Goal: Task Accomplishment & Management: Use online tool/utility

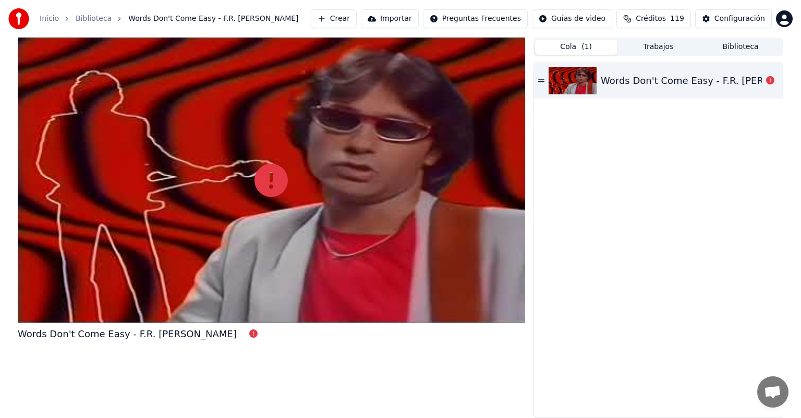
click at [327, 22] on button "Crear" at bounding box center [334, 18] width 46 height 19
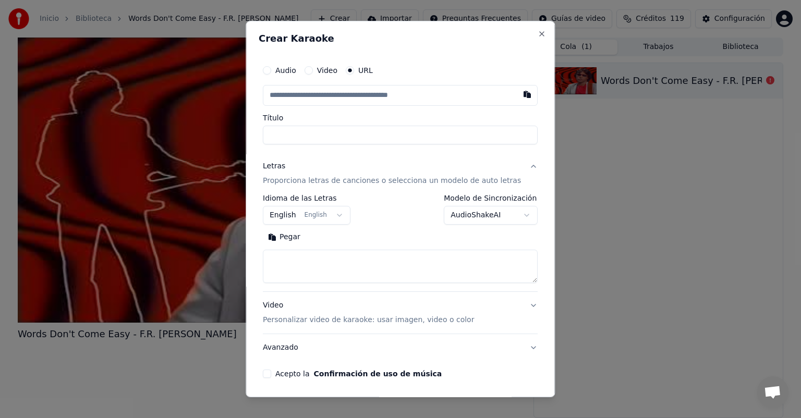
click at [306, 239] on button "Pegar" at bounding box center [284, 237] width 43 height 17
type textarea "**********"
click at [359, 113] on div "Audio Video URL Título" at bounding box center [400, 102] width 275 height 84
click at [365, 103] on input "text" at bounding box center [400, 95] width 275 height 21
paste input "**********"
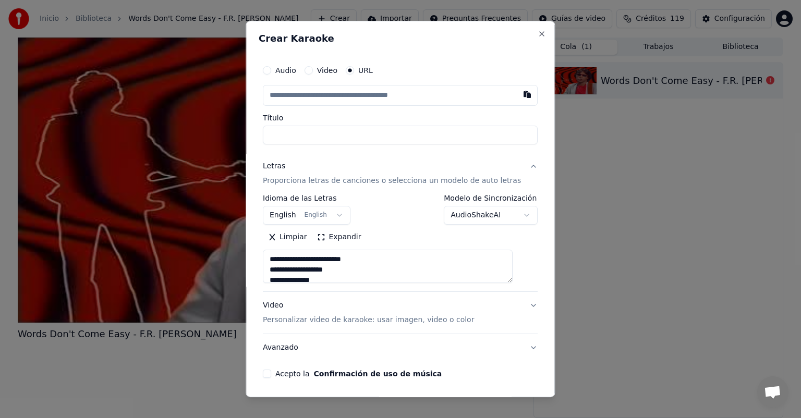
type input "**********"
type textarea "**********"
type input "**********"
type textarea "**********"
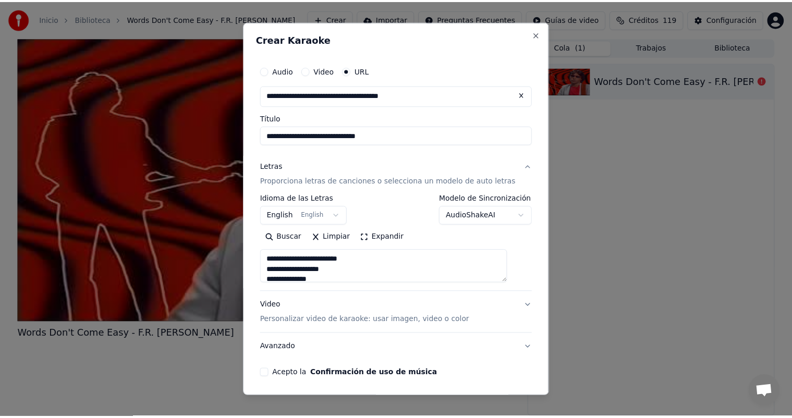
scroll to position [38, 0]
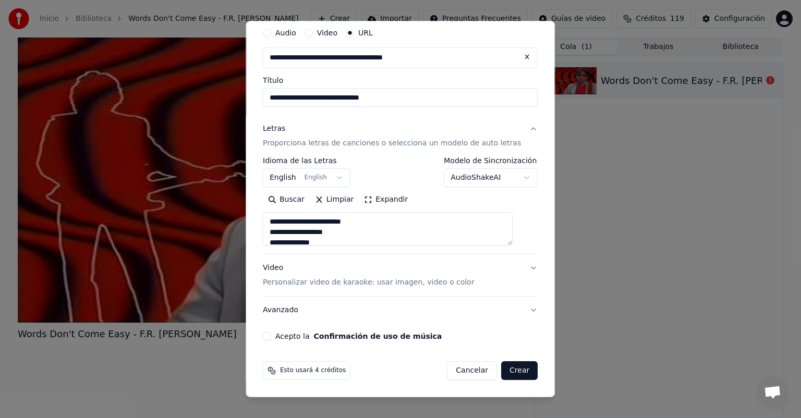
type input "**********"
click at [271, 338] on button "Acepto la Confirmación de uso de música" at bounding box center [267, 336] width 8 height 8
click at [501, 372] on button "Crear" at bounding box center [519, 370] width 36 height 19
type input "**********"
type textarea "**********"
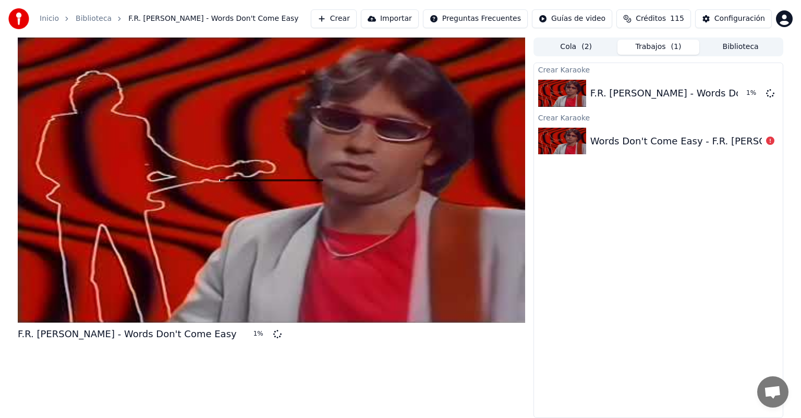
click at [785, 232] on div "F.R. [PERSON_NAME] - Words Don't Come Easy 1 % Cola ( 2 ) Trabajos ( 1 ) Biblio…" at bounding box center [400, 228] width 782 height 381
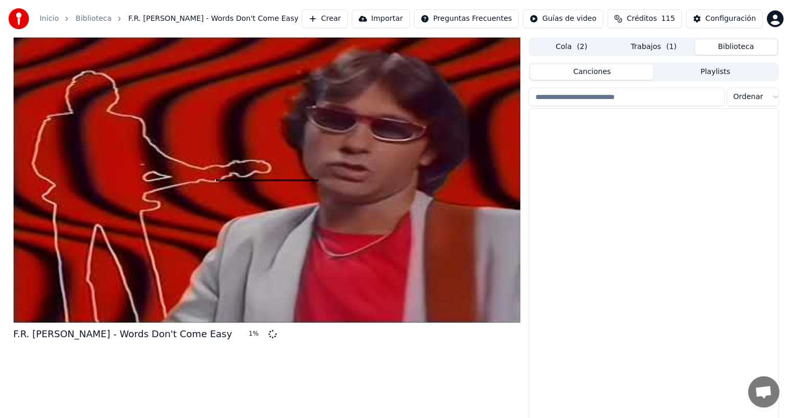
click at [704, 48] on button "Biblioteca" at bounding box center [736, 47] width 82 height 15
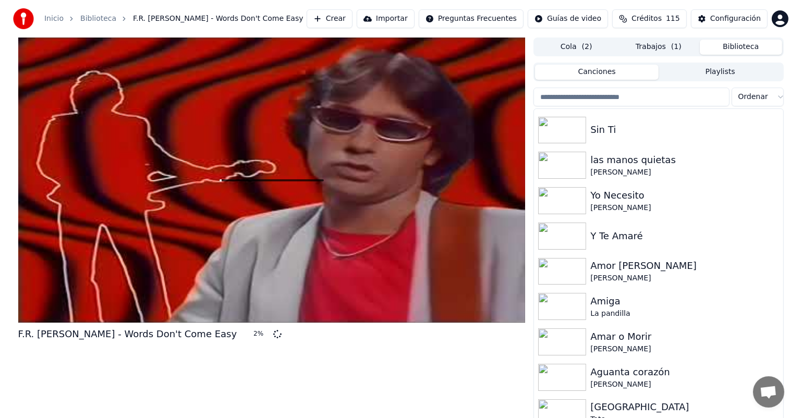
scroll to position [0, 0]
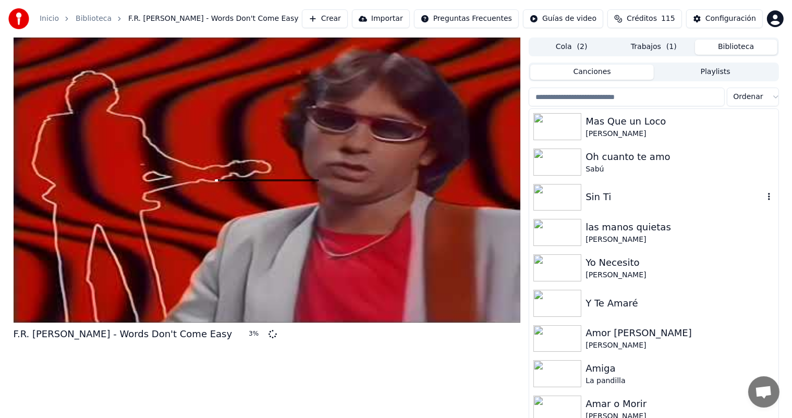
click at [591, 198] on div "Sin Ti" at bounding box center [675, 197] width 178 height 15
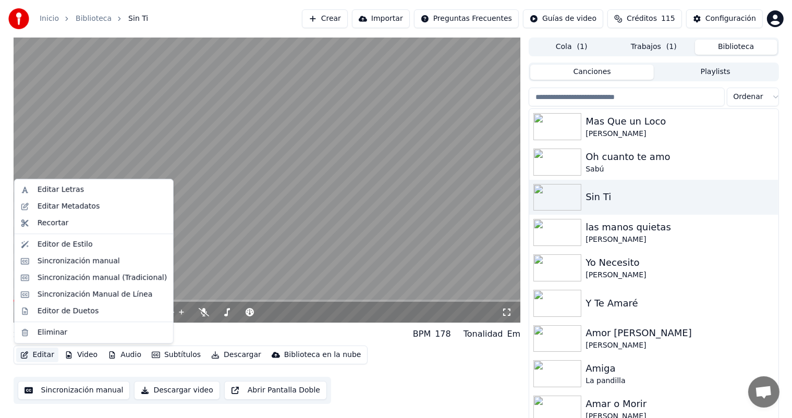
click at [28, 357] on icon "button" at bounding box center [24, 354] width 8 height 7
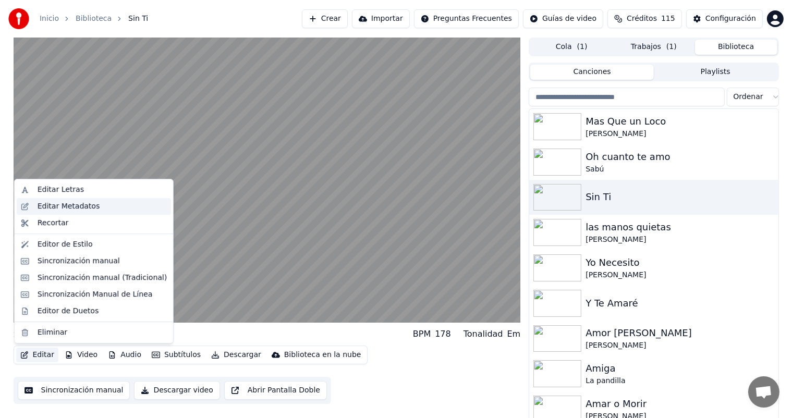
click at [54, 209] on div "Editar Metadatos" at bounding box center [69, 206] width 62 height 10
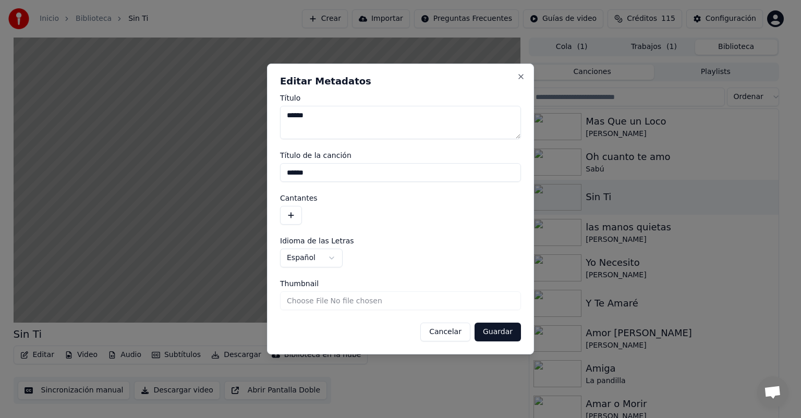
click at [288, 217] on button "button" at bounding box center [291, 215] width 22 height 19
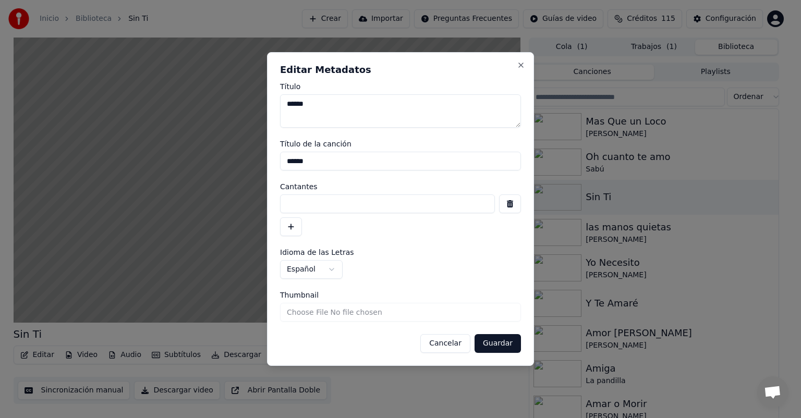
click at [303, 204] on input at bounding box center [387, 203] width 215 height 19
type input "**********"
click at [489, 343] on button "Guardar" at bounding box center [497, 343] width 46 height 19
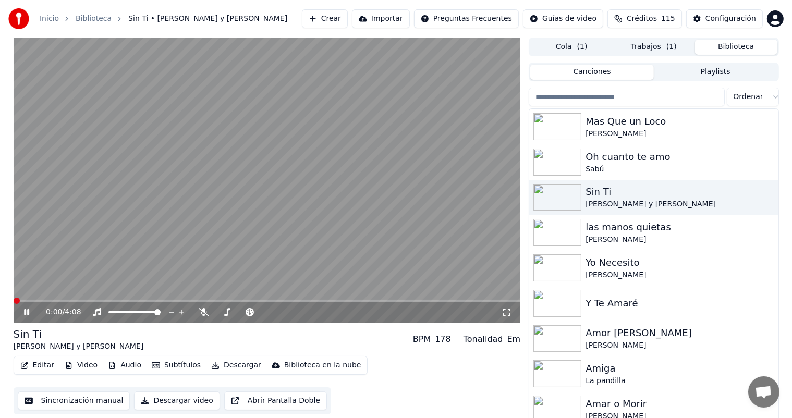
click at [14, 298] on span at bounding box center [17, 301] width 6 height 6
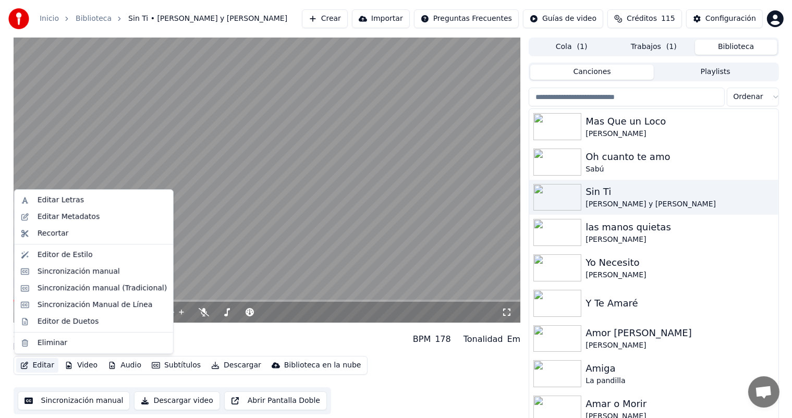
click at [40, 366] on button "Editar" at bounding box center [37, 365] width 42 height 15
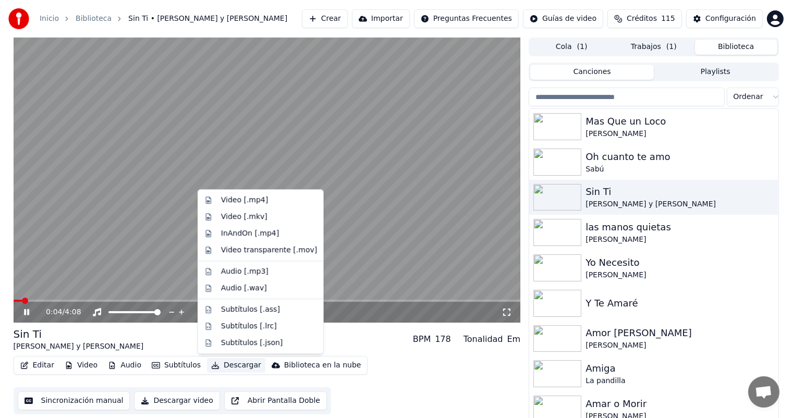
click at [225, 367] on button "Descargar" at bounding box center [236, 365] width 58 height 15
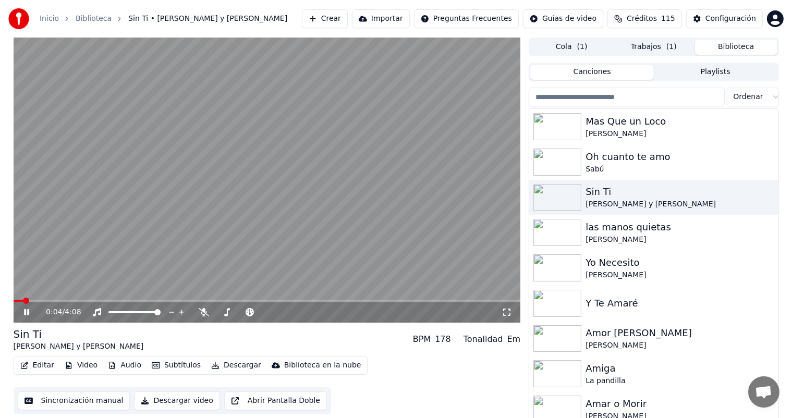
click at [225, 367] on button "Descargar" at bounding box center [236, 365] width 58 height 15
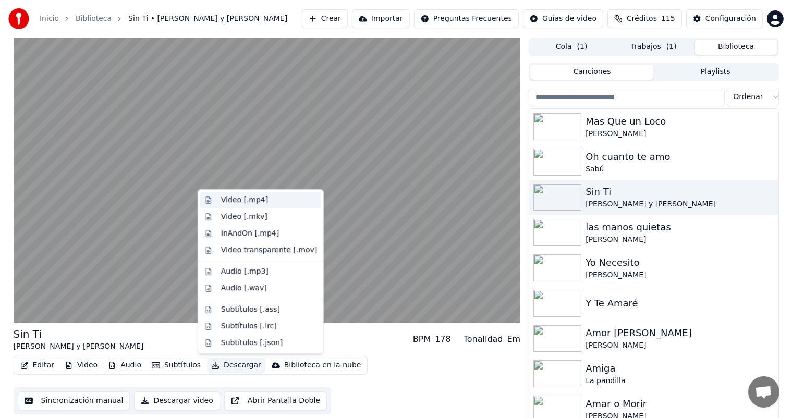
click at [249, 203] on div "Video [.mp4]" at bounding box center [244, 200] width 47 height 10
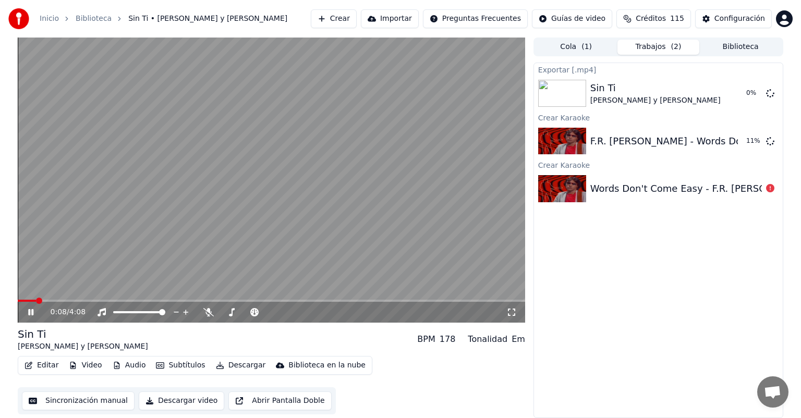
click at [249, 203] on video at bounding box center [271, 180] width 507 height 285
click at [729, 150] on button "Reproducir" at bounding box center [732, 141] width 57 height 19
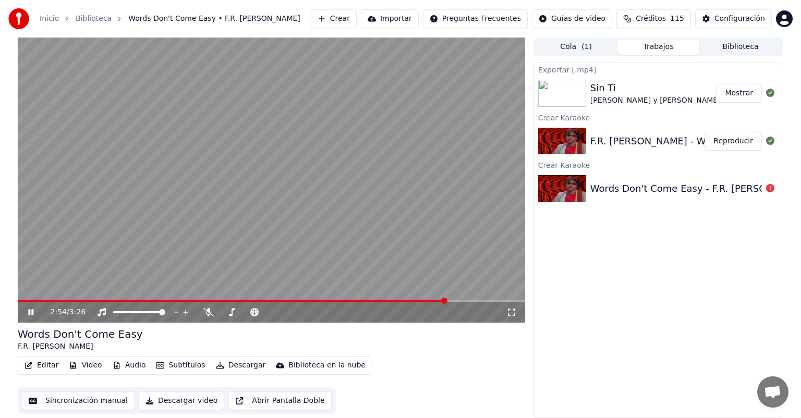
click at [455, 300] on span at bounding box center [271, 301] width 507 height 2
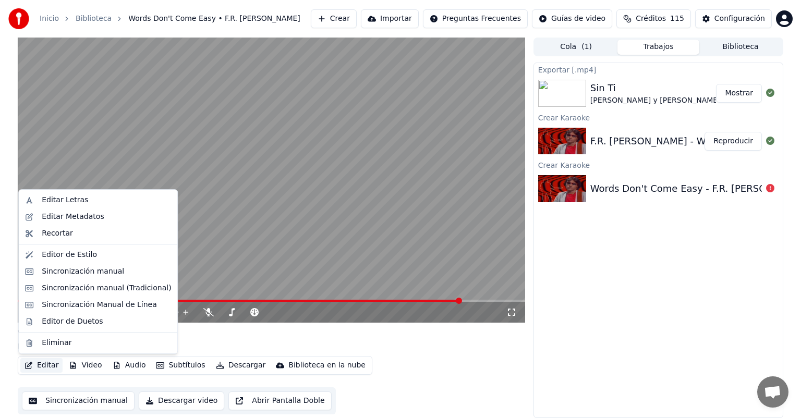
click at [48, 366] on button "Editar" at bounding box center [41, 365] width 42 height 15
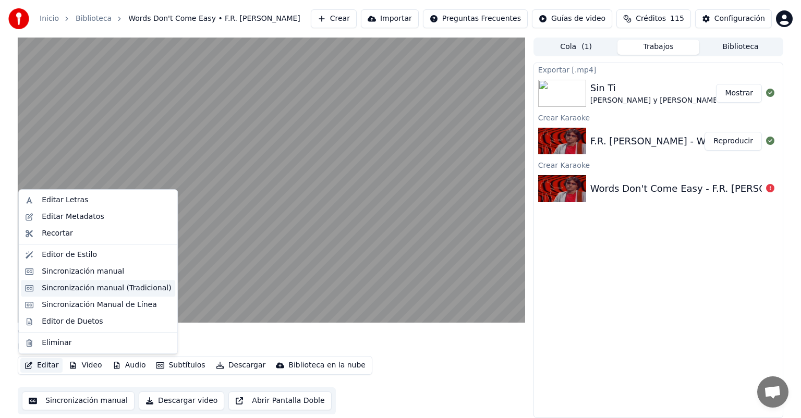
click at [68, 283] on div "Sincronización manual (Tradicional)" at bounding box center [106, 288] width 129 height 10
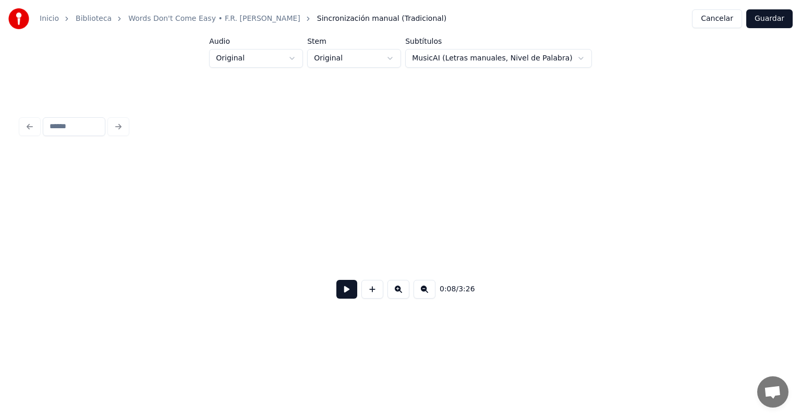
scroll to position [0, 1121]
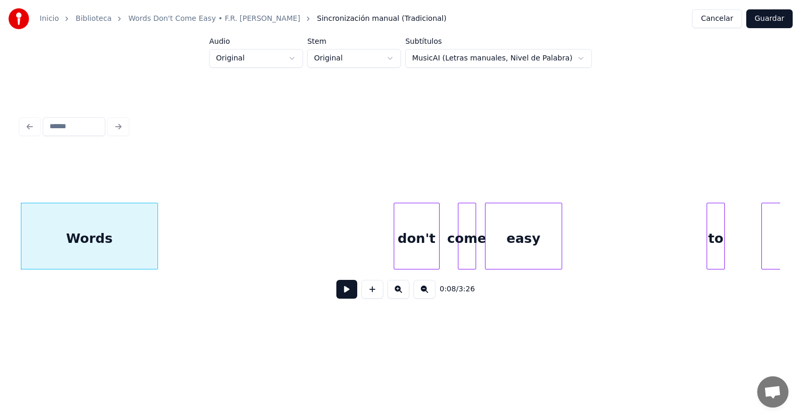
click at [155, 249] on div at bounding box center [155, 236] width 3 height 66
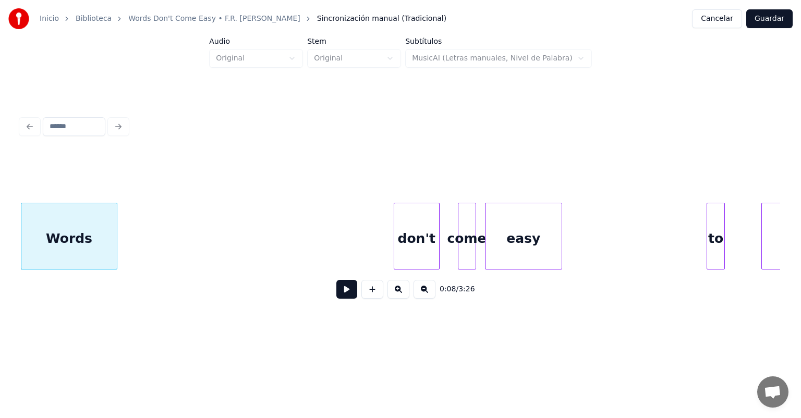
click at [115, 244] on div at bounding box center [115, 236] width 3 height 66
click at [347, 294] on button at bounding box center [346, 289] width 21 height 19
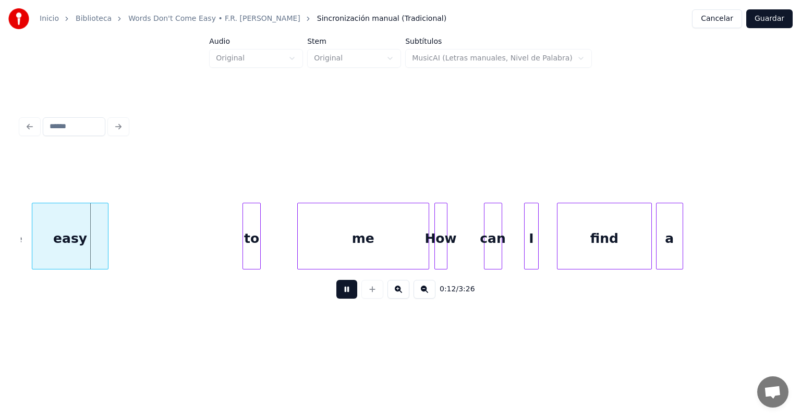
scroll to position [0, 1484]
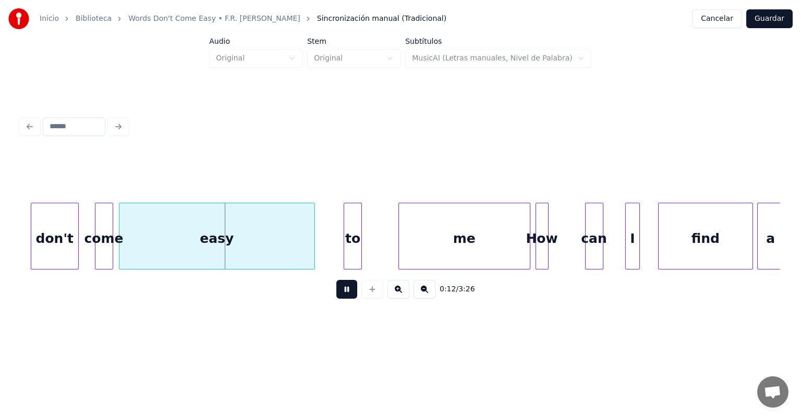
click at [74, 247] on div "don't" at bounding box center [54, 238] width 47 height 71
click at [111, 245] on div at bounding box center [112, 236] width 3 height 66
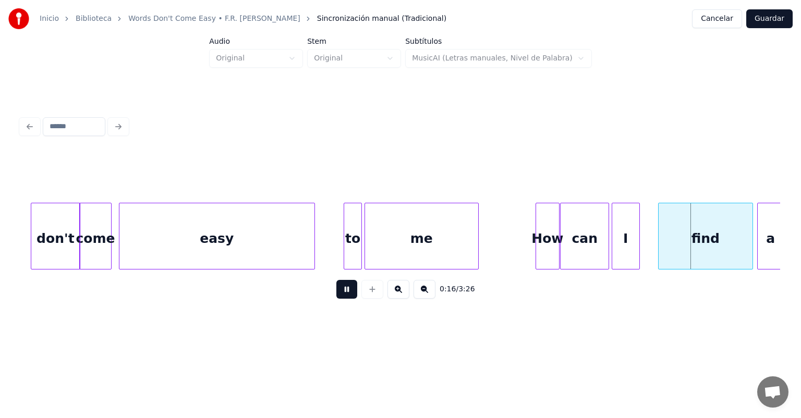
click at [600, 245] on div "can" at bounding box center [585, 238] width 48 height 71
click at [646, 240] on div "find" at bounding box center [697, 238] width 111 height 71
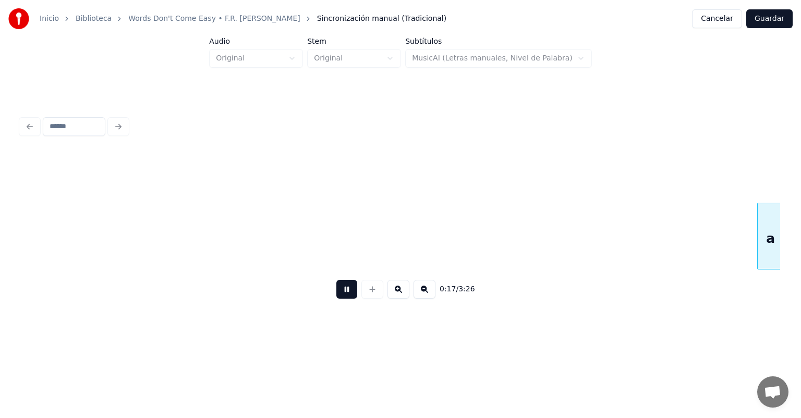
scroll to position [0, 2245]
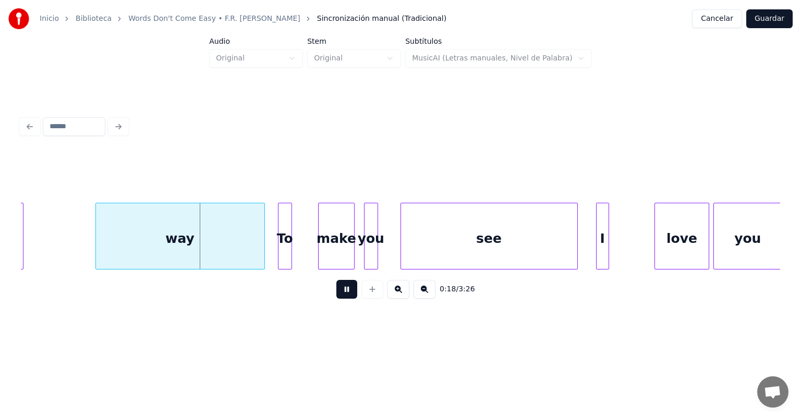
click at [336, 295] on button at bounding box center [346, 289] width 21 height 19
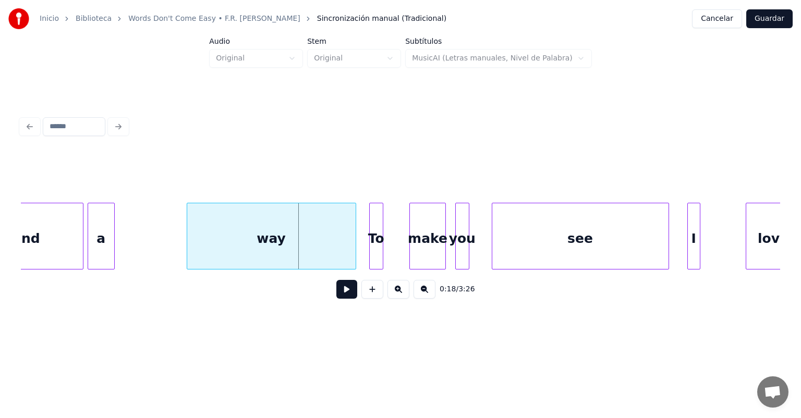
scroll to position [0, 2146]
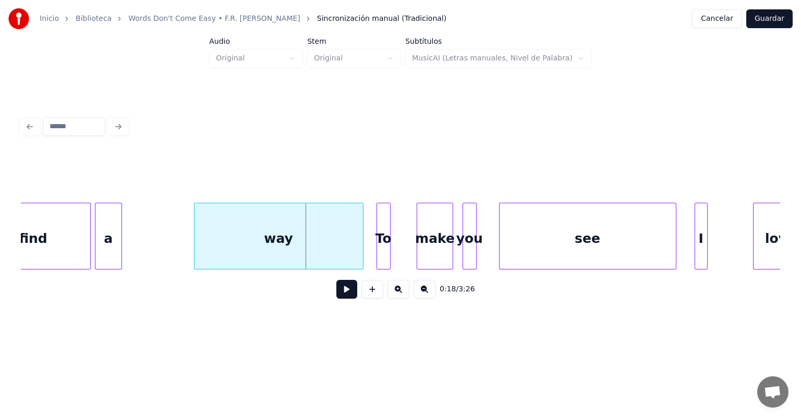
click at [107, 251] on div "a" at bounding box center [108, 238] width 27 height 71
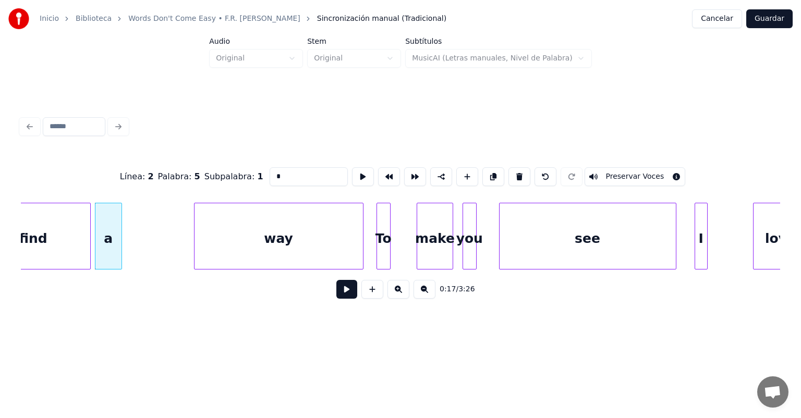
click at [235, 244] on div "way" at bounding box center [278, 238] width 168 height 71
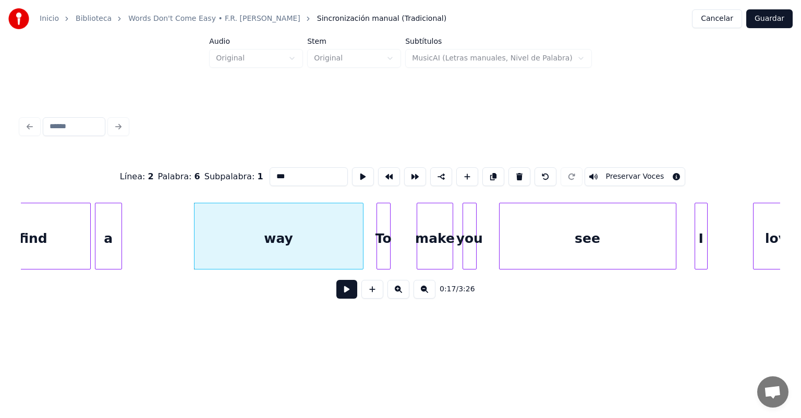
click at [270, 169] on input "***" at bounding box center [309, 176] width 78 height 19
click at [115, 238] on div "a" at bounding box center [108, 238] width 27 height 71
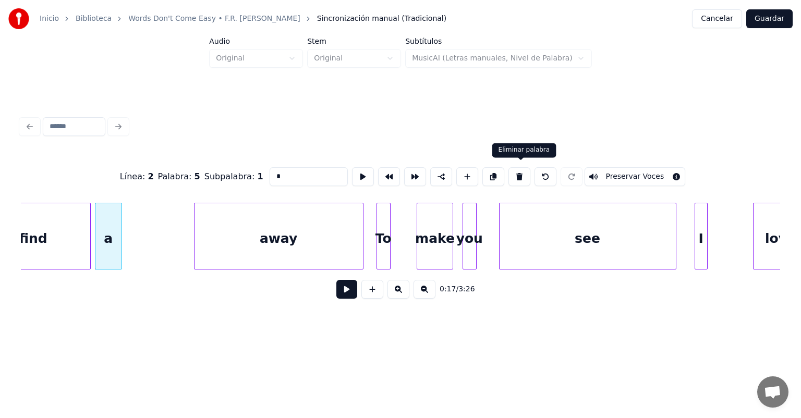
click at [524, 167] on button at bounding box center [519, 176] width 22 height 19
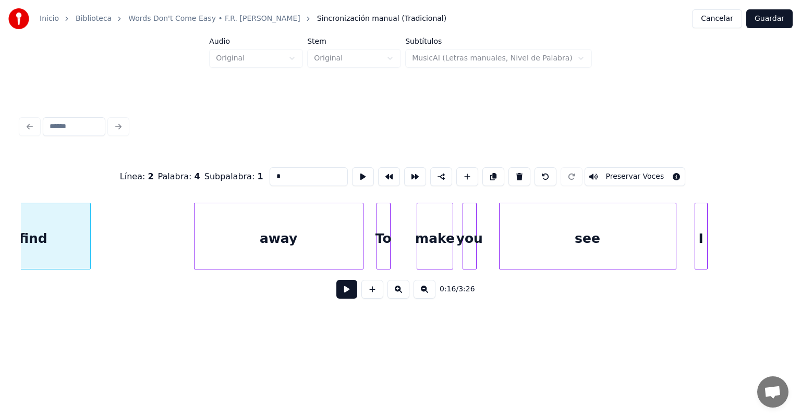
type input "****"
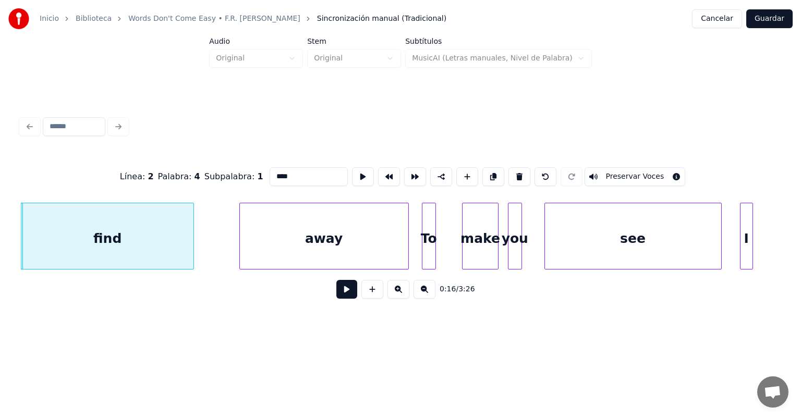
click at [338, 296] on button at bounding box center [346, 289] width 21 height 19
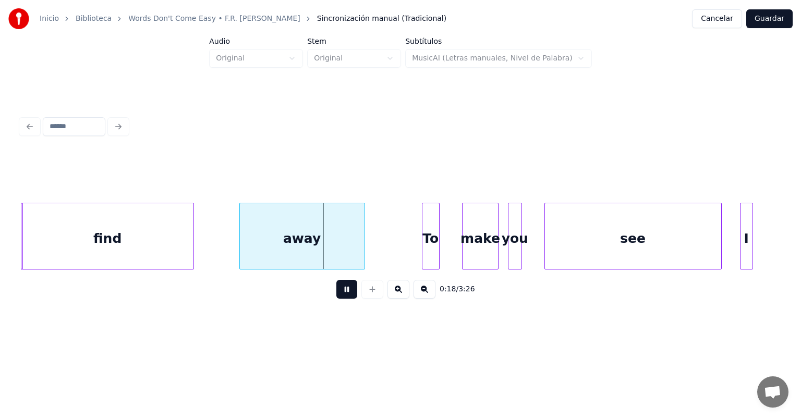
click at [434, 250] on div "To" at bounding box center [430, 238] width 17 height 71
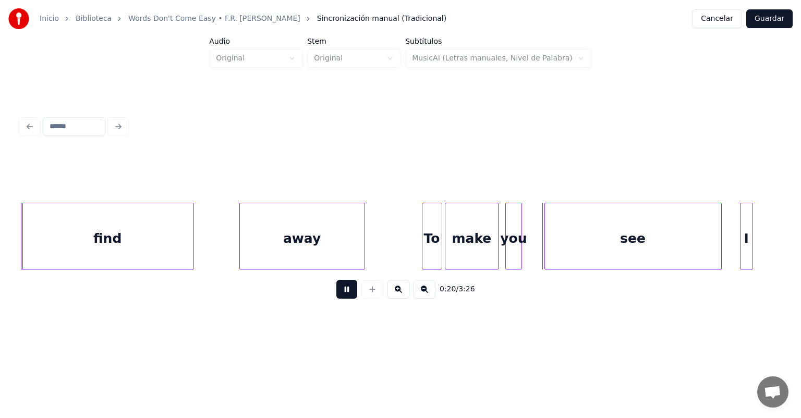
click at [509, 248] on div "you" at bounding box center [514, 238] width 16 height 71
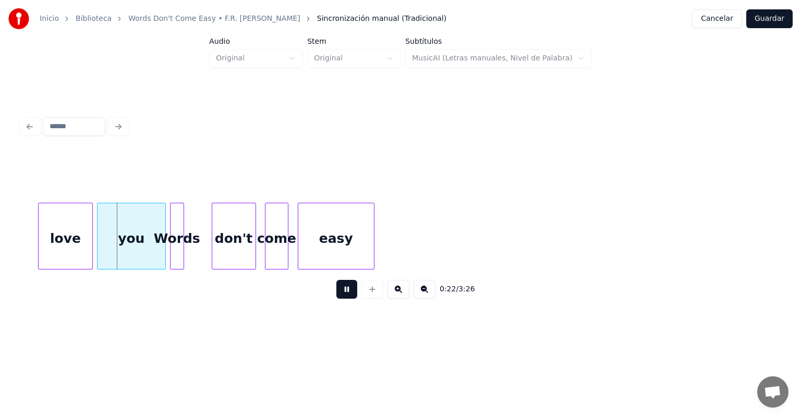
click at [336, 298] on button at bounding box center [346, 289] width 21 height 19
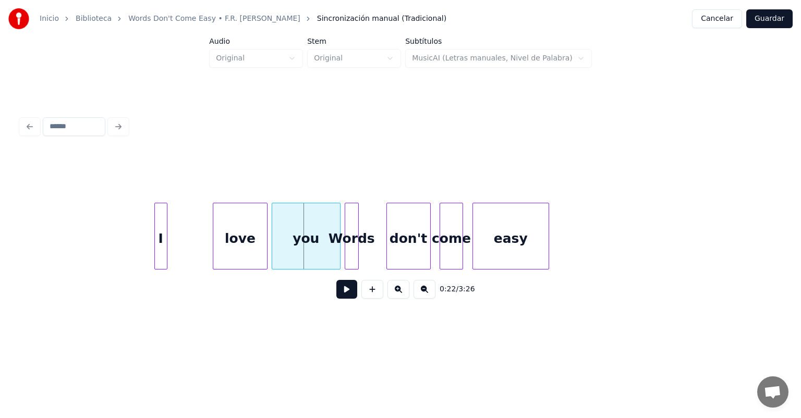
scroll to position [0, 2656]
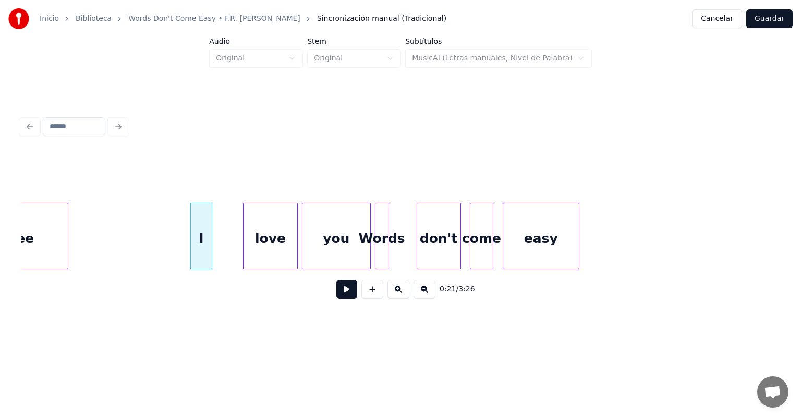
click at [210, 254] on div at bounding box center [210, 236] width 3 height 66
click at [341, 299] on button at bounding box center [346, 289] width 21 height 19
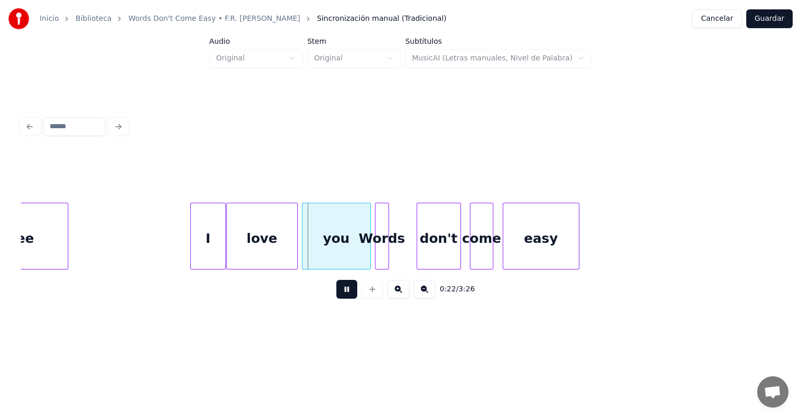
click at [303, 251] on div "you" at bounding box center [336, 238] width 68 height 71
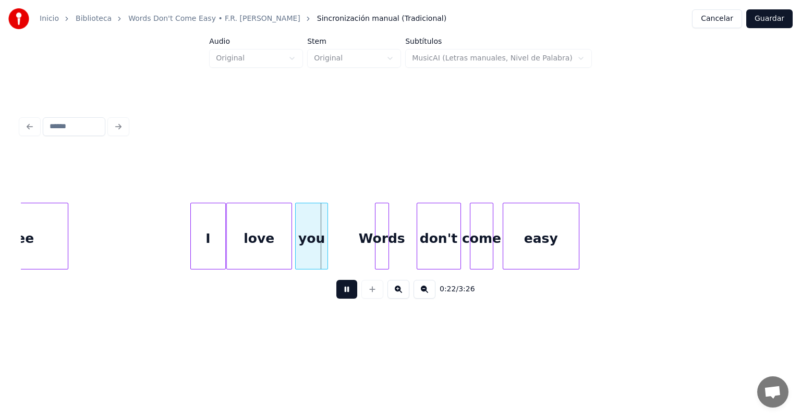
click at [299, 251] on div "you" at bounding box center [312, 238] width 32 height 71
click at [296, 251] on div at bounding box center [296, 236] width 3 height 66
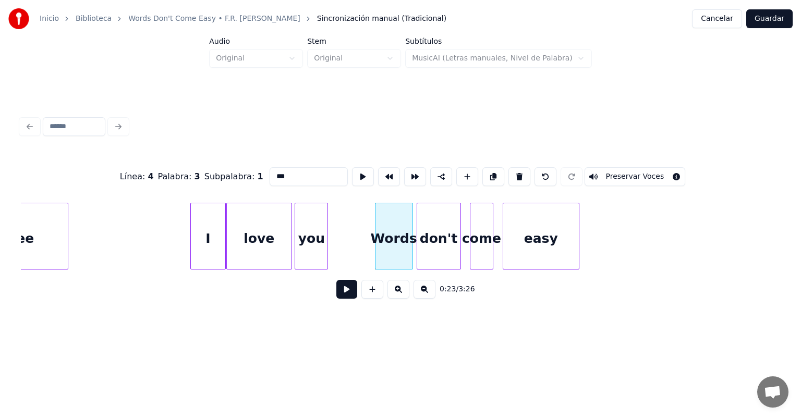
click at [336, 299] on button at bounding box center [346, 289] width 21 height 19
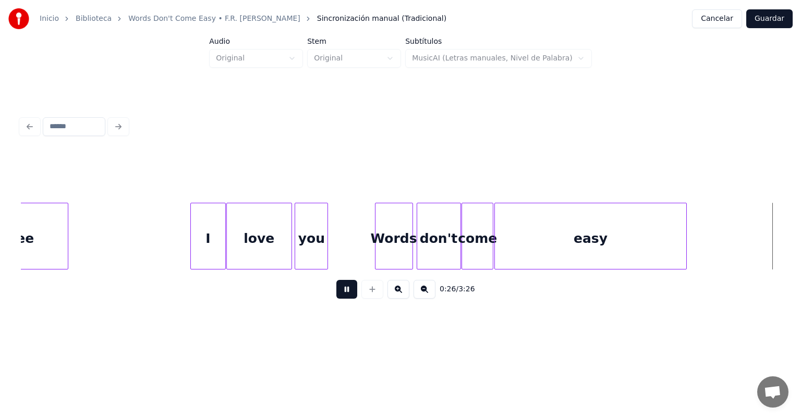
scroll to position [0, 3416]
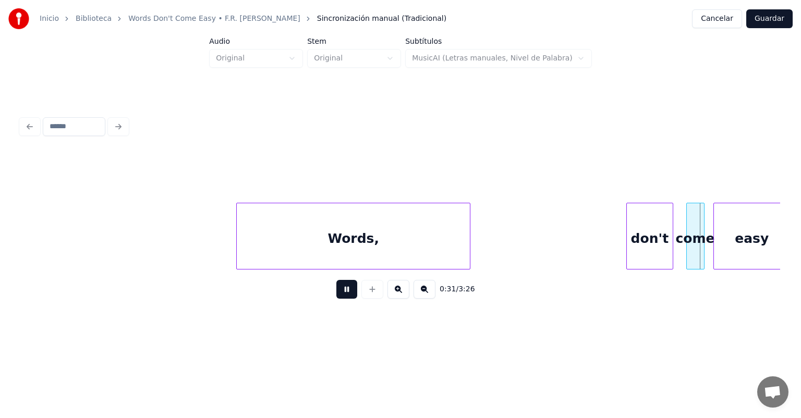
click at [687, 243] on div "come" at bounding box center [695, 238] width 17 height 71
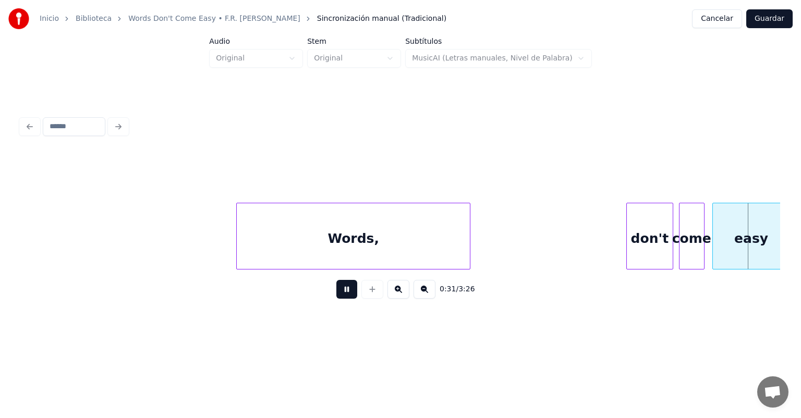
click at [715, 241] on div "easy" at bounding box center [751, 238] width 77 height 71
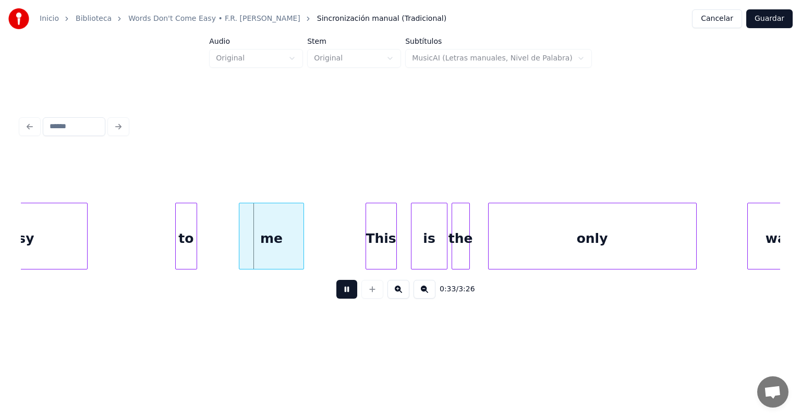
scroll to position [0, 4103]
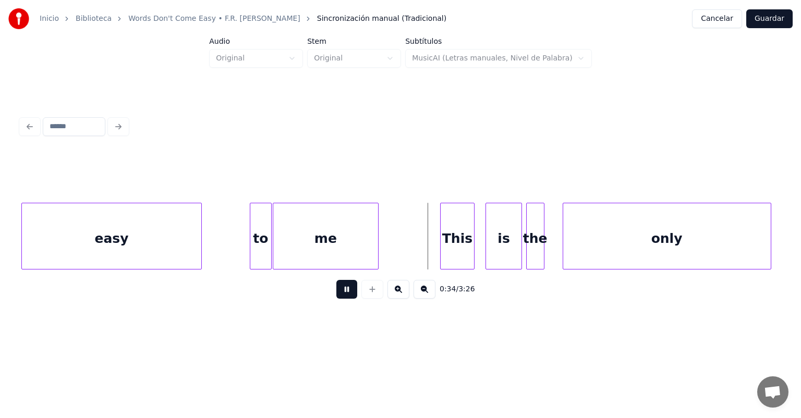
click at [468, 242] on div "This" at bounding box center [458, 238] width 34 height 71
click at [527, 238] on div at bounding box center [528, 236] width 3 height 66
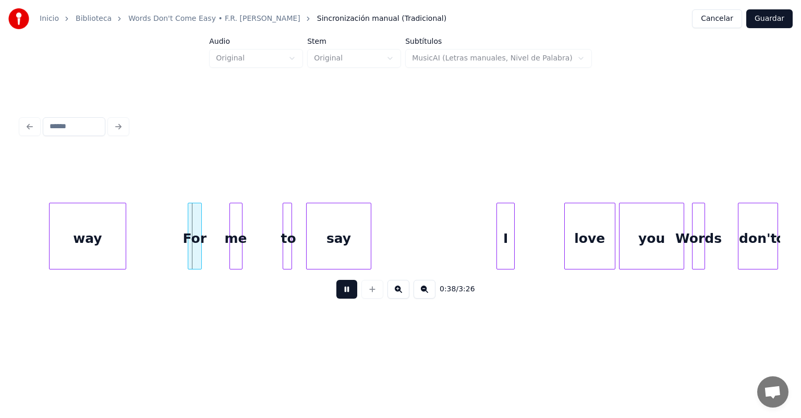
scroll to position [0, 4894]
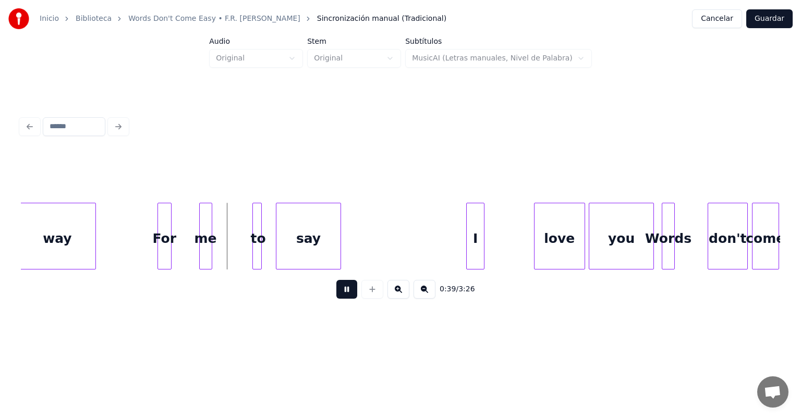
click at [336, 289] on button at bounding box center [346, 289] width 21 height 19
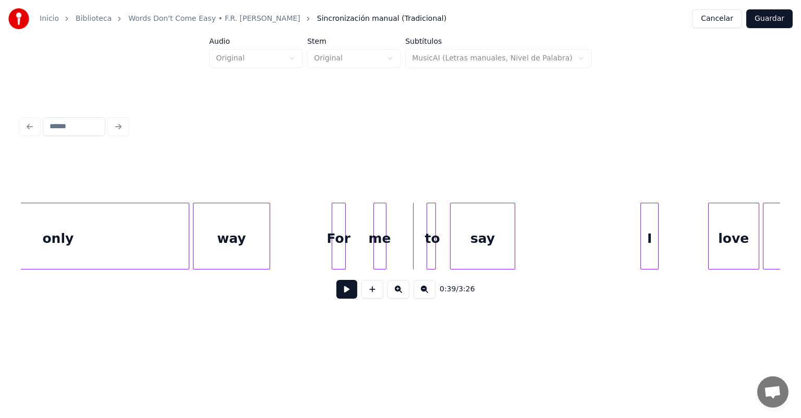
scroll to position [0, 4626]
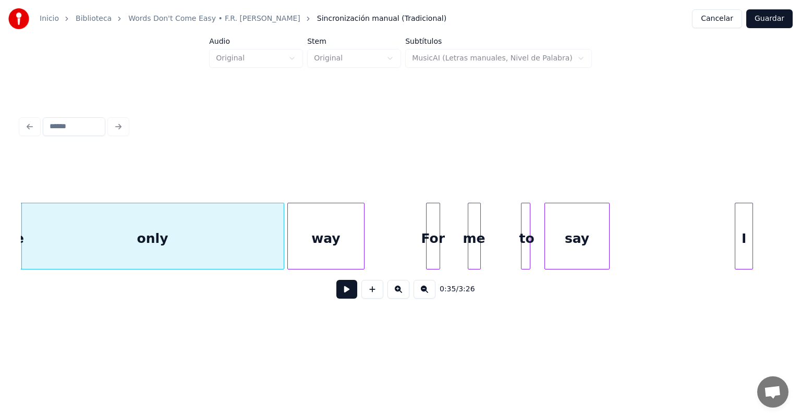
click at [361, 293] on button at bounding box center [372, 289] width 22 height 19
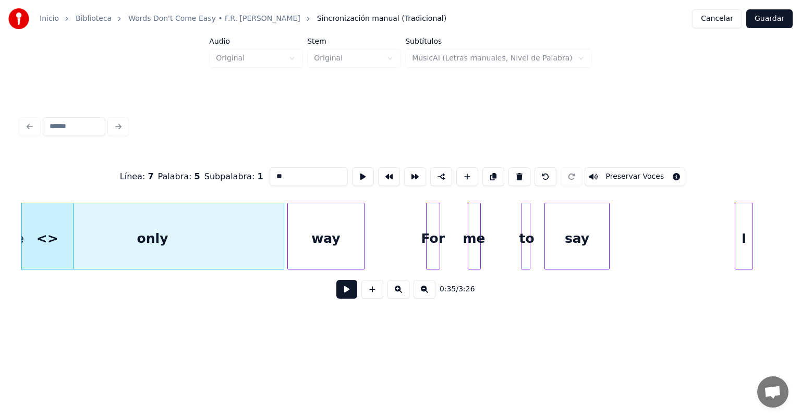
click at [521, 171] on button at bounding box center [519, 176] width 22 height 19
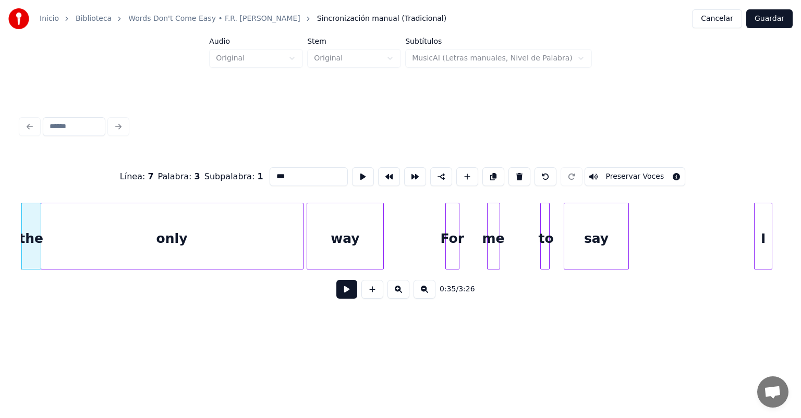
click at [116, 238] on div "only" at bounding box center [172, 238] width 262 height 71
type input "****"
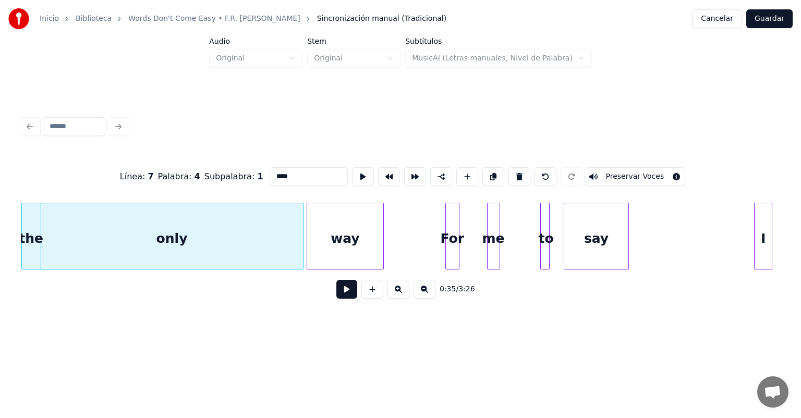
click at [336, 296] on button at bounding box center [346, 289] width 21 height 19
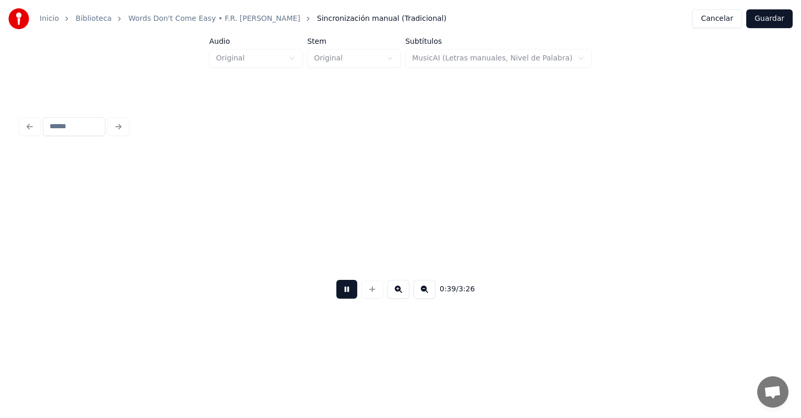
scroll to position [0, 5093]
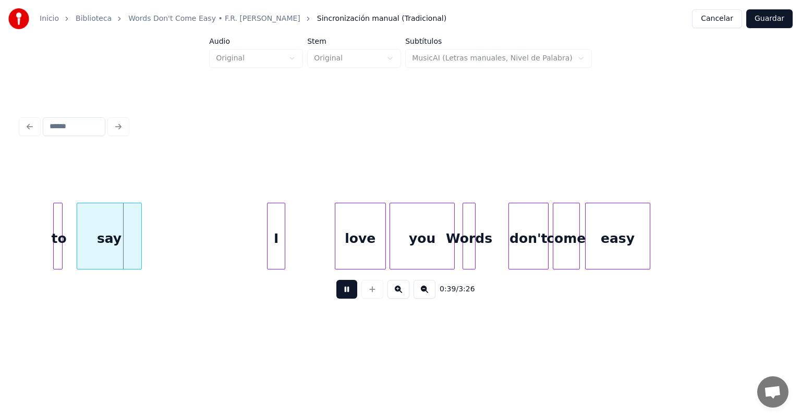
click at [54, 257] on div at bounding box center [55, 236] width 3 height 66
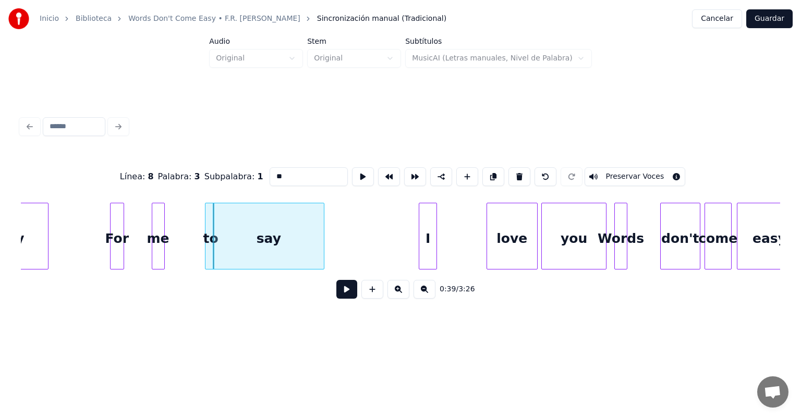
scroll to position [0, 4903]
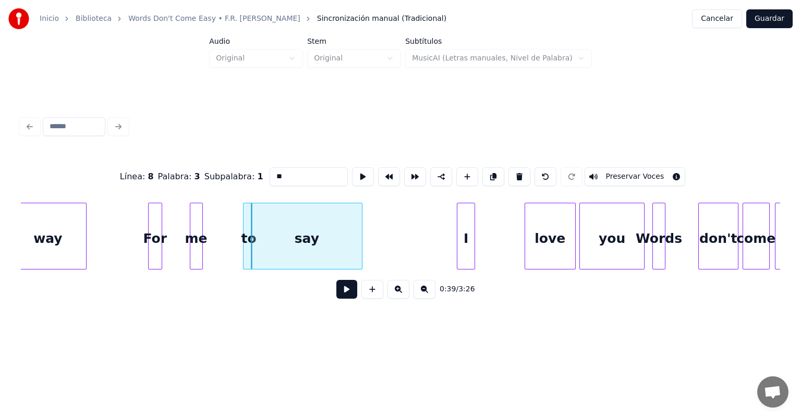
click at [196, 254] on div "me" at bounding box center [196, 238] width 12 height 71
type input "**"
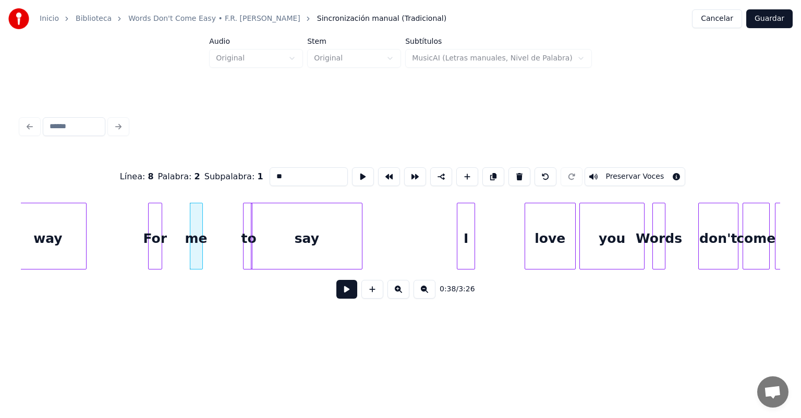
click at [338, 299] on button at bounding box center [346, 289] width 21 height 19
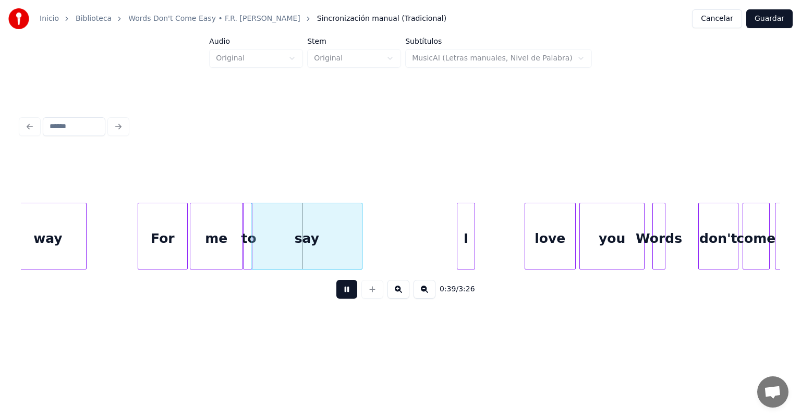
click at [471, 248] on div "I" at bounding box center [465, 238] width 17 height 71
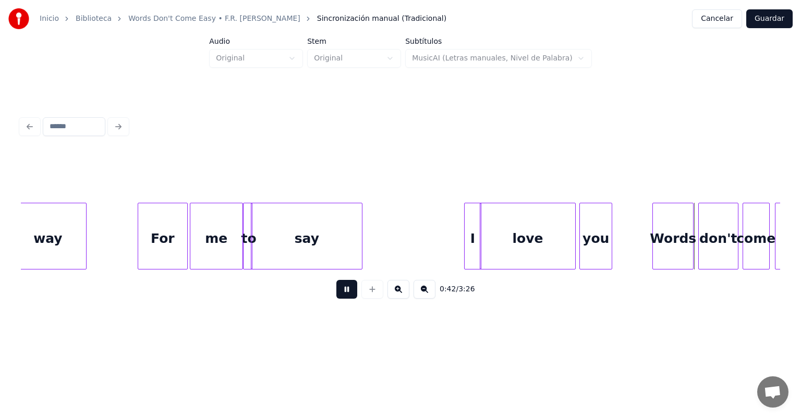
click at [692, 243] on div at bounding box center [691, 236] width 3 height 66
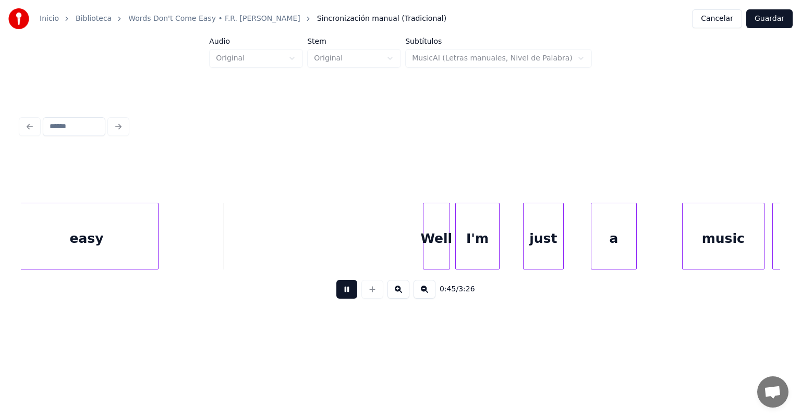
scroll to position [0, 5657]
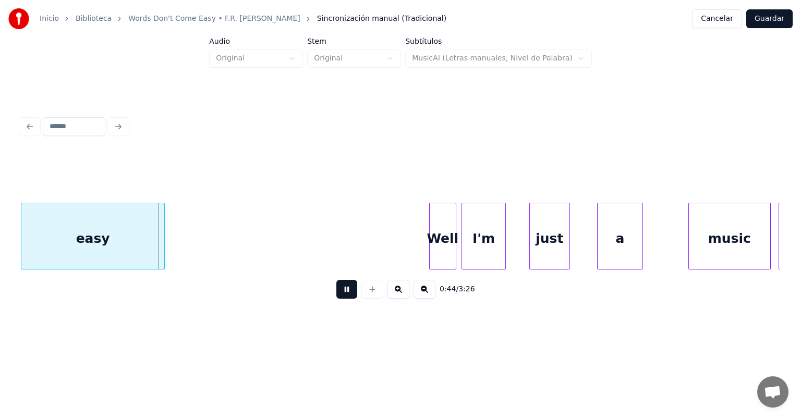
click at [454, 253] on div "Well" at bounding box center [443, 238] width 27 height 71
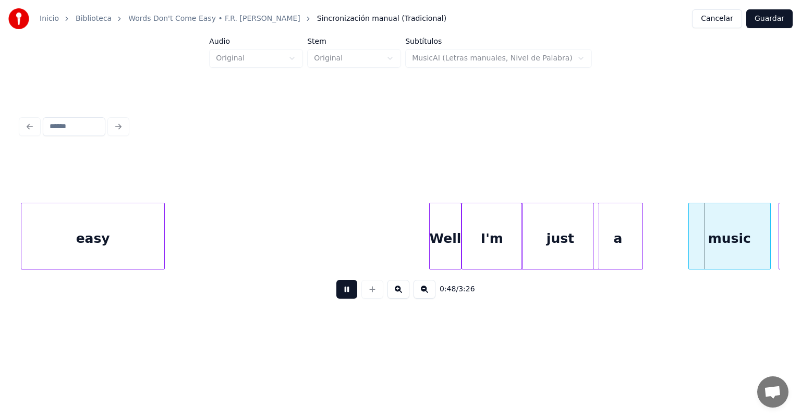
click at [689, 244] on div at bounding box center [690, 236] width 3 height 66
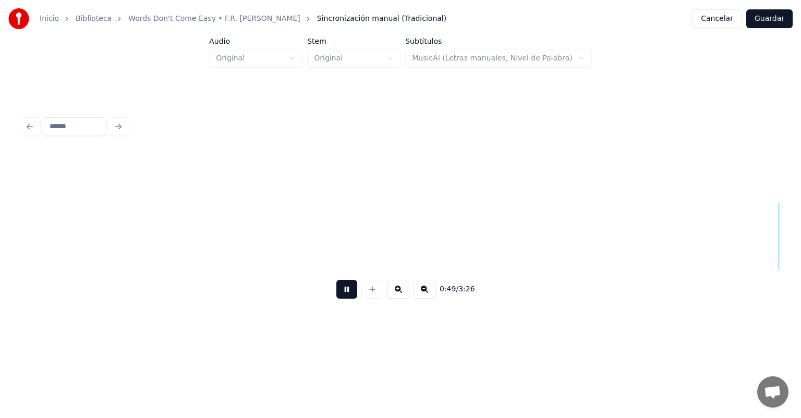
scroll to position [0, 6419]
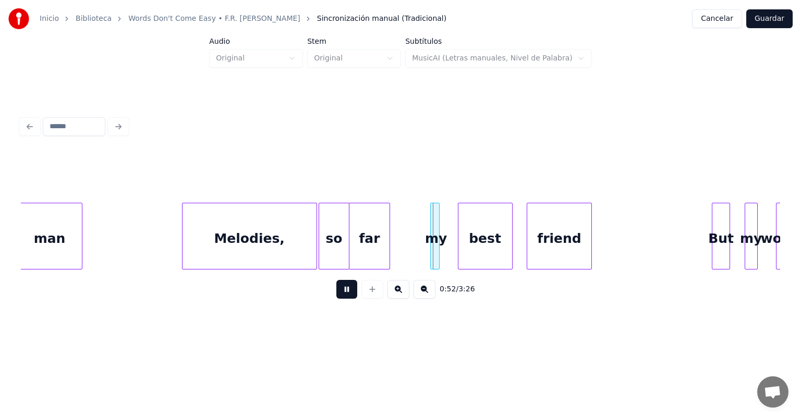
click at [432, 250] on div "my" at bounding box center [436, 238] width 10 height 71
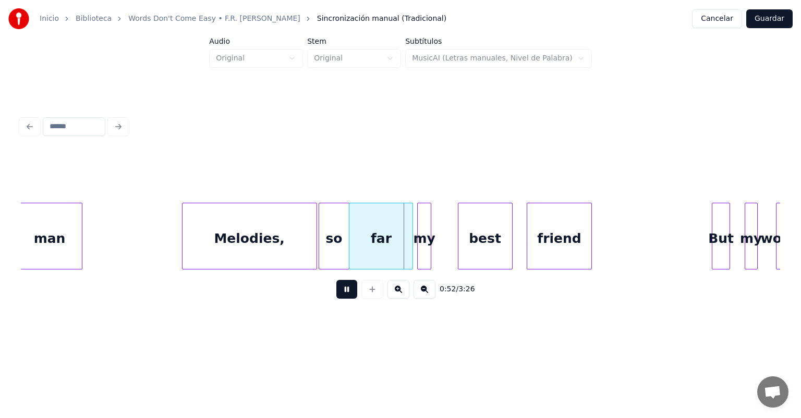
click at [411, 251] on div "far" at bounding box center [380, 238] width 63 height 71
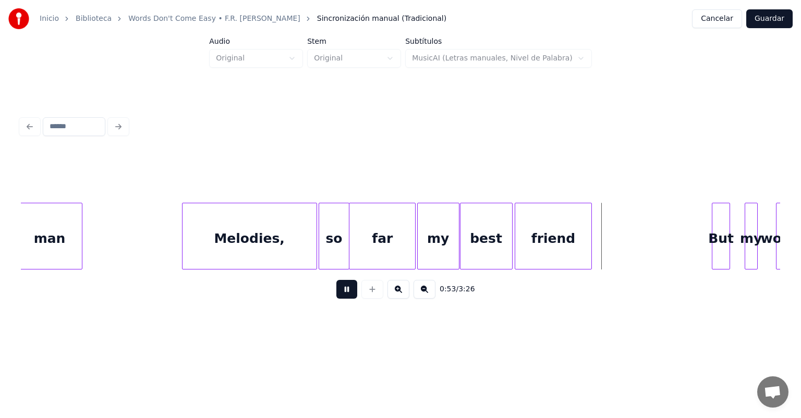
click at [336, 297] on button at bounding box center [346, 289] width 21 height 19
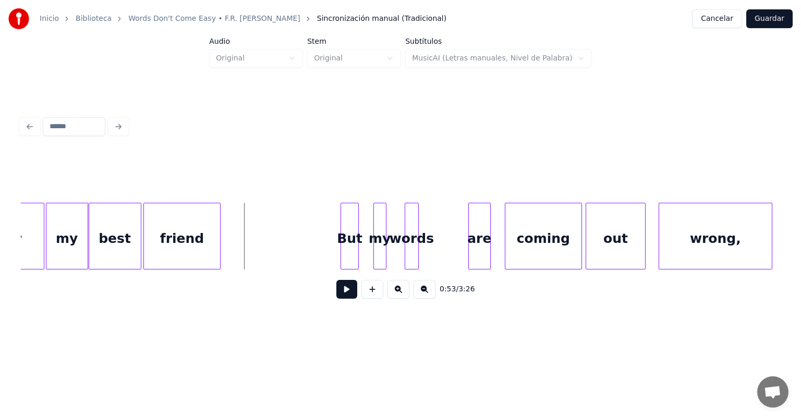
scroll to position [0, 6805]
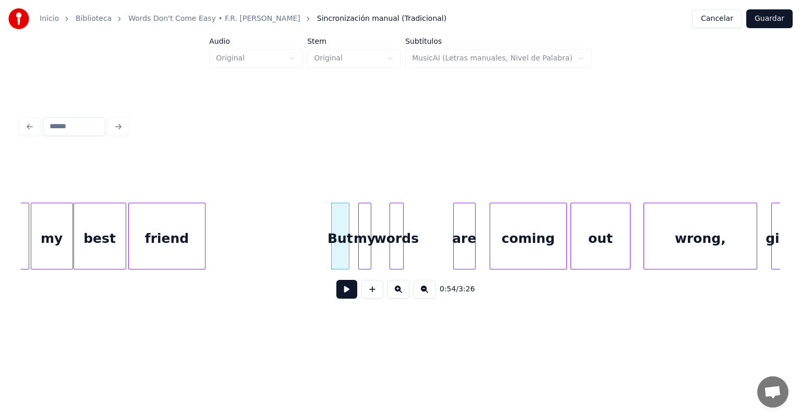
click at [336, 299] on button at bounding box center [346, 289] width 21 height 19
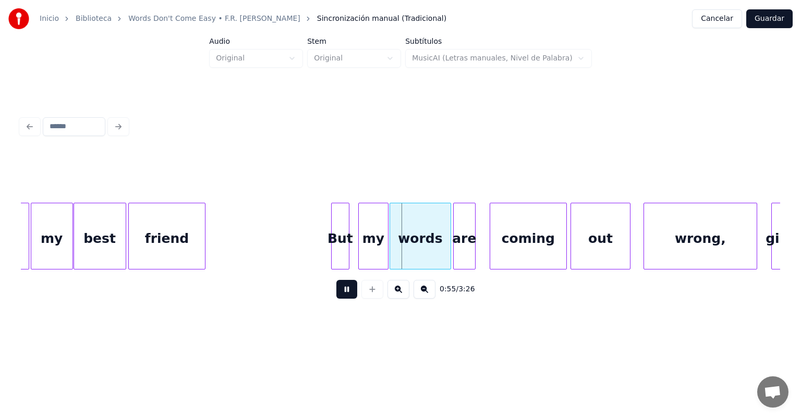
click at [454, 250] on div "are" at bounding box center [464, 238] width 21 height 71
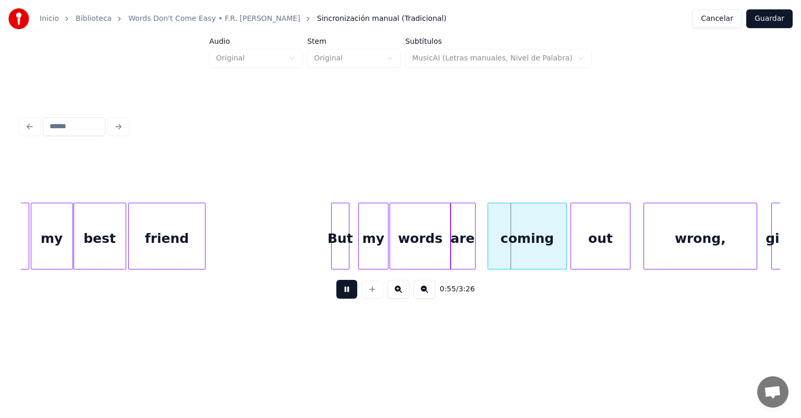
click at [490, 258] on div "coming" at bounding box center [527, 238] width 78 height 71
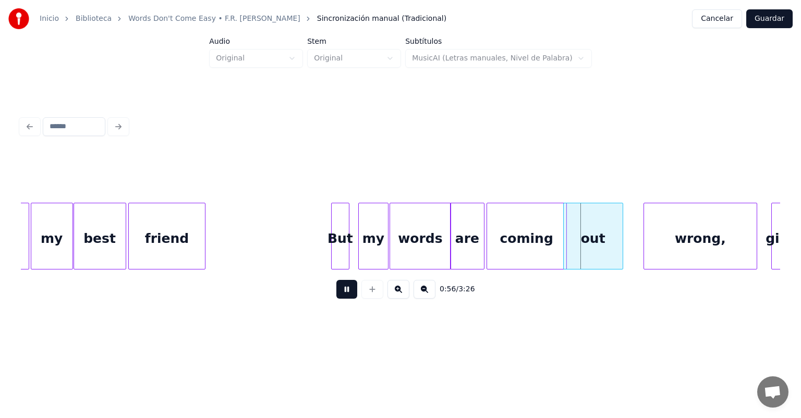
click at [580, 242] on div "out" at bounding box center [593, 238] width 59 height 71
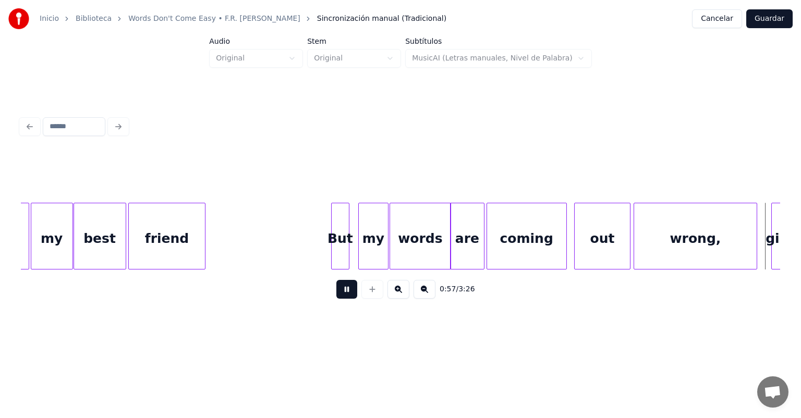
scroll to position [0, 7566]
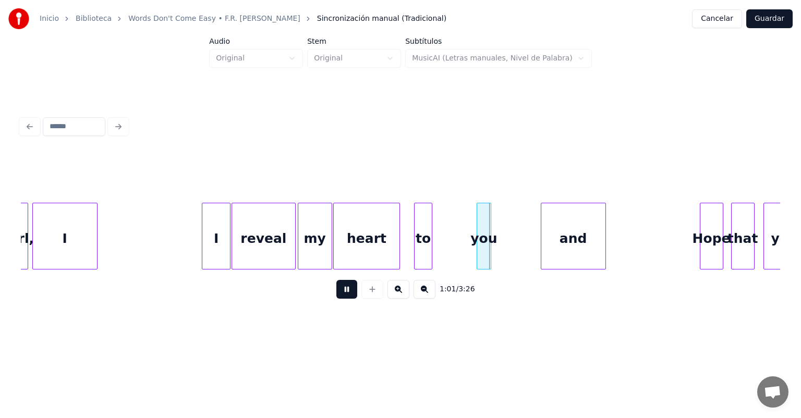
click at [327, 253] on div "my" at bounding box center [316, 238] width 36 height 71
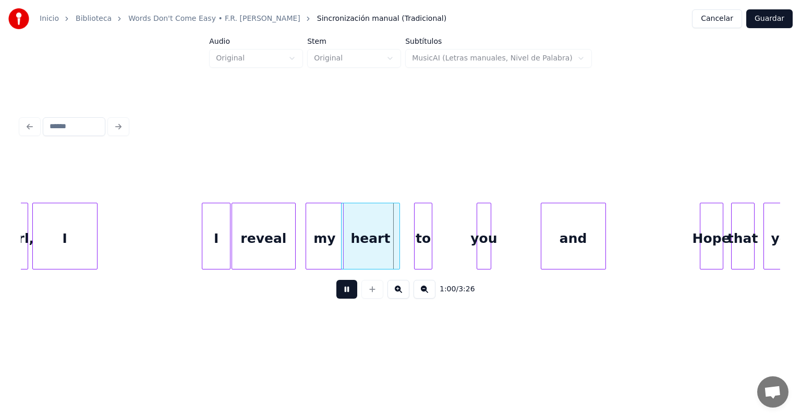
click at [285, 251] on div "reveal" at bounding box center [263, 238] width 63 height 71
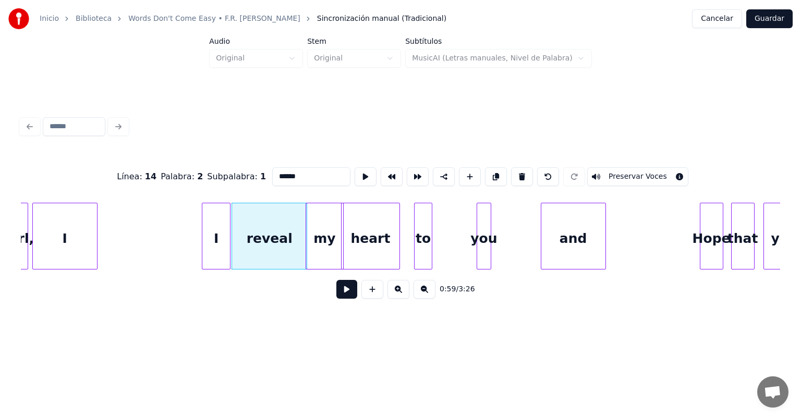
click at [336, 293] on button at bounding box center [346, 289] width 21 height 19
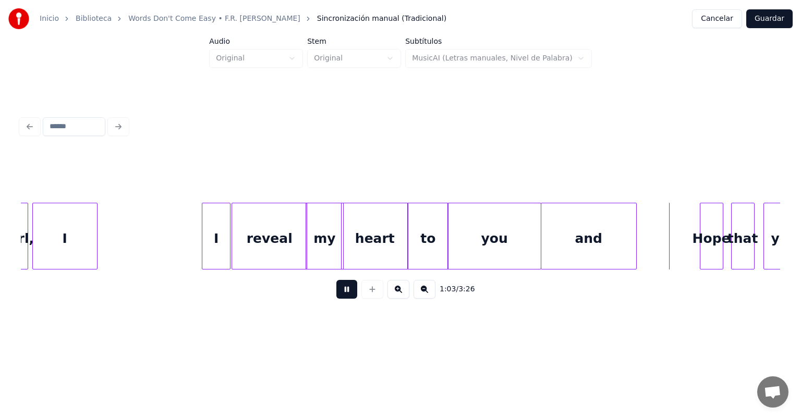
click at [720, 240] on div "Hope" at bounding box center [711, 238] width 22 height 71
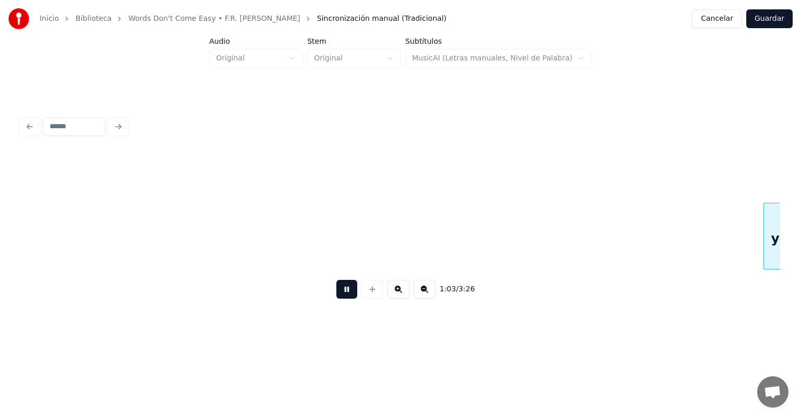
scroll to position [0, 8328]
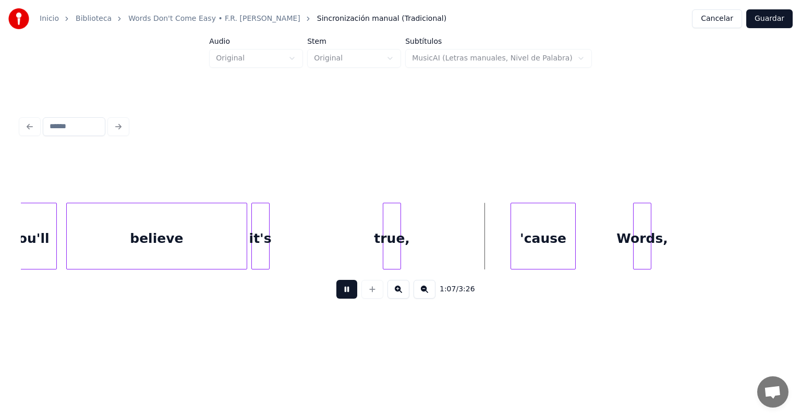
click at [261, 254] on div "it's" at bounding box center [260, 238] width 17 height 71
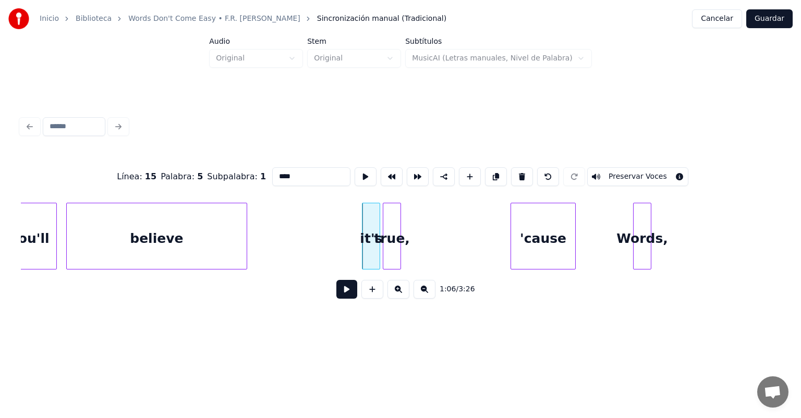
click at [223, 238] on div "believe" at bounding box center [157, 238] width 180 height 71
type input "*******"
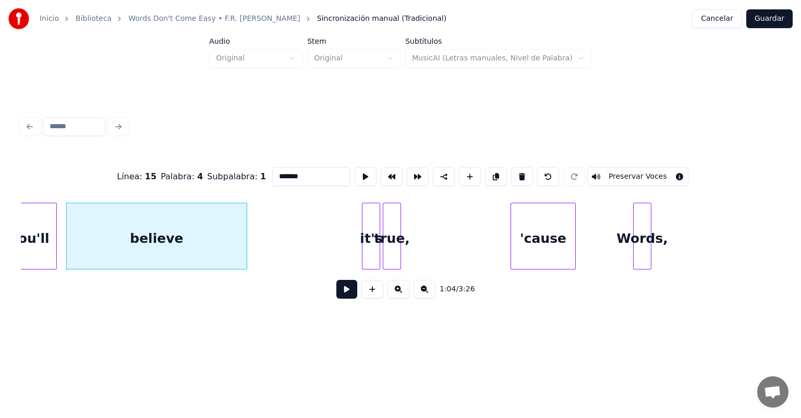
click at [336, 296] on button at bounding box center [346, 289] width 21 height 19
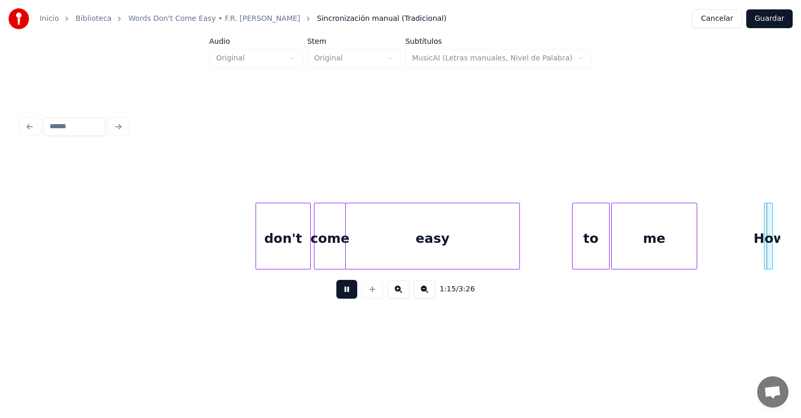
scroll to position [0, 9847]
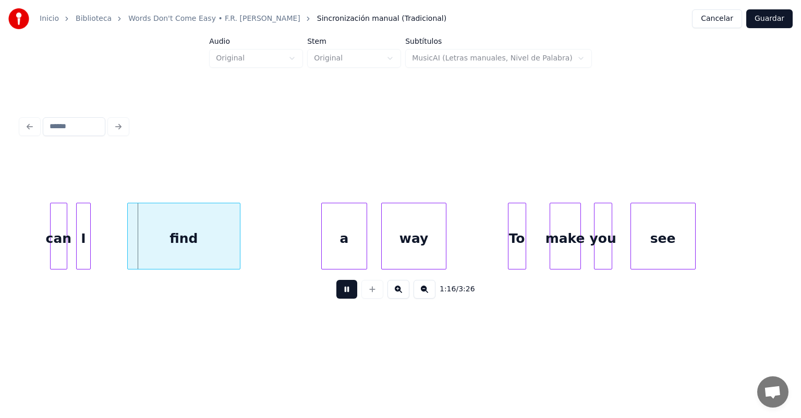
click at [52, 252] on div at bounding box center [52, 236] width 3 height 66
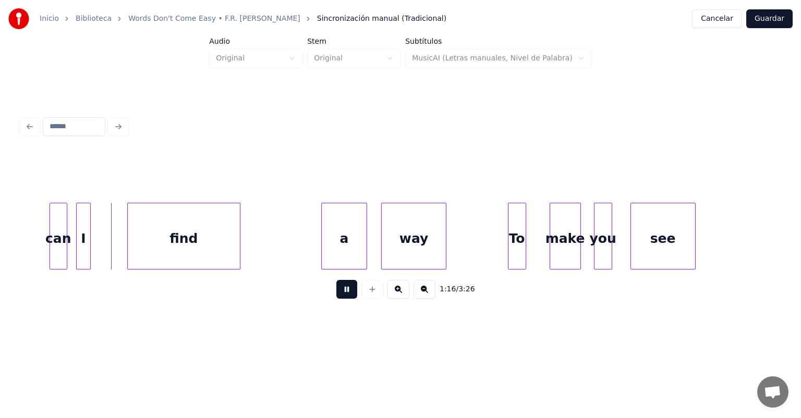
click at [336, 291] on button at bounding box center [346, 289] width 21 height 19
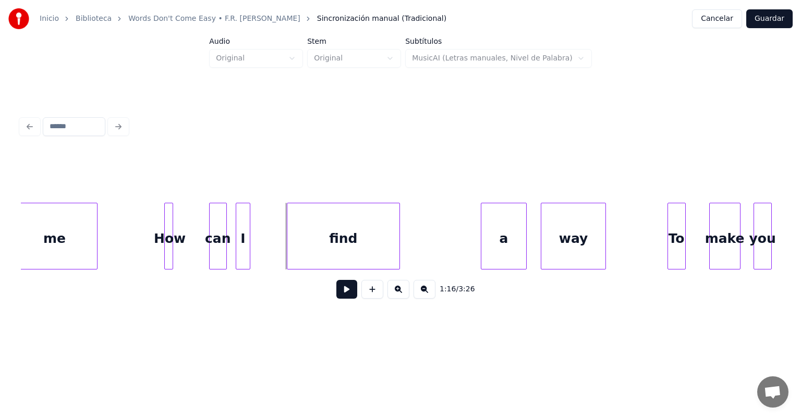
scroll to position [0, 9665]
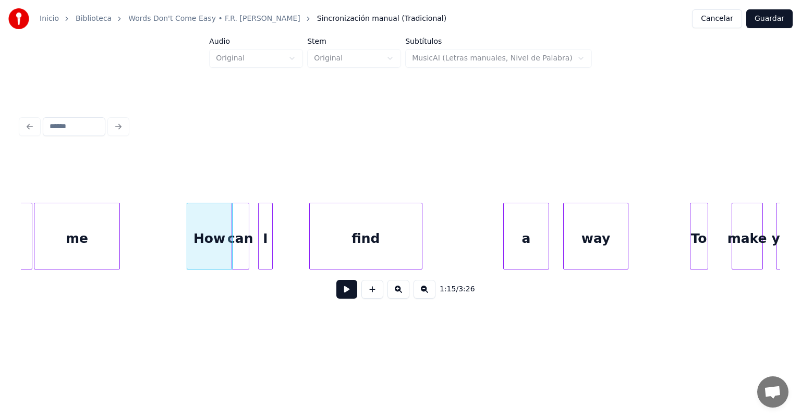
click at [336, 299] on button at bounding box center [346, 289] width 21 height 19
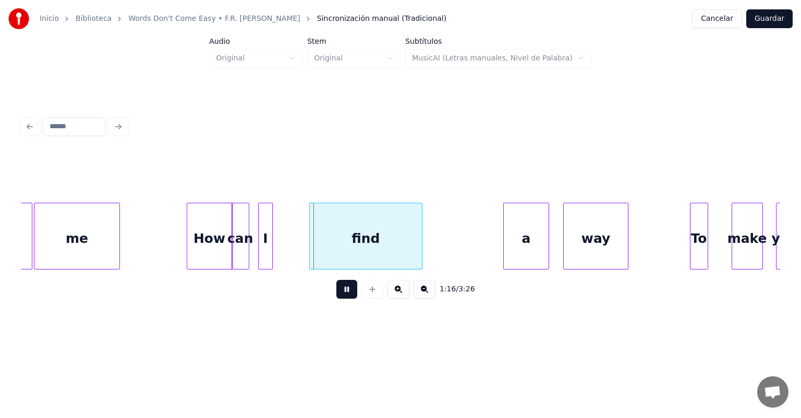
click at [270, 253] on div "I" at bounding box center [266, 238] width 14 height 71
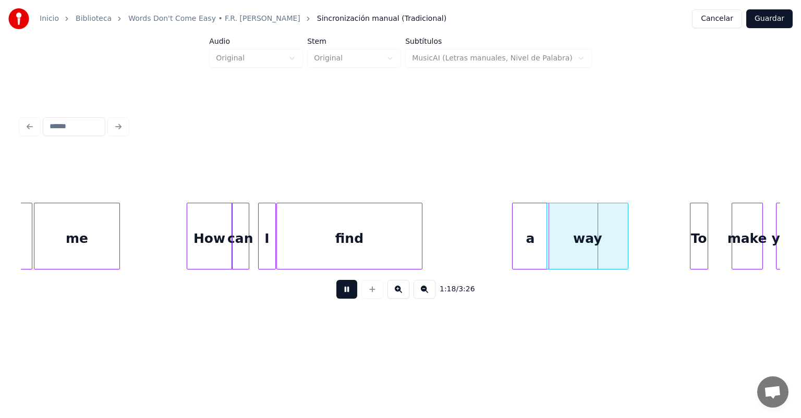
click at [627, 241] on div at bounding box center [626, 236] width 3 height 66
click at [701, 241] on div "To" at bounding box center [698, 238] width 17 height 71
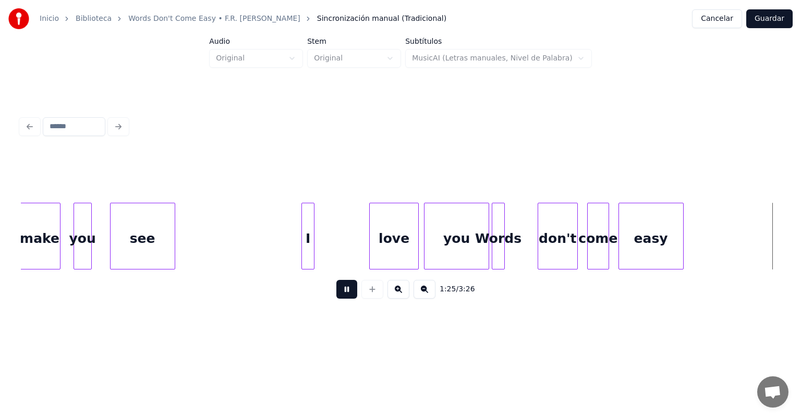
scroll to position [0, 11126]
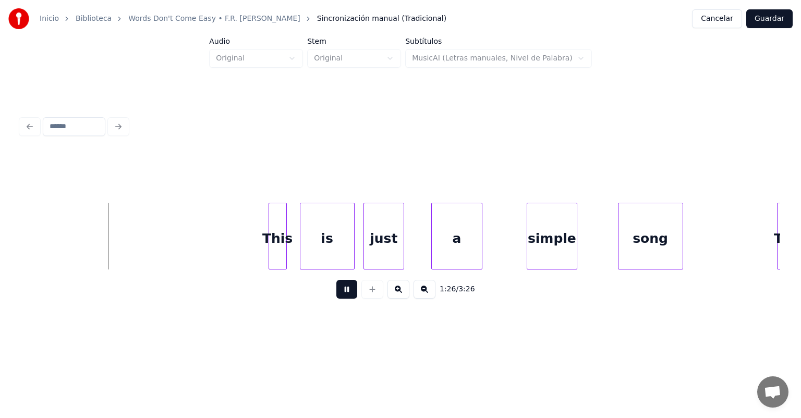
click at [346, 288] on button at bounding box center [346, 289] width 21 height 19
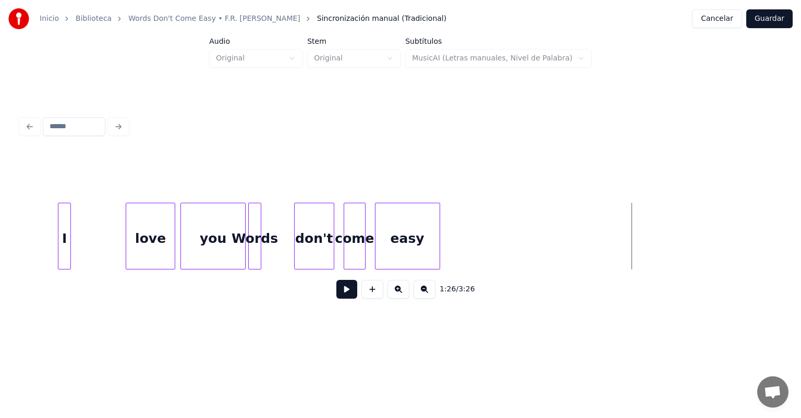
scroll to position [0, 10603]
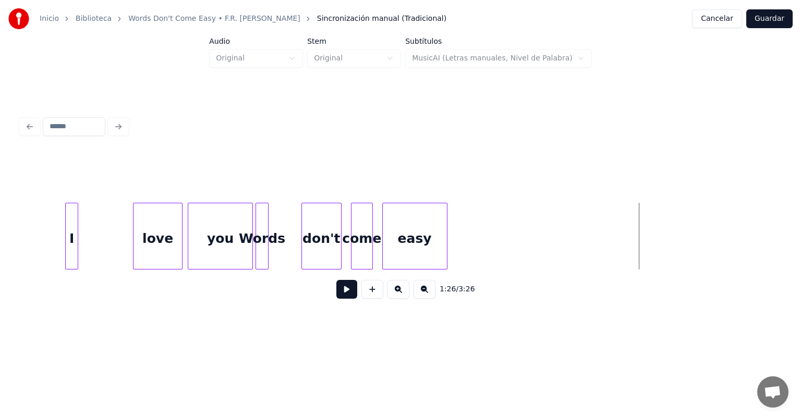
click at [208, 237] on div "you" at bounding box center [220, 238] width 64 height 71
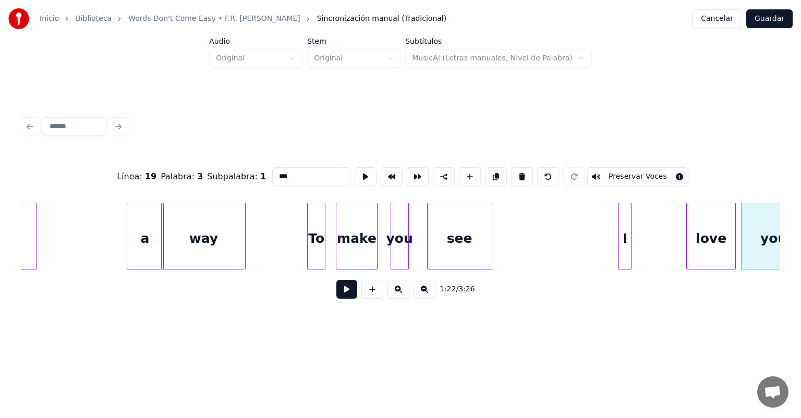
scroll to position [0, 10034]
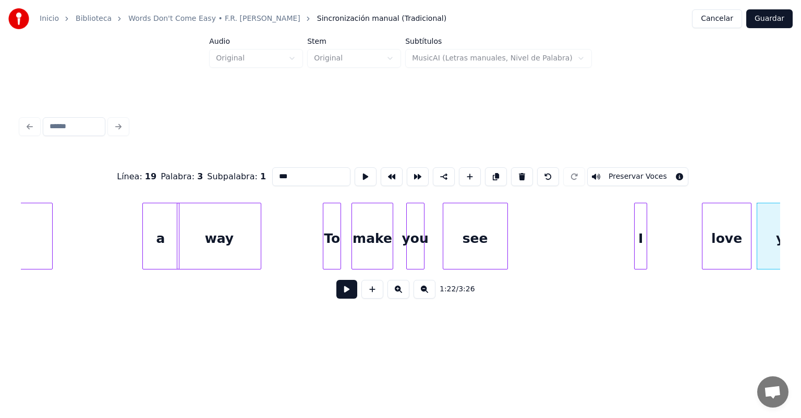
click at [332, 257] on div "To" at bounding box center [331, 238] width 17 height 71
type input "**"
click at [336, 292] on button at bounding box center [346, 289] width 21 height 19
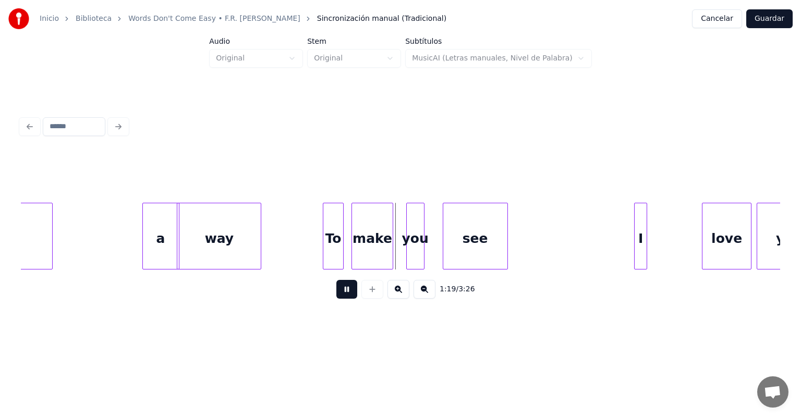
click at [338, 254] on div "To" at bounding box center [333, 238] width 20 height 71
click at [354, 254] on div "make" at bounding box center [368, 238] width 47 height 71
click at [505, 251] on div "see" at bounding box center [465, 238] width 84 height 71
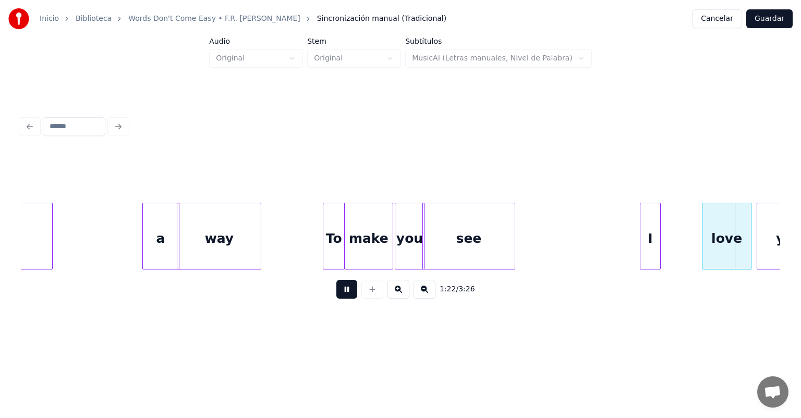
click at [643, 245] on div at bounding box center [641, 236] width 3 height 66
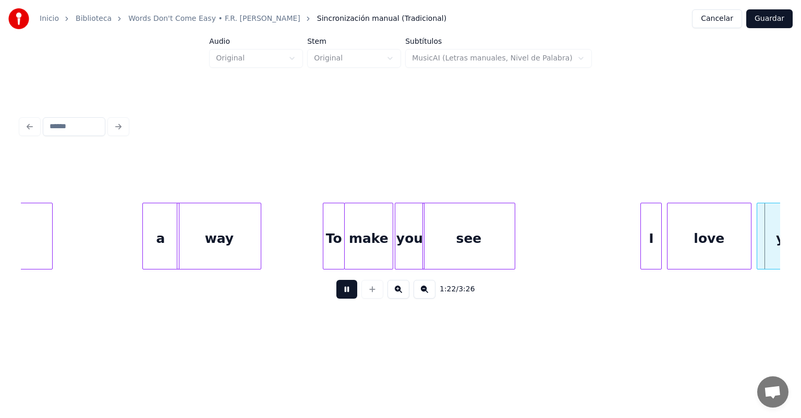
scroll to position [0, 10794]
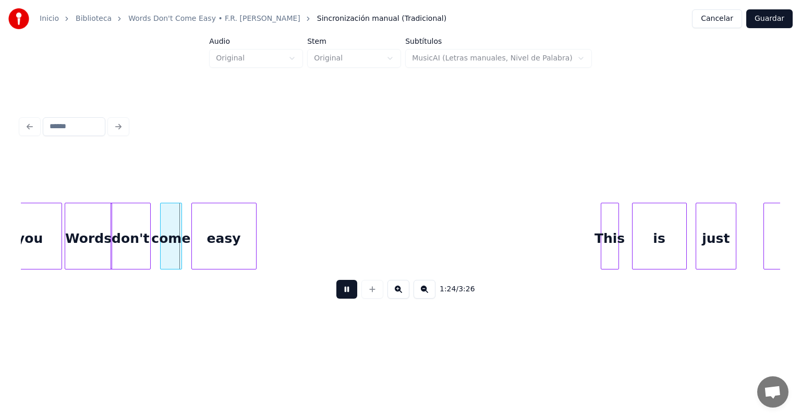
click at [129, 252] on div "don't" at bounding box center [130, 238] width 39 height 71
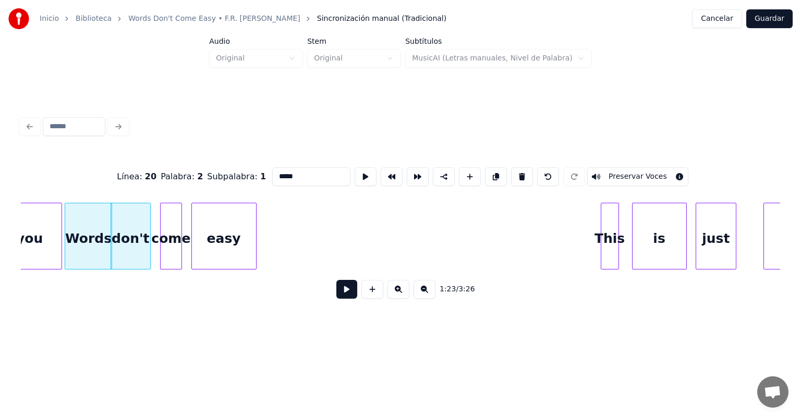
click at [171, 257] on div "come" at bounding box center [171, 238] width 21 height 71
type input "****"
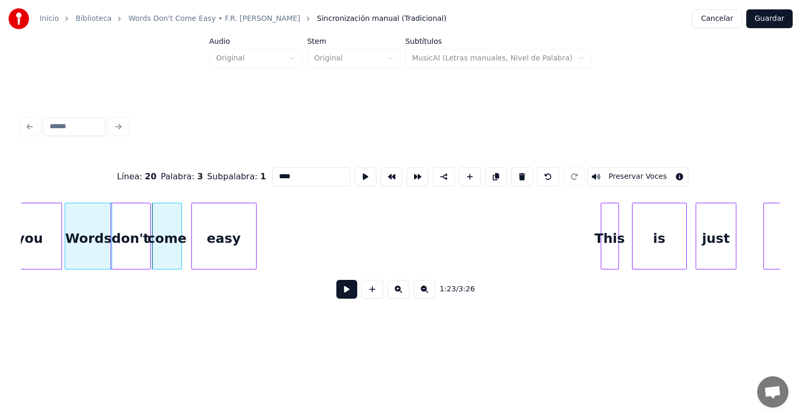
click at [180, 256] on div "come" at bounding box center [166, 238] width 29 height 71
click at [192, 257] on div "easy" at bounding box center [222, 238] width 68 height 71
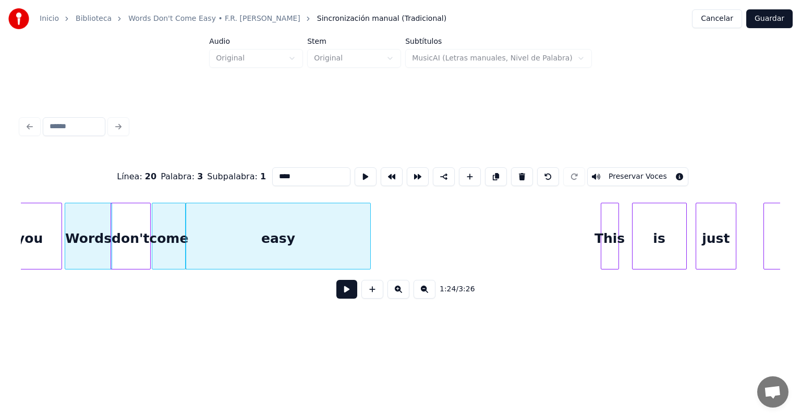
click at [336, 290] on button at bounding box center [346, 289] width 21 height 19
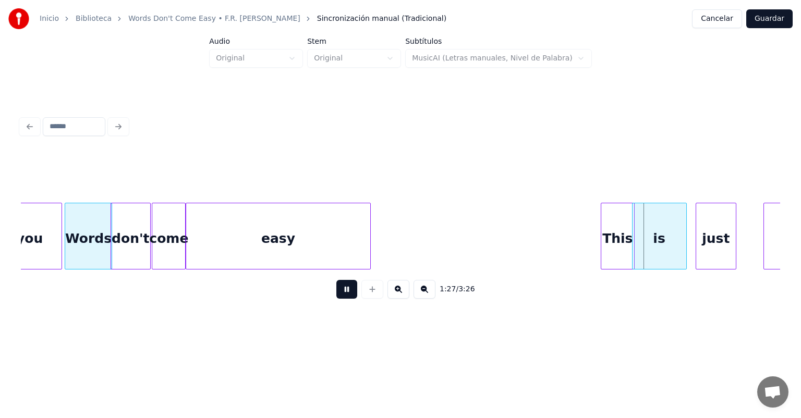
click at [684, 234] on div "is" at bounding box center [659, 238] width 54 height 71
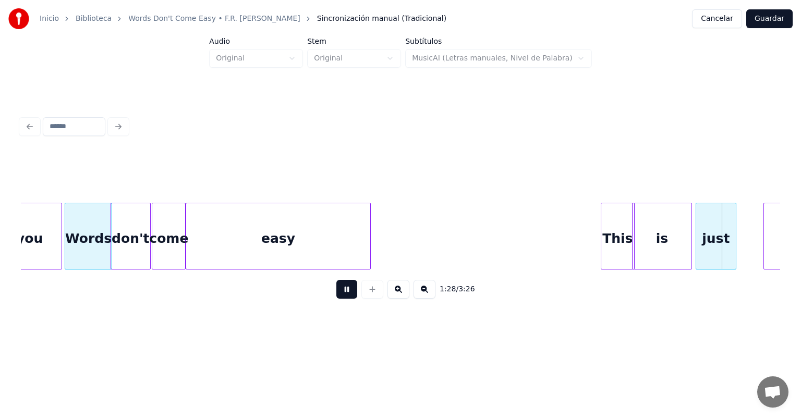
click at [732, 238] on div "just" at bounding box center [716, 238] width 40 height 71
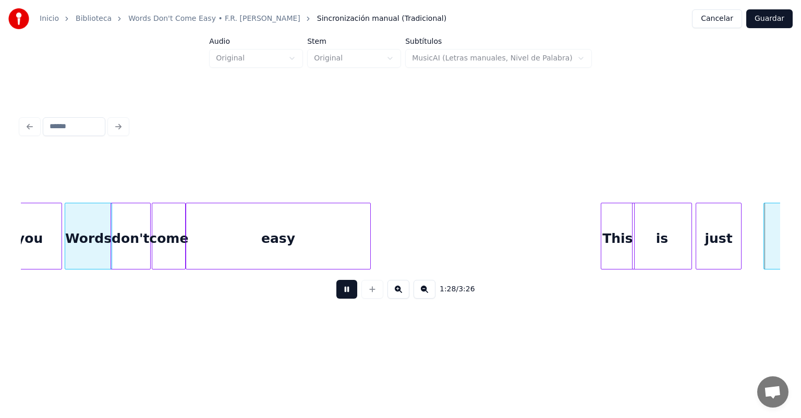
scroll to position [0, 11554]
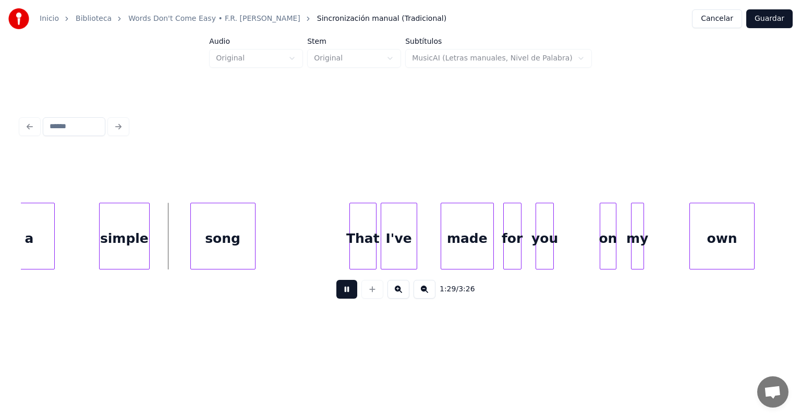
click at [337, 294] on button at bounding box center [346, 289] width 21 height 19
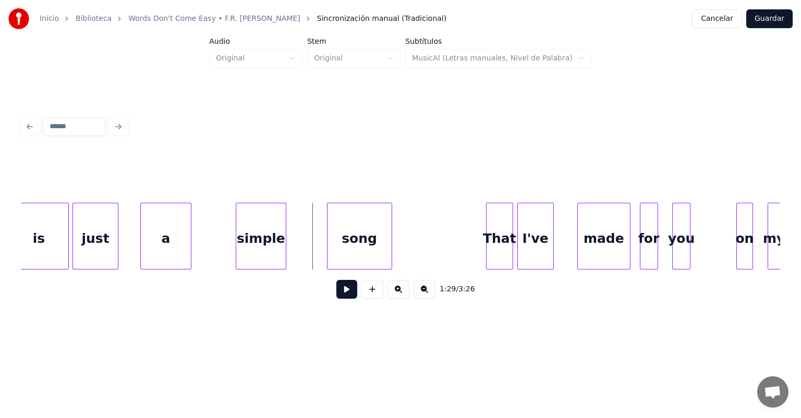
scroll to position [0, 11410]
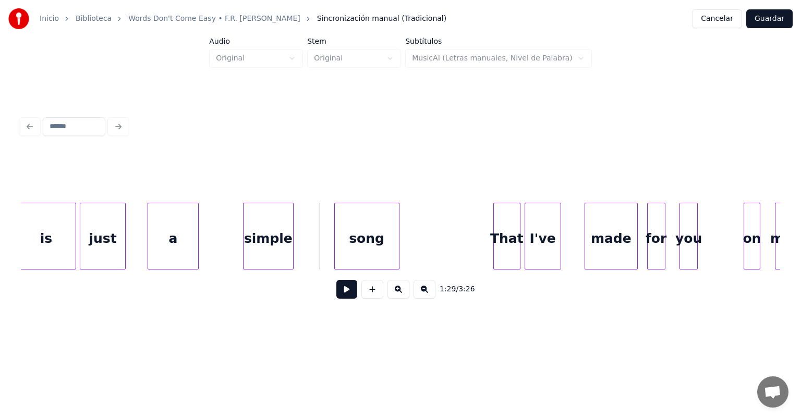
click at [106, 236] on div "just" at bounding box center [102, 238] width 45 height 71
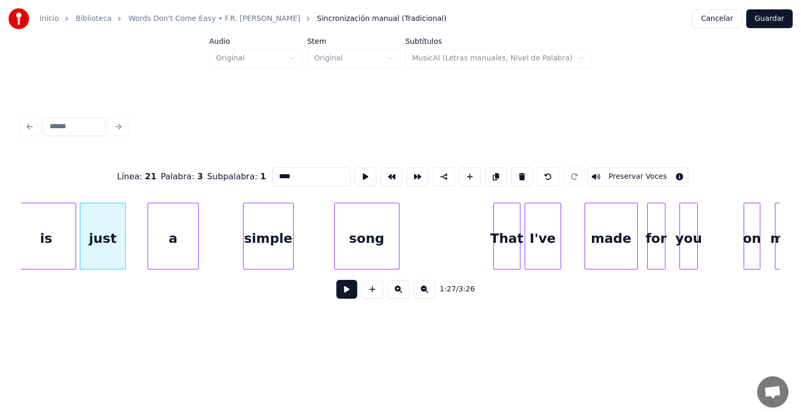
click at [336, 293] on button at bounding box center [346, 289] width 21 height 19
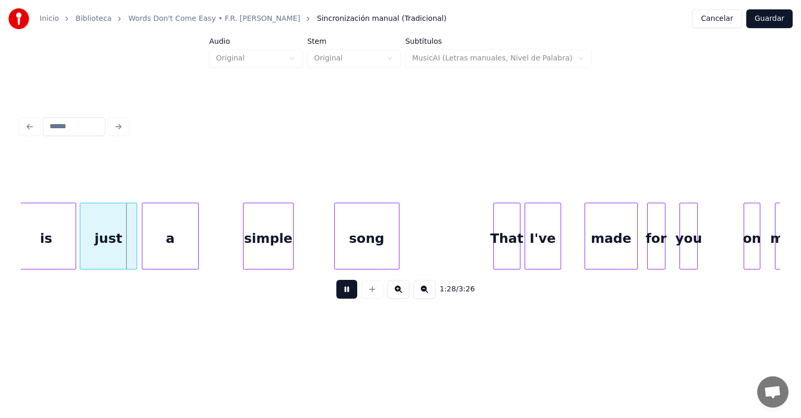
click at [148, 250] on div "a" at bounding box center [169, 238] width 55 height 71
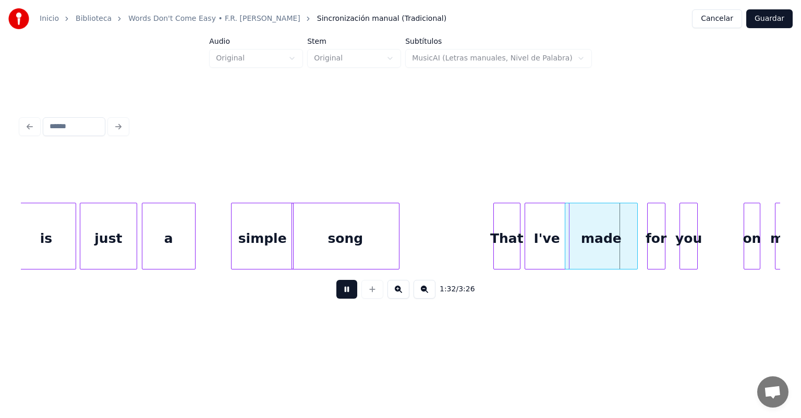
click at [345, 293] on button at bounding box center [346, 289] width 21 height 19
click at [336, 294] on button at bounding box center [346, 289] width 21 height 19
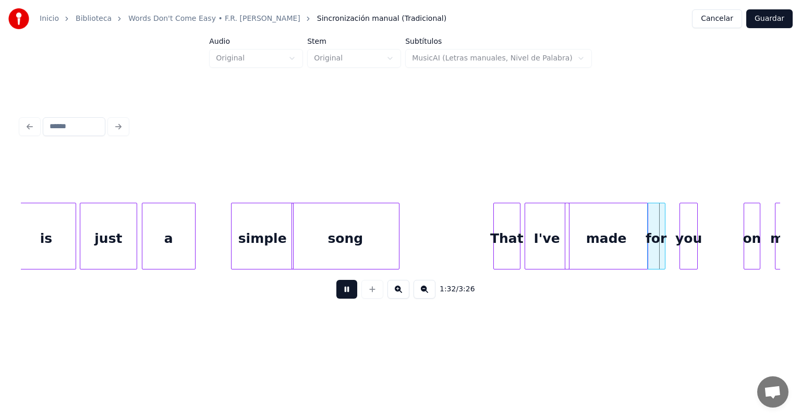
click at [663, 249] on div "for" at bounding box center [656, 238] width 17 height 71
click at [681, 246] on div "you" at bounding box center [688, 238] width 17 height 71
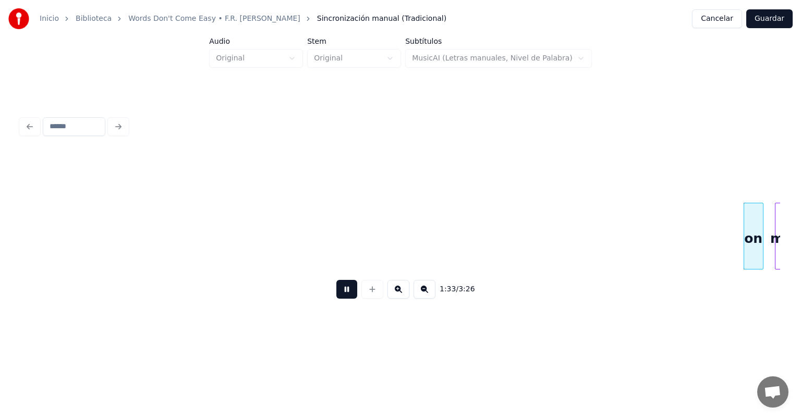
scroll to position [0, 12132]
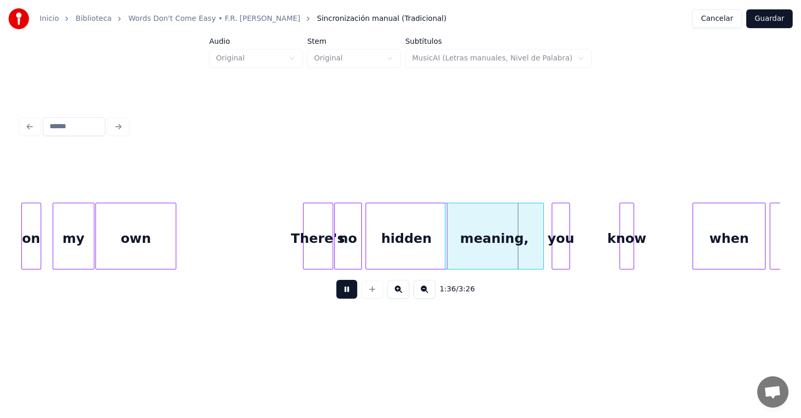
click at [541, 250] on div "meaning," at bounding box center [494, 238] width 99 height 71
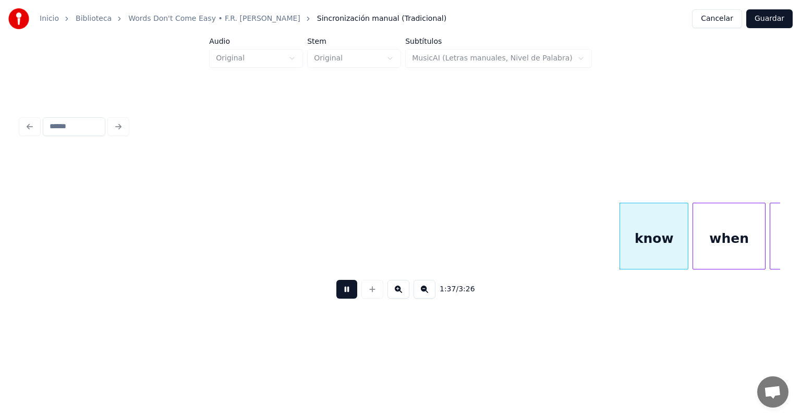
scroll to position [0, 12726]
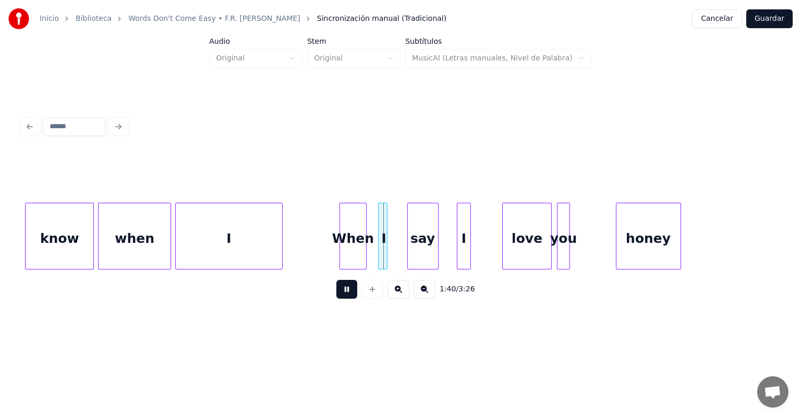
click at [385, 254] on div "I" at bounding box center [384, 238] width 10 height 71
click at [388, 254] on div "I" at bounding box center [385, 238] width 37 height 71
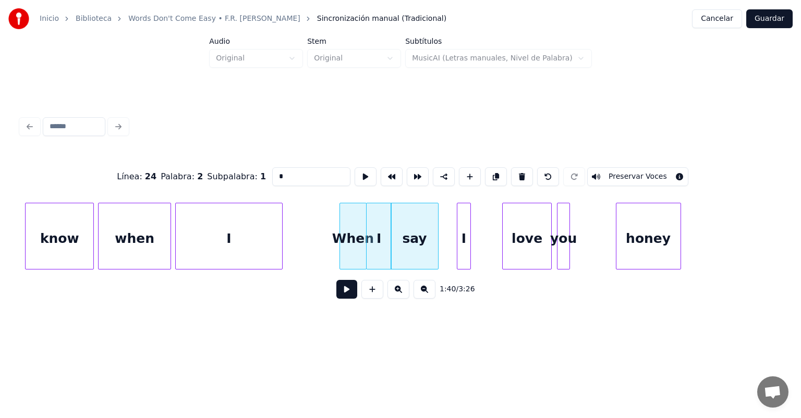
click at [336, 291] on button at bounding box center [346, 289] width 21 height 19
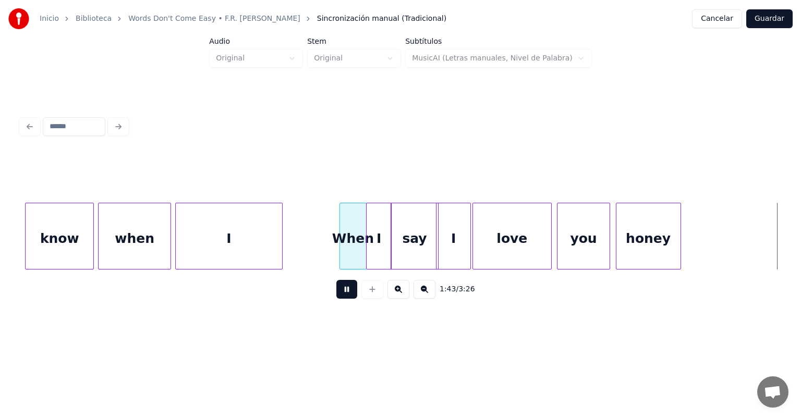
scroll to position [0, 13486]
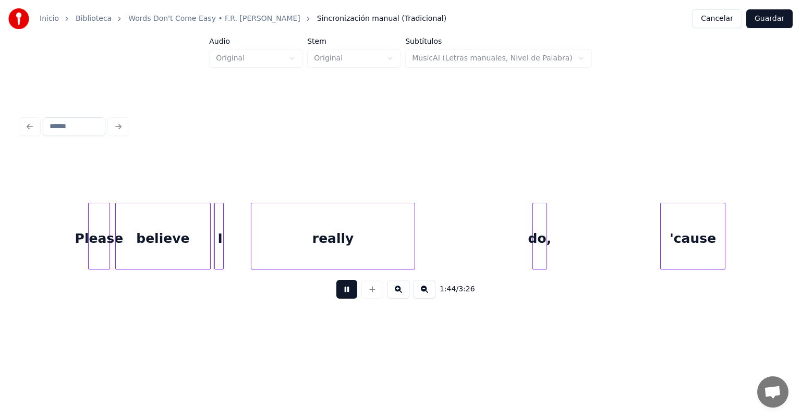
click at [336, 290] on button at bounding box center [346, 289] width 21 height 19
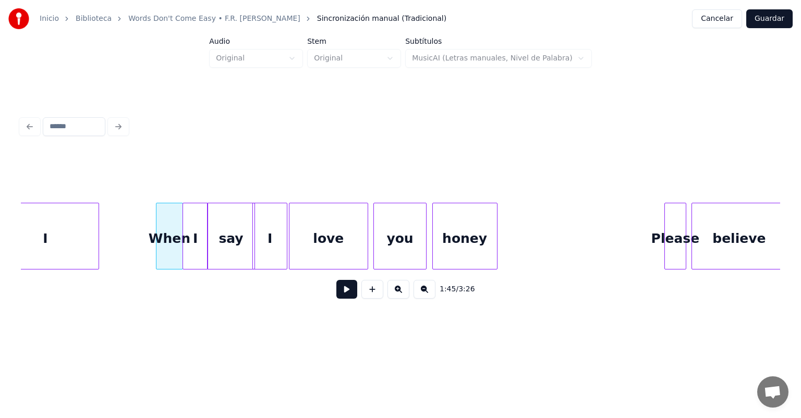
scroll to position [0, 12902]
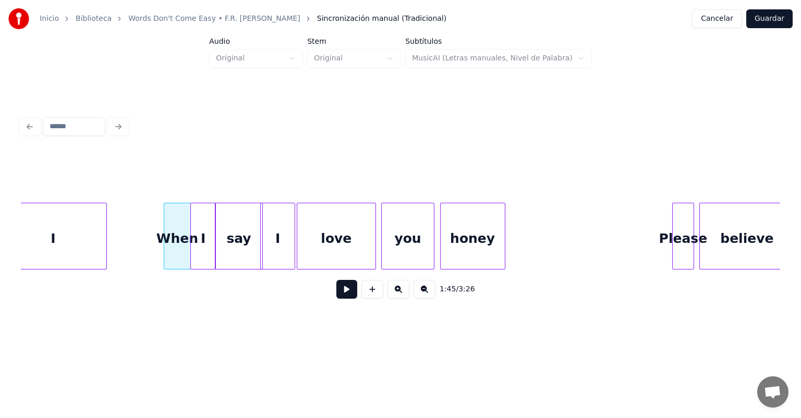
click at [401, 243] on div "you" at bounding box center [408, 238] width 52 height 71
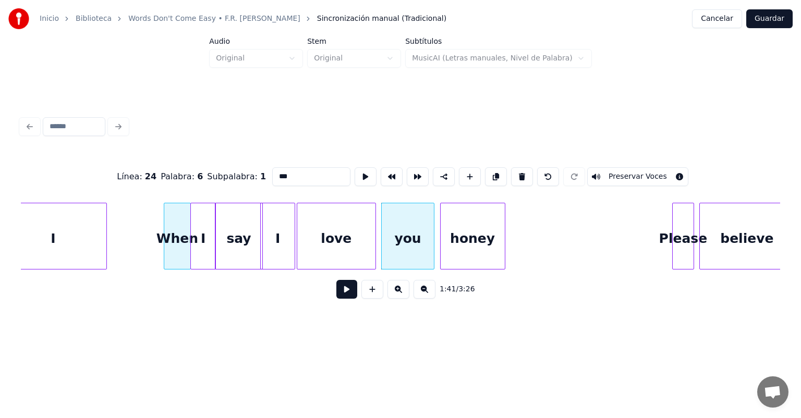
click at [336, 294] on button at bounding box center [346, 289] width 21 height 19
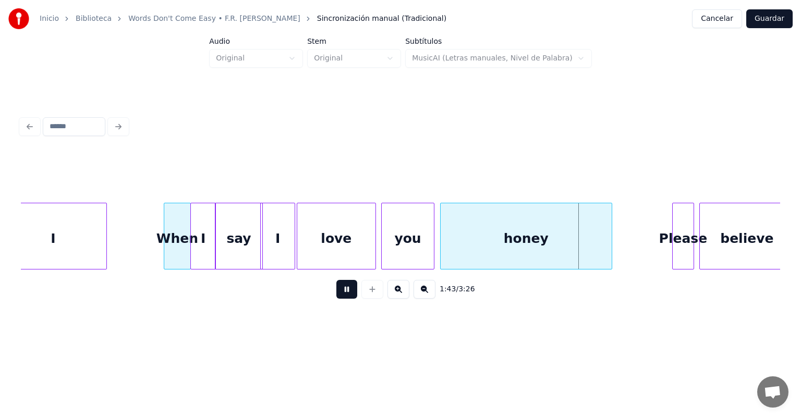
click at [685, 247] on div "Please" at bounding box center [683, 238] width 21 height 71
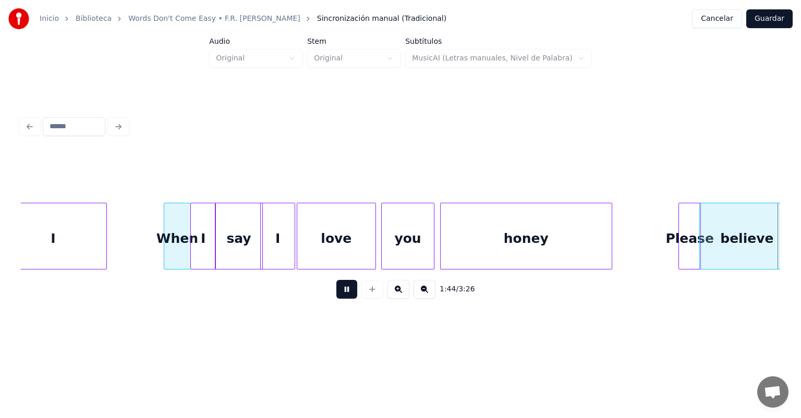
scroll to position [0, 13663]
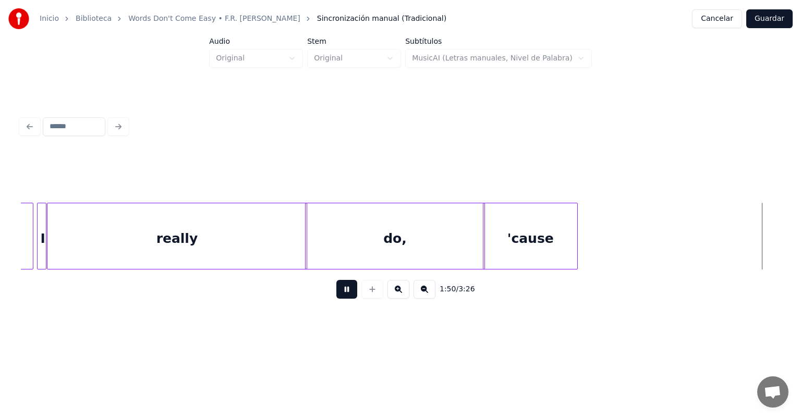
click at [336, 295] on button at bounding box center [346, 289] width 21 height 19
click at [336, 299] on button at bounding box center [346, 289] width 21 height 19
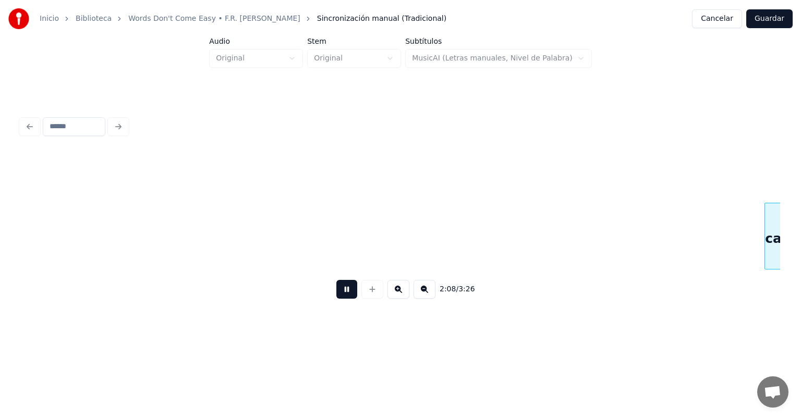
scroll to position [0, 16711]
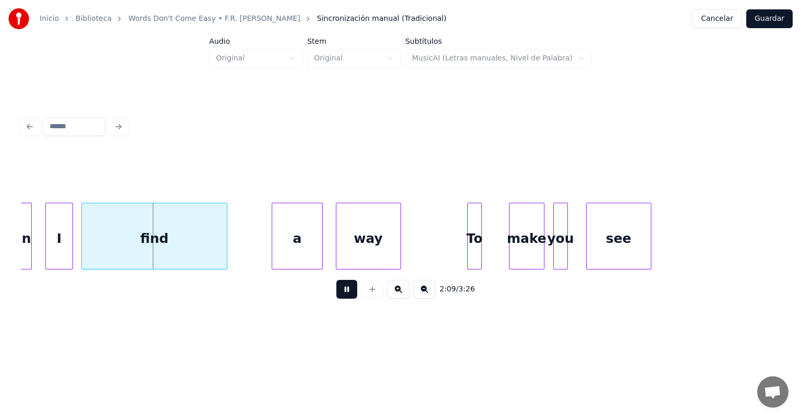
click at [47, 248] on div at bounding box center [47, 236] width 3 height 66
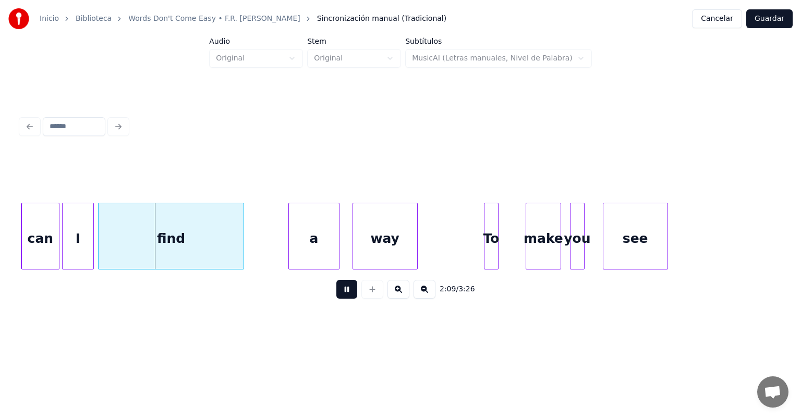
click at [87, 252] on div "I" at bounding box center [78, 238] width 31 height 71
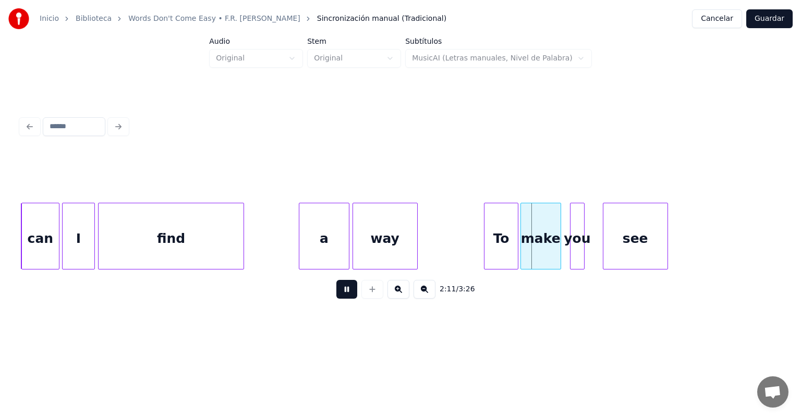
click at [529, 254] on div "make" at bounding box center [541, 238] width 40 height 71
click at [555, 244] on div "make" at bounding box center [541, 238] width 43 height 71
click at [581, 236] on div "you" at bounding box center [577, 238] width 14 height 71
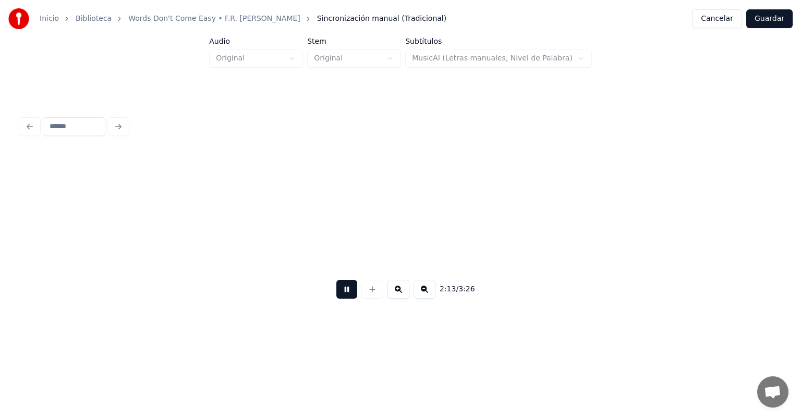
scroll to position [0, 17455]
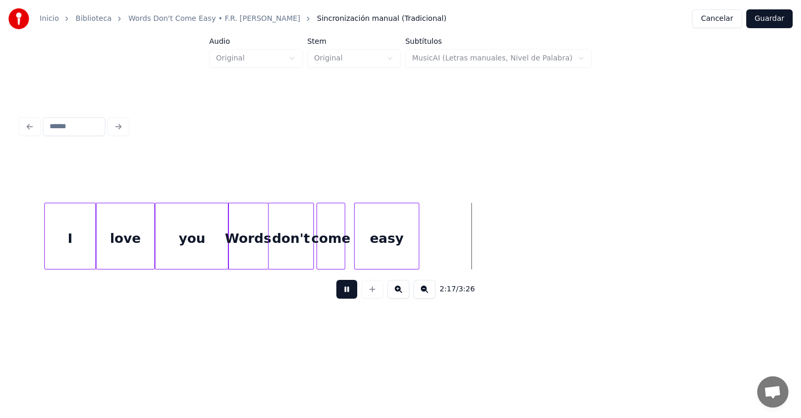
click at [322, 251] on div "come" at bounding box center [330, 238] width 27 height 71
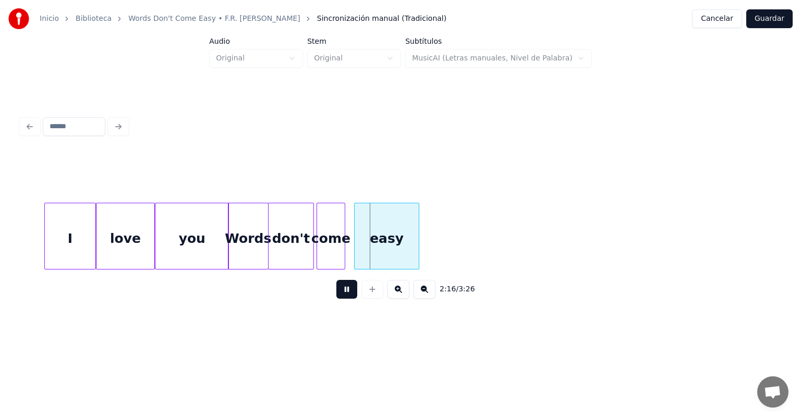
click at [344, 249] on div "come" at bounding box center [330, 238] width 27 height 71
click at [348, 251] on div "come" at bounding box center [334, 238] width 35 height 71
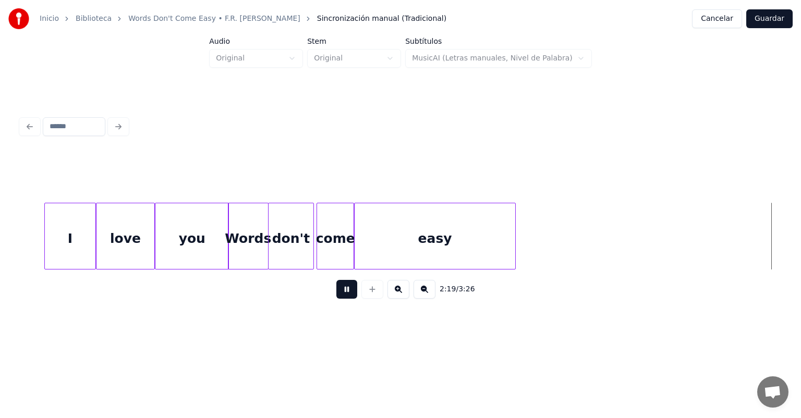
scroll to position [0, 18216]
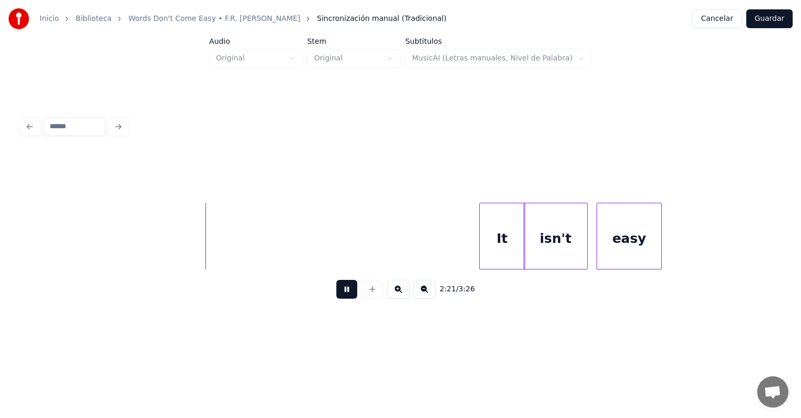
click at [486, 243] on div "It" at bounding box center [502, 238] width 45 height 71
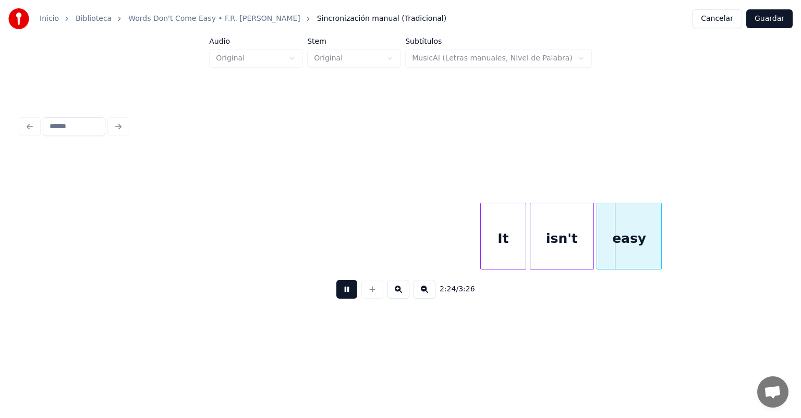
click at [552, 240] on div "isn't" at bounding box center [561, 238] width 63 height 71
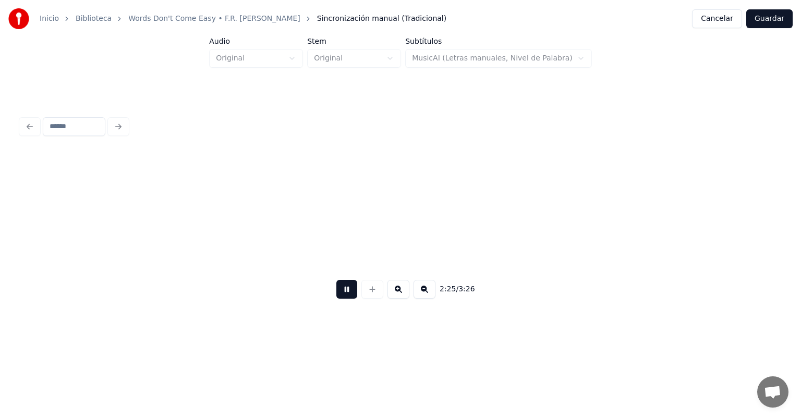
scroll to position [0, 18976]
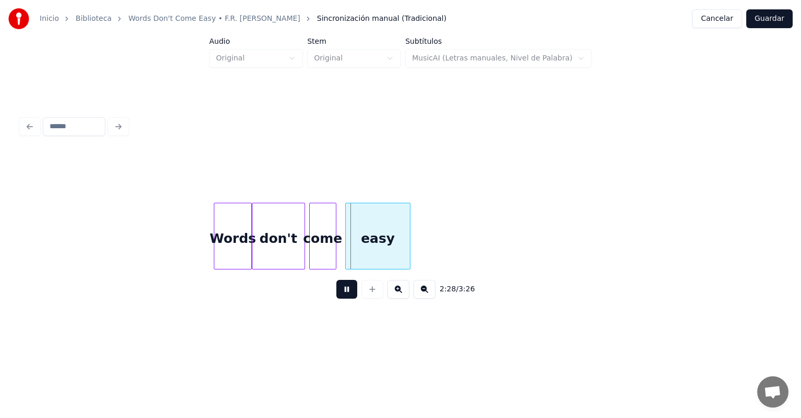
click at [315, 251] on div "come" at bounding box center [323, 238] width 26 height 71
click at [334, 253] on div "come" at bounding box center [324, 238] width 32 height 71
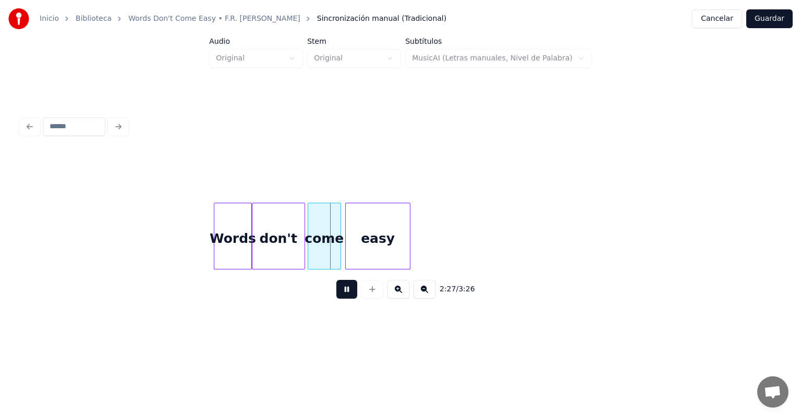
click at [346, 255] on div "easy" at bounding box center [378, 238] width 64 height 71
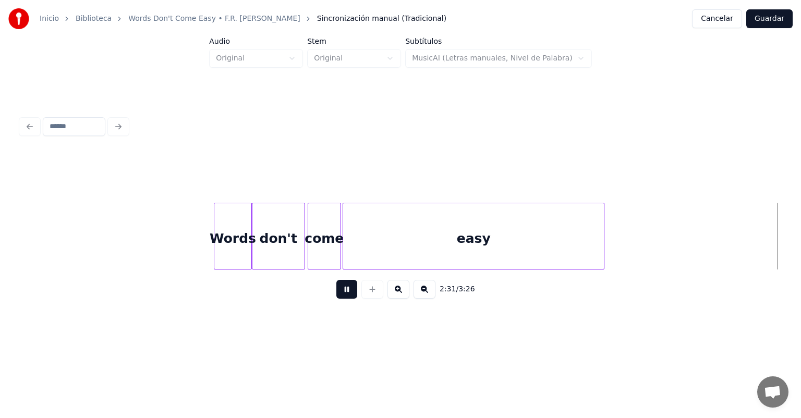
scroll to position [0, 19735]
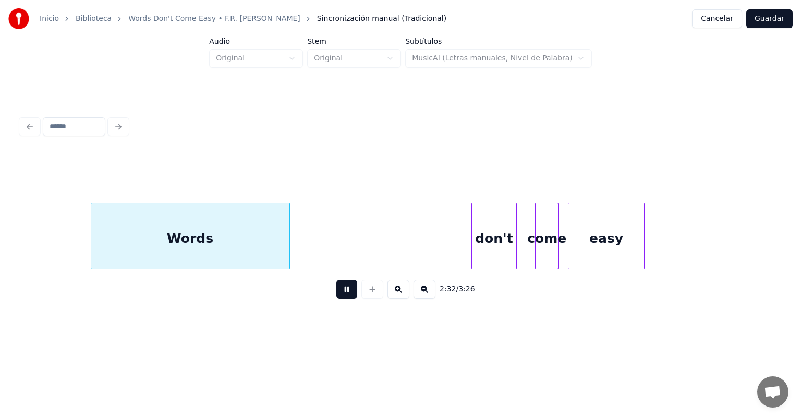
click at [336, 299] on button at bounding box center [346, 289] width 21 height 19
click at [341, 299] on button at bounding box center [346, 289] width 21 height 19
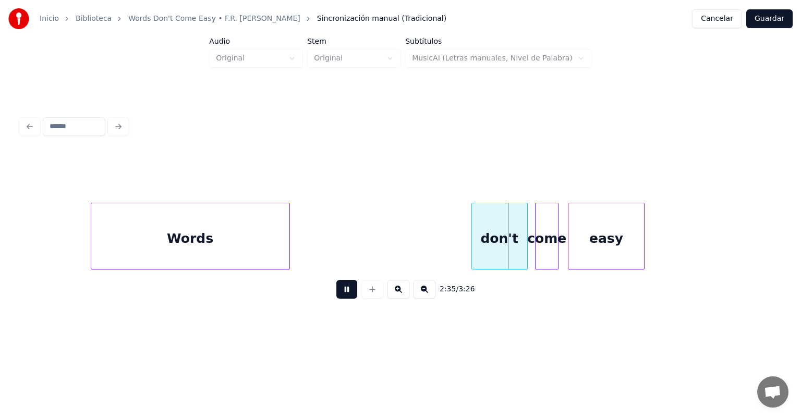
click at [537, 246] on div "come" at bounding box center [546, 238] width 22 height 71
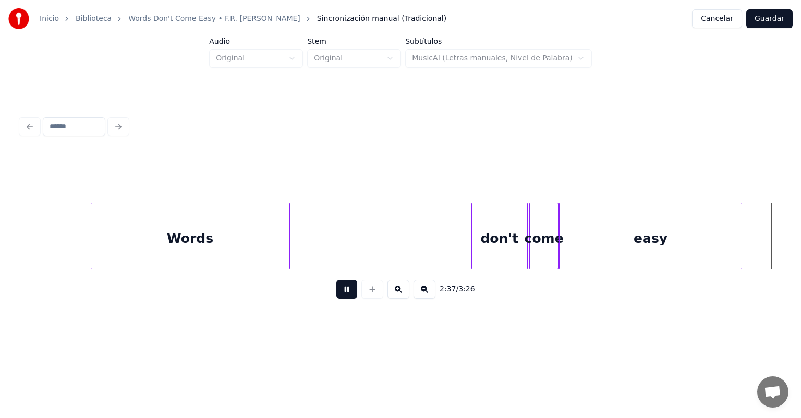
scroll to position [0, 20495]
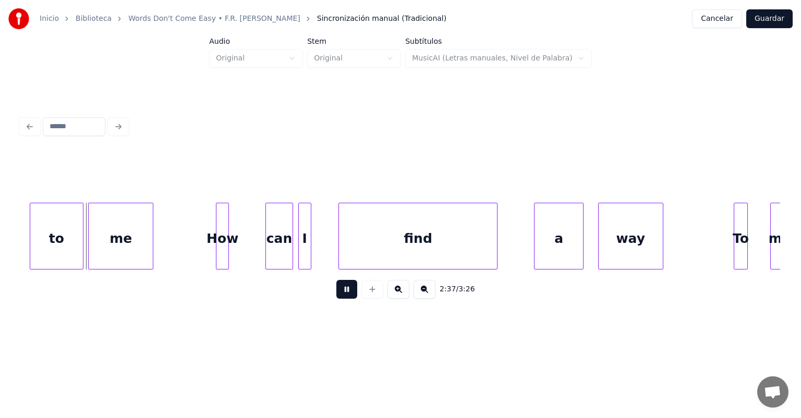
click at [82, 245] on div "to" at bounding box center [56, 238] width 53 height 71
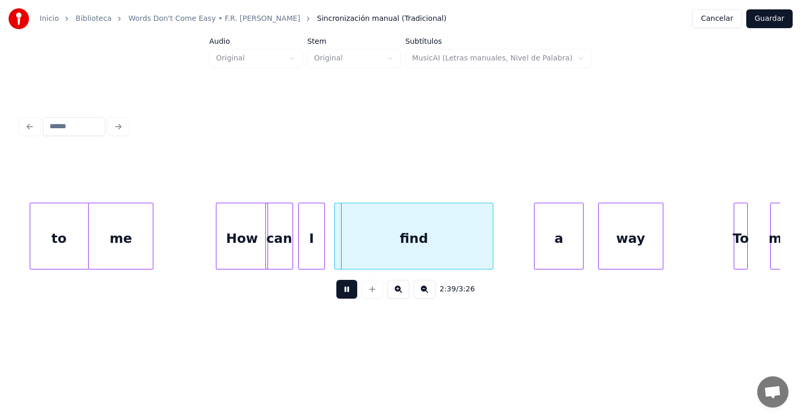
click at [348, 248] on div "find" at bounding box center [414, 238] width 158 height 71
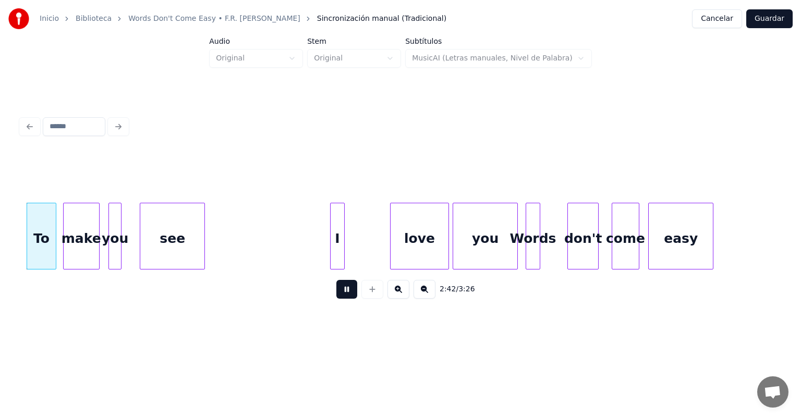
scroll to position [0, 21200]
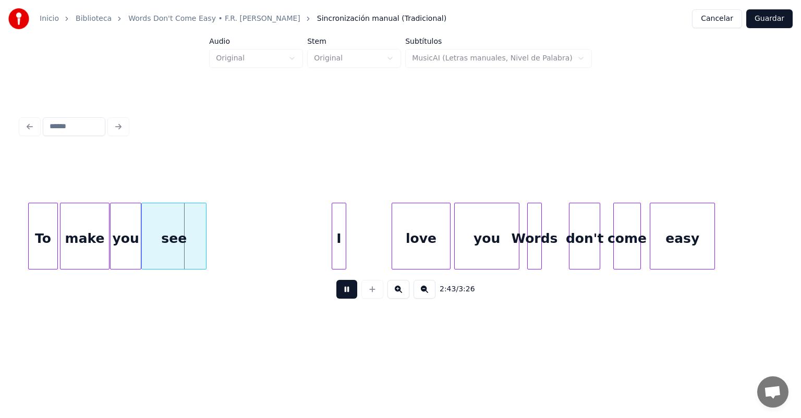
click at [66, 248] on div "make" at bounding box center [84, 238] width 48 height 71
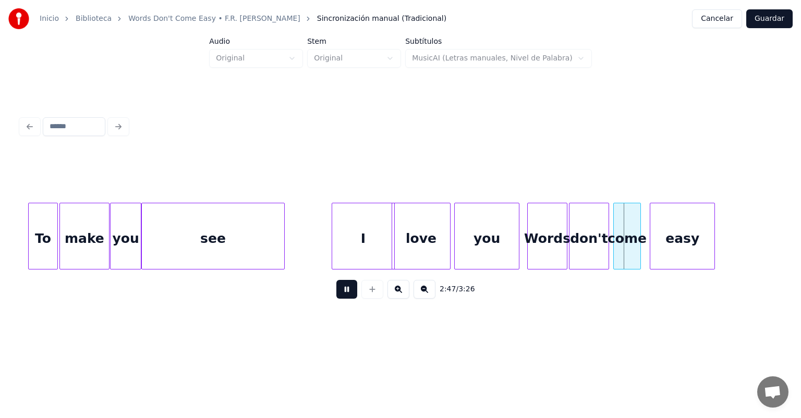
click at [639, 237] on div "come" at bounding box center [627, 238] width 26 height 71
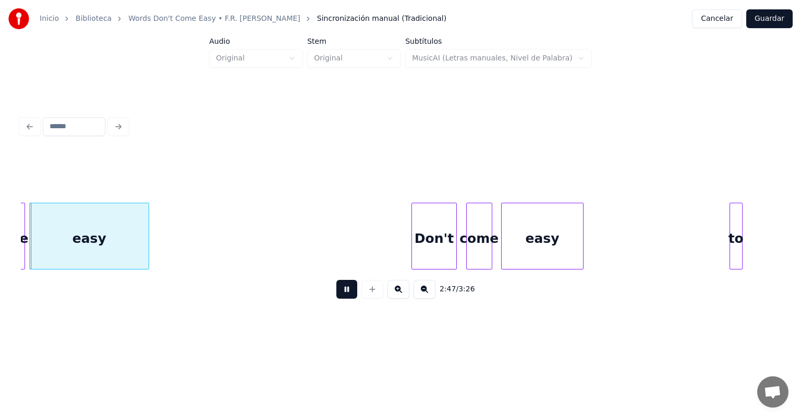
scroll to position [0, 21820]
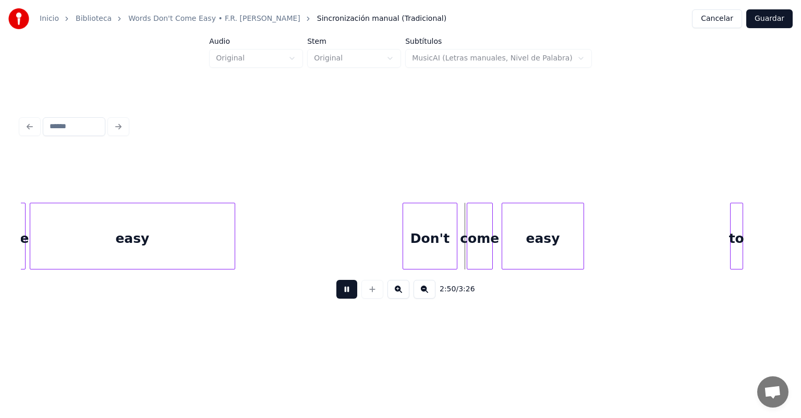
click at [468, 241] on div "come" at bounding box center [479, 238] width 25 height 71
click at [455, 245] on div "Don't" at bounding box center [430, 238] width 55 height 71
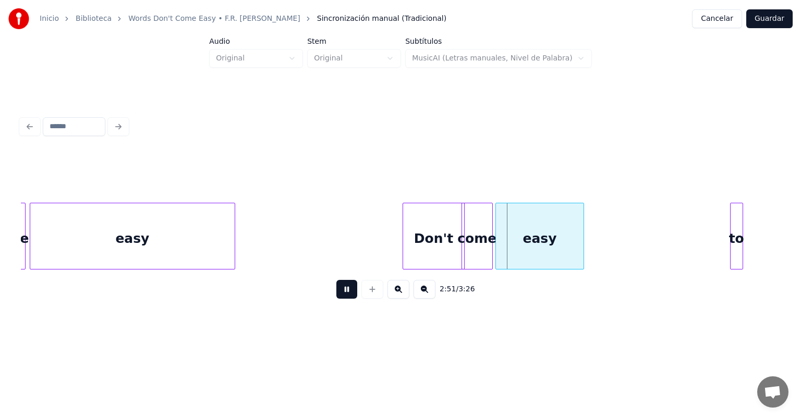
click at [504, 243] on div "easy" at bounding box center [540, 238] width 88 height 71
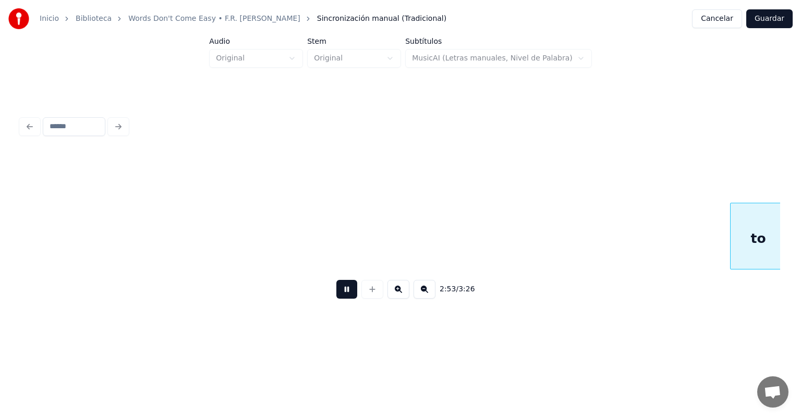
scroll to position [0, 22580]
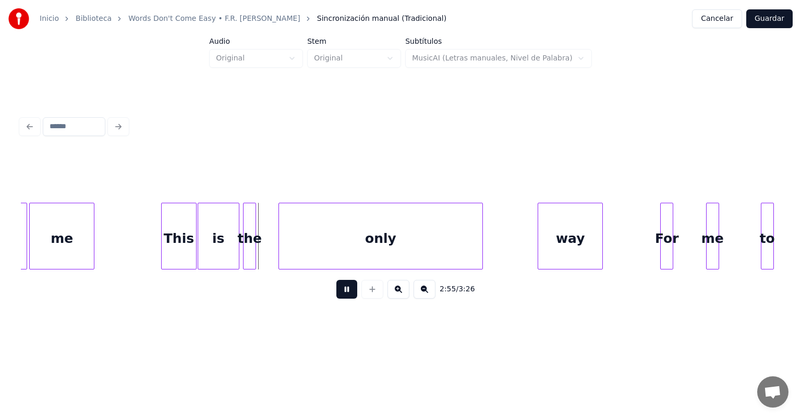
click at [235, 251] on div "is" at bounding box center [218, 238] width 41 height 71
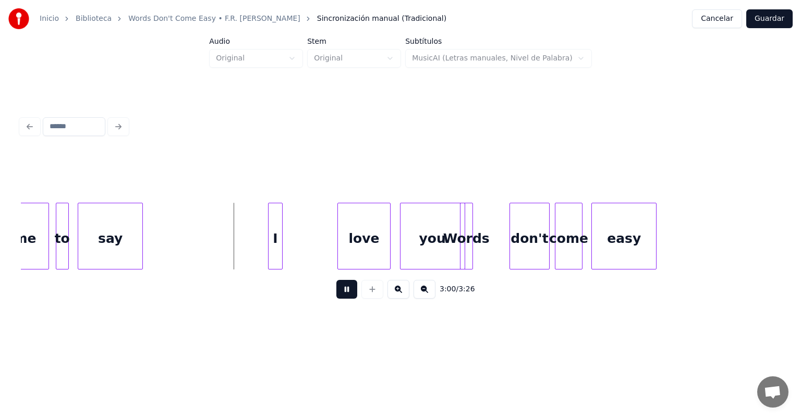
scroll to position [0, 23274]
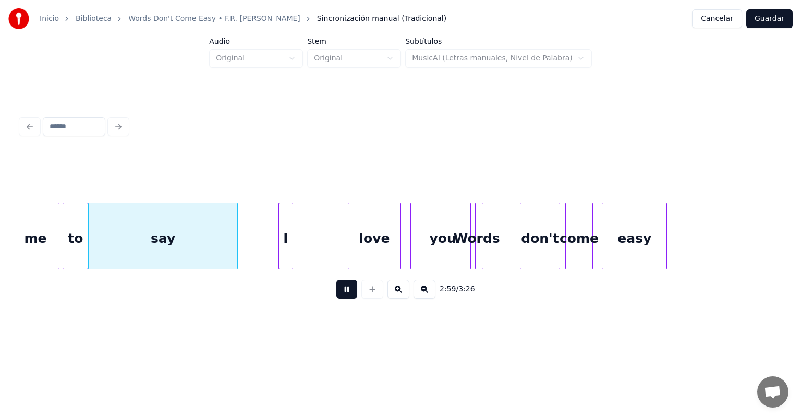
click at [73, 249] on div "to" at bounding box center [75, 238] width 25 height 71
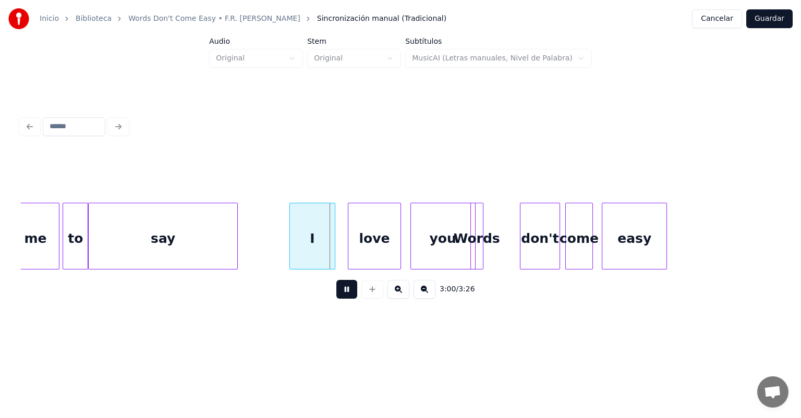
click at [310, 250] on div "I" at bounding box center [312, 238] width 45 height 71
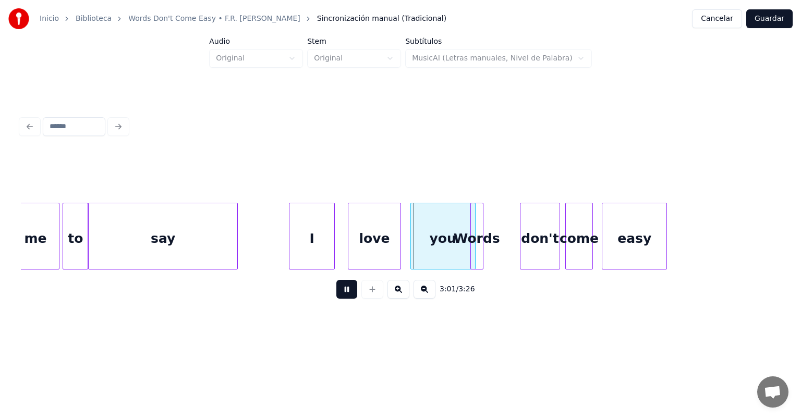
click at [305, 242] on div "I" at bounding box center [311, 238] width 45 height 71
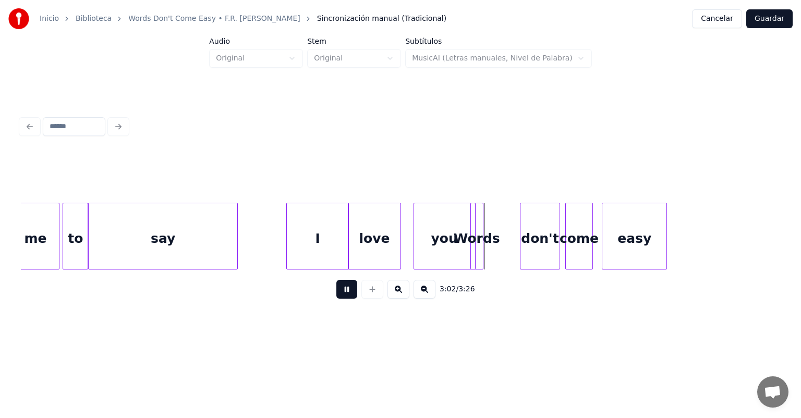
click at [421, 244] on div "you" at bounding box center [444, 238] width 61 height 71
click at [559, 241] on div at bounding box center [557, 236] width 3 height 66
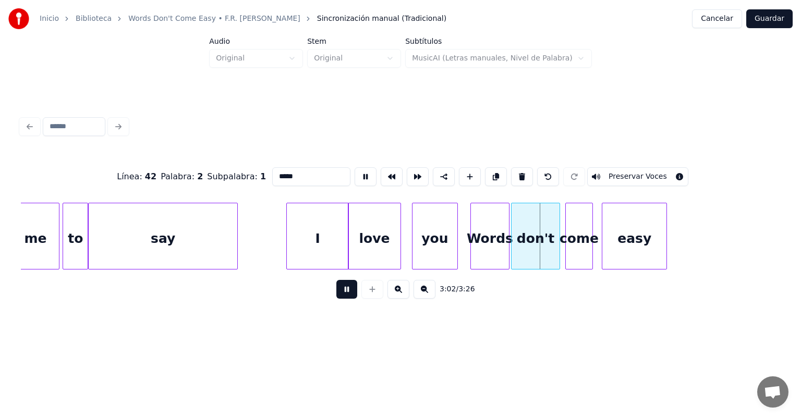
click at [567, 238] on div "come" at bounding box center [579, 238] width 27 height 71
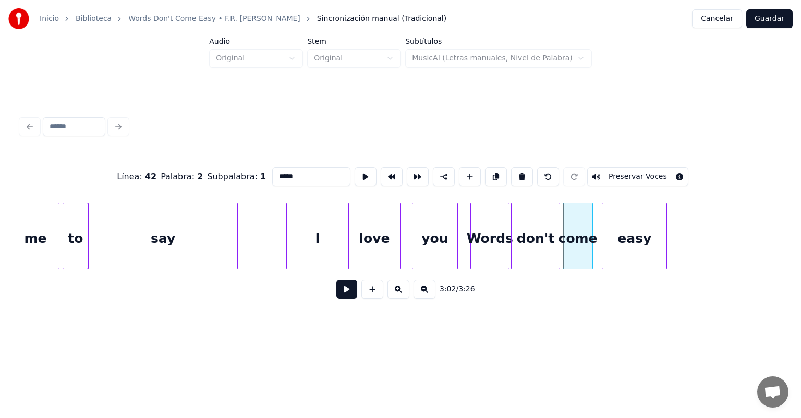
click at [604, 240] on div "easy" at bounding box center [634, 238] width 64 height 71
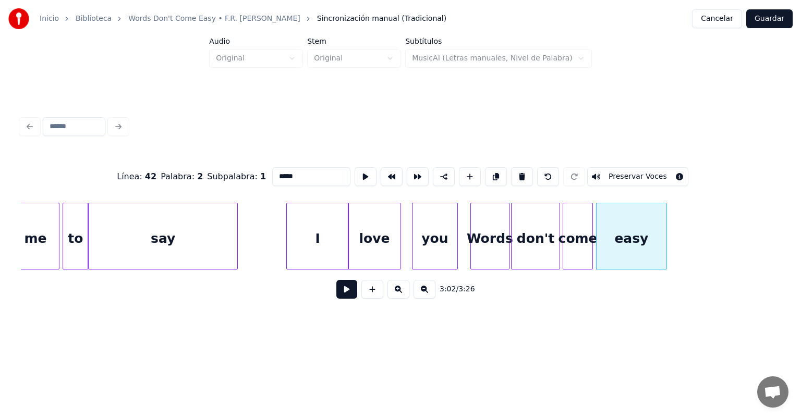
click at [590, 242] on div "come" at bounding box center [577, 238] width 29 height 71
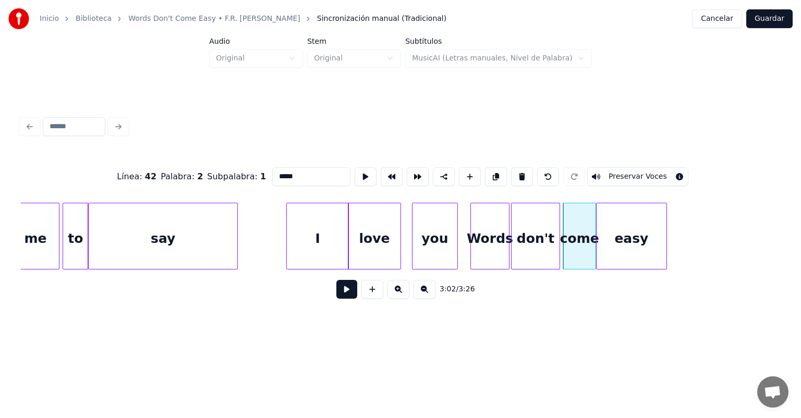
click at [336, 291] on button at bounding box center [346, 289] width 21 height 19
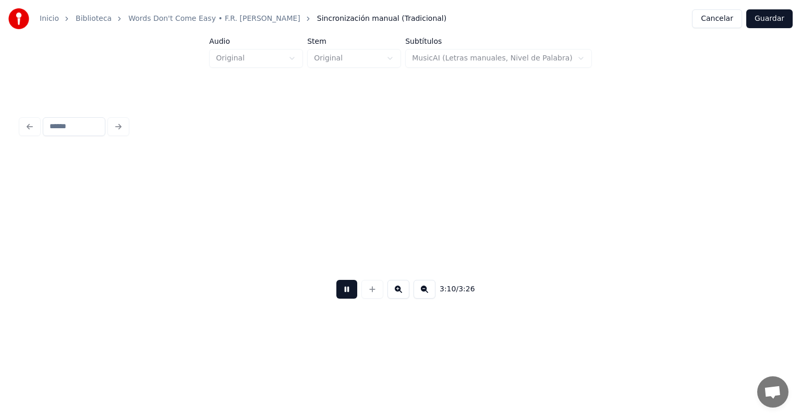
scroll to position [0, 24795]
click at [761, 19] on button "Guardar" at bounding box center [769, 18] width 46 height 19
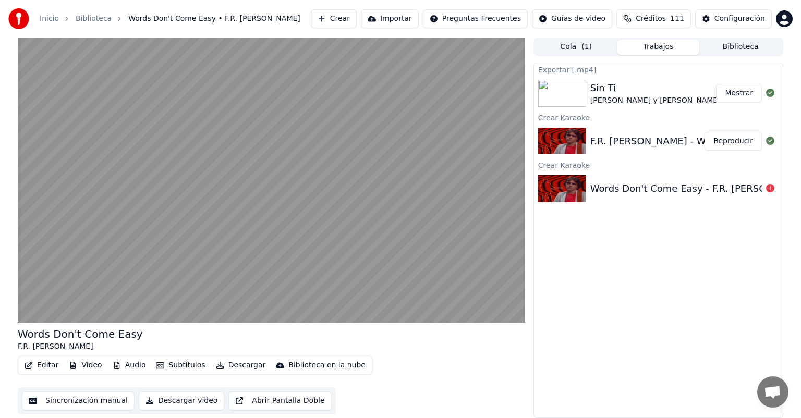
click at [95, 220] on video at bounding box center [271, 180] width 507 height 285
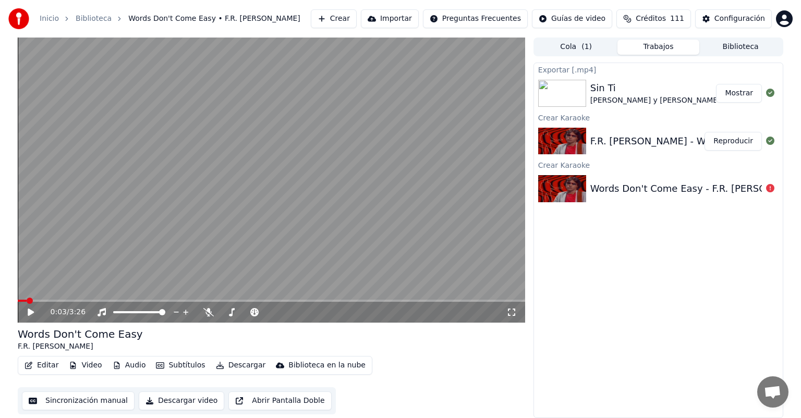
click at [93, 221] on video at bounding box center [271, 180] width 507 height 285
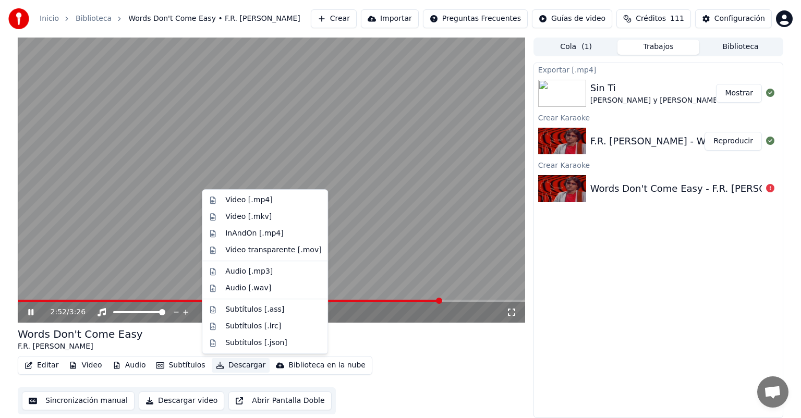
click at [225, 363] on button "Descargar" at bounding box center [241, 365] width 58 height 15
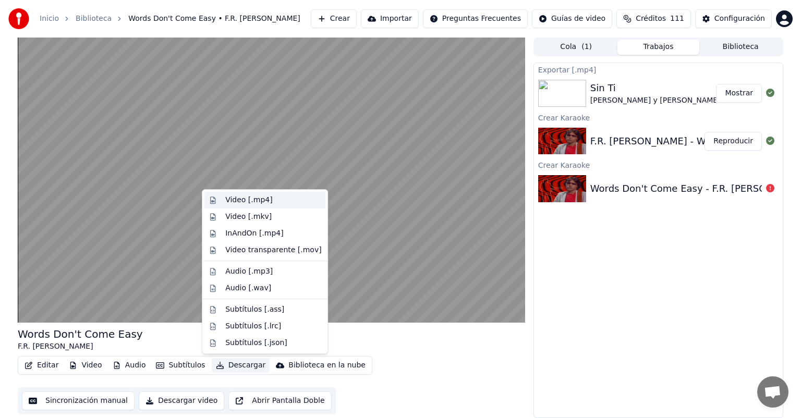
click at [230, 197] on div "Video [.mp4]" at bounding box center [248, 200] width 47 height 10
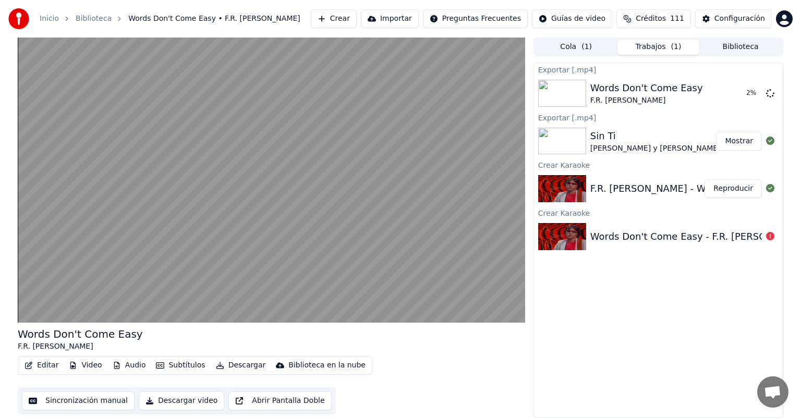
click at [62, 216] on video at bounding box center [271, 180] width 507 height 285
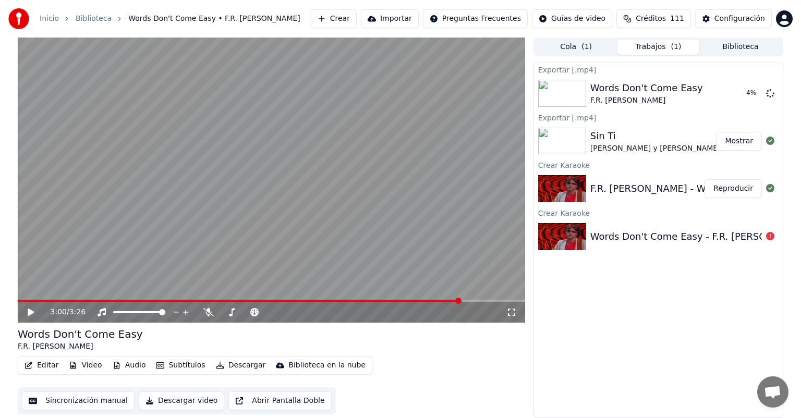
click at [727, 47] on button "Biblioteca" at bounding box center [740, 47] width 82 height 15
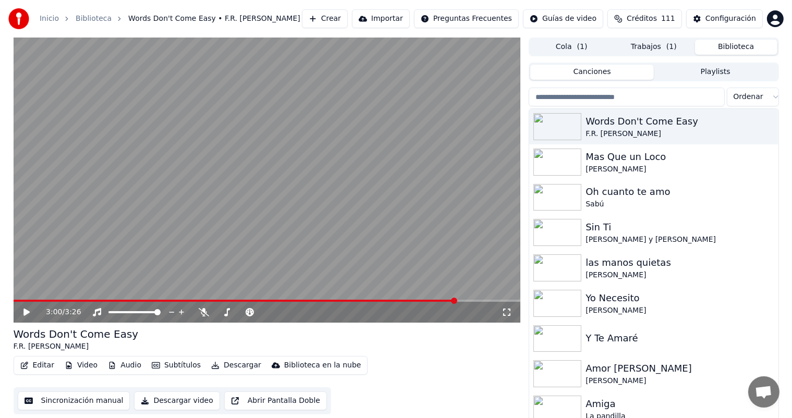
click at [554, 234] on img at bounding box center [557, 232] width 48 height 27
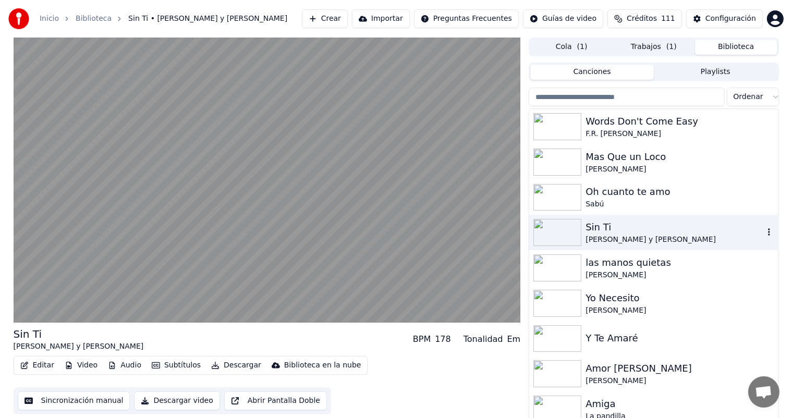
click at [63, 270] on video at bounding box center [267, 180] width 507 height 285
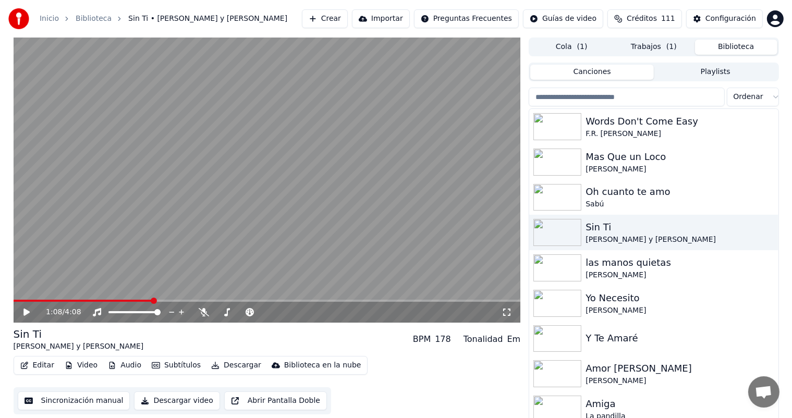
click at [32, 310] on icon at bounding box center [34, 312] width 25 height 8
click at [26, 313] on icon at bounding box center [26, 312] width 5 height 6
click at [202, 312] on icon at bounding box center [204, 312] width 10 height 8
click at [182, 300] on span at bounding box center [195, 301] width 362 height 2
click at [215, 220] on video at bounding box center [267, 180] width 507 height 285
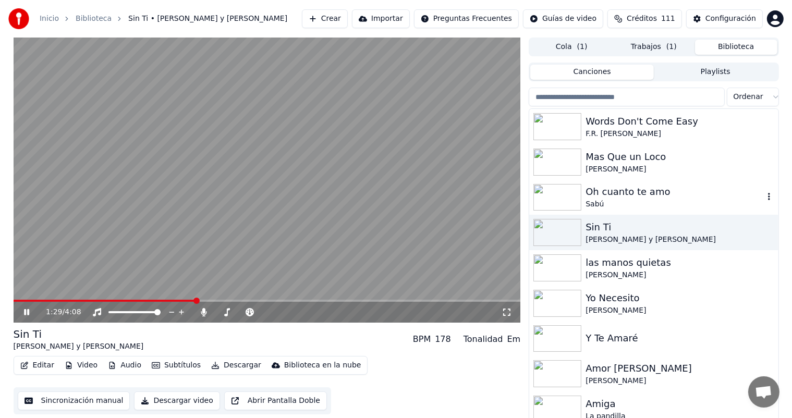
click at [663, 199] on div "Sabú" at bounding box center [675, 204] width 178 height 10
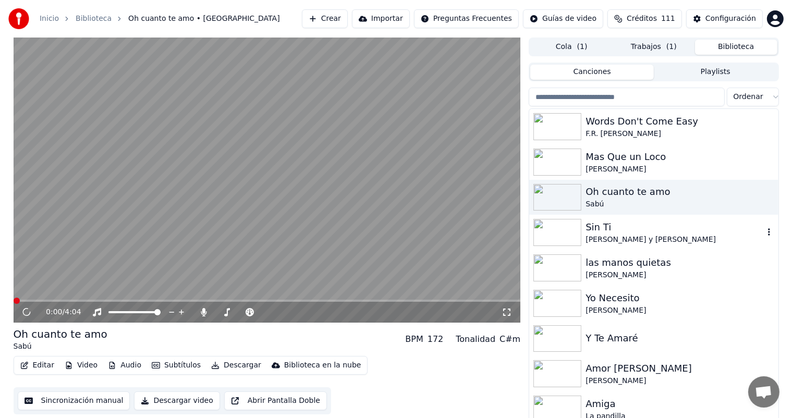
click at [620, 228] on div "Sin Ti" at bounding box center [675, 227] width 178 height 15
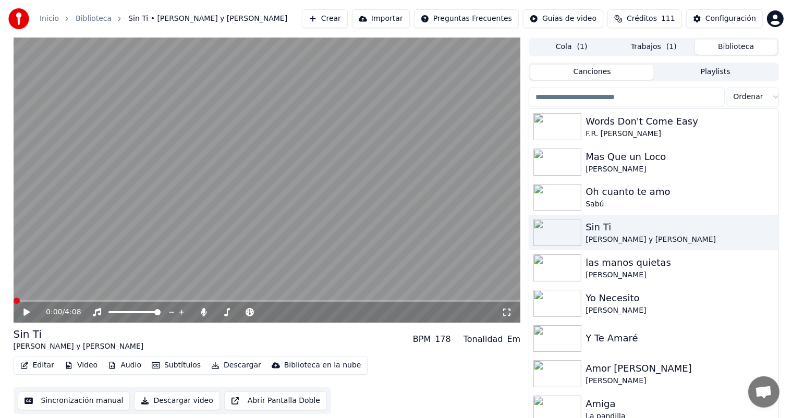
click at [656, 41] on button "Trabajos ( 1 )" at bounding box center [654, 47] width 82 height 15
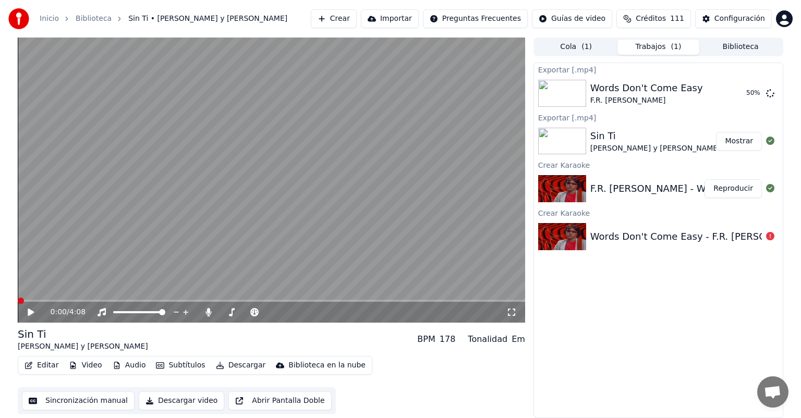
click at [732, 56] on div "Cola ( 1 ) Trabajos ( 1 ) Biblioteca" at bounding box center [658, 47] width 250 height 19
click at [736, 51] on button "Biblioteca" at bounding box center [740, 47] width 82 height 15
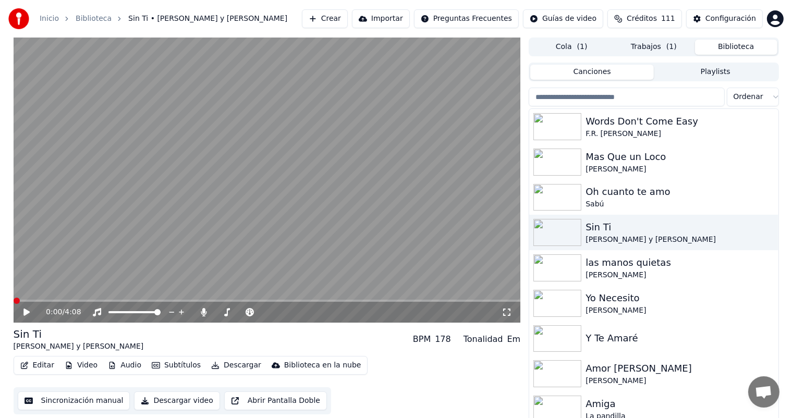
click at [27, 315] on icon at bounding box center [34, 312] width 25 height 8
click at [24, 313] on icon at bounding box center [26, 312] width 5 height 6
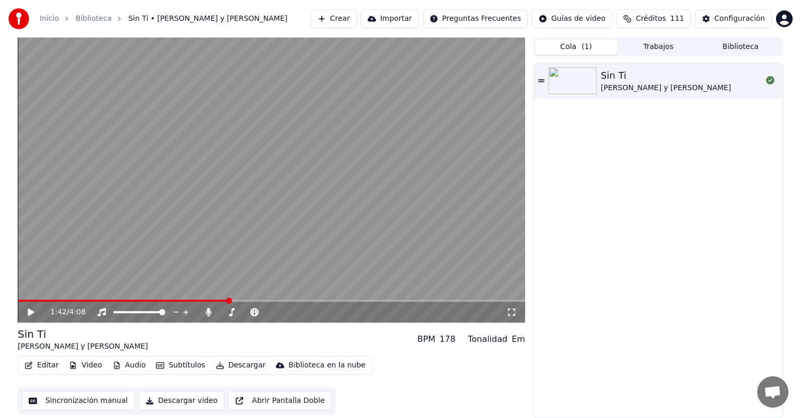
click at [587, 45] on button "Cola ( 1 )" at bounding box center [576, 47] width 82 height 15
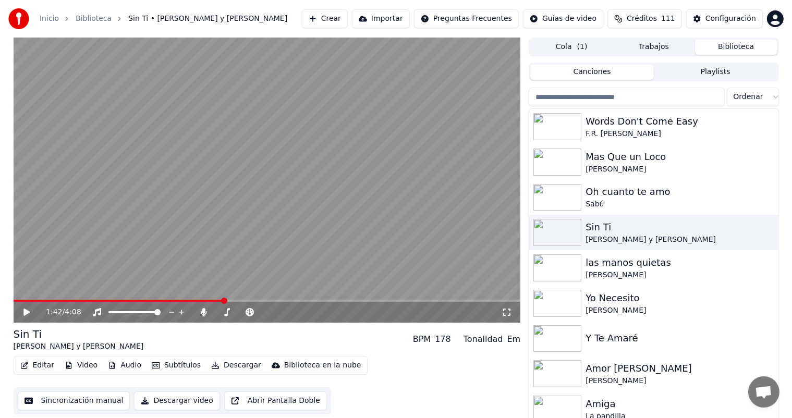
click at [729, 52] on button "Biblioteca" at bounding box center [736, 47] width 82 height 15
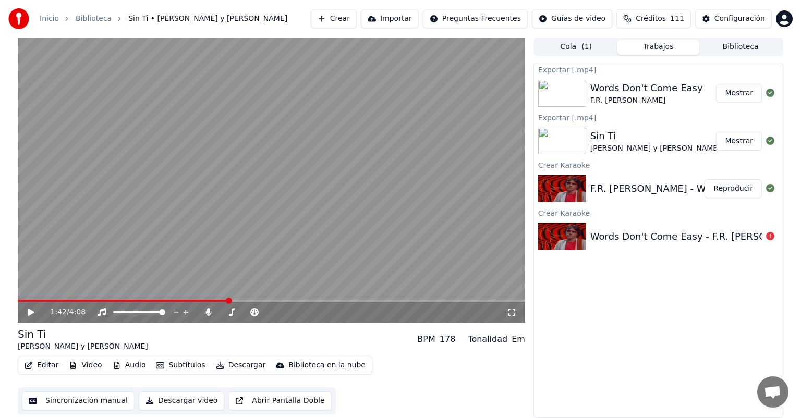
click at [658, 52] on button "Trabajos" at bounding box center [658, 47] width 82 height 15
click at [725, 58] on div "Cola ( 1 ) Trabajos Biblioteca Exportar [.mp4] Words Don't Come Easy F.R. [PERS…" at bounding box center [658, 228] width 250 height 381
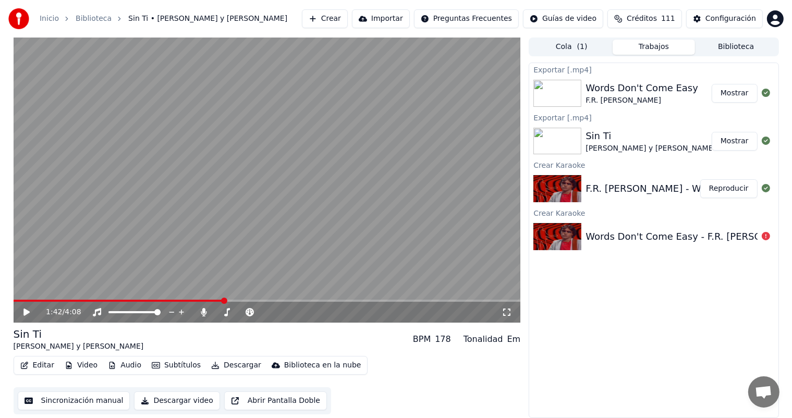
click at [734, 53] on button "Biblioteca" at bounding box center [736, 47] width 82 height 15
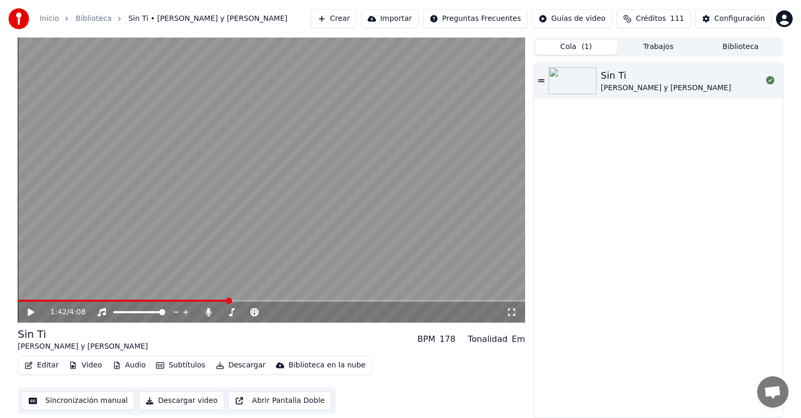
click at [591, 50] on button "Cola ( 1 )" at bounding box center [576, 47] width 82 height 15
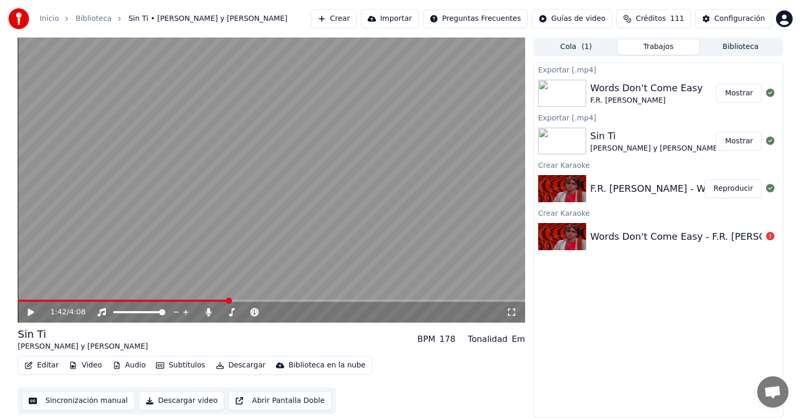
click at [650, 47] on button "Trabajos" at bounding box center [658, 47] width 82 height 15
click at [721, 45] on button "Biblioteca" at bounding box center [740, 47] width 82 height 15
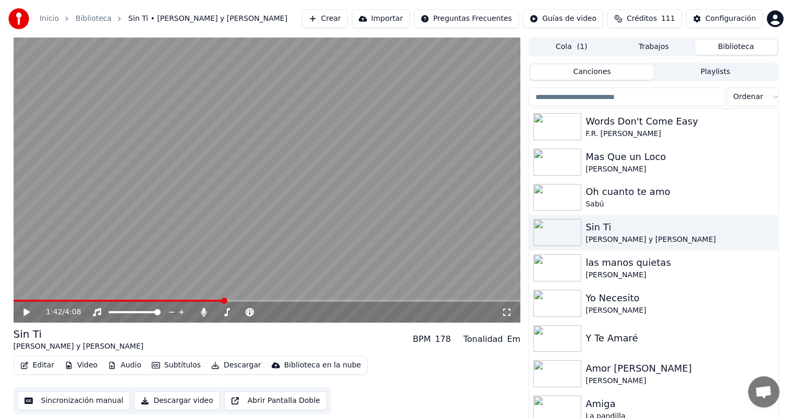
click at [655, 101] on input "search" at bounding box center [627, 97] width 196 height 19
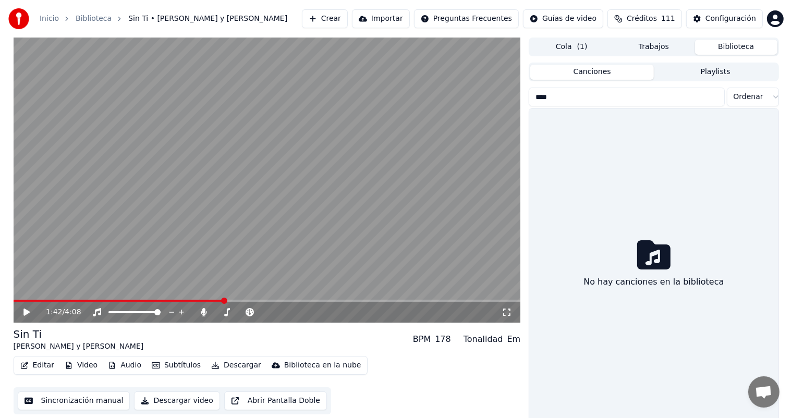
type input "****"
click at [320, 16] on button "Crear" at bounding box center [325, 18] width 46 height 19
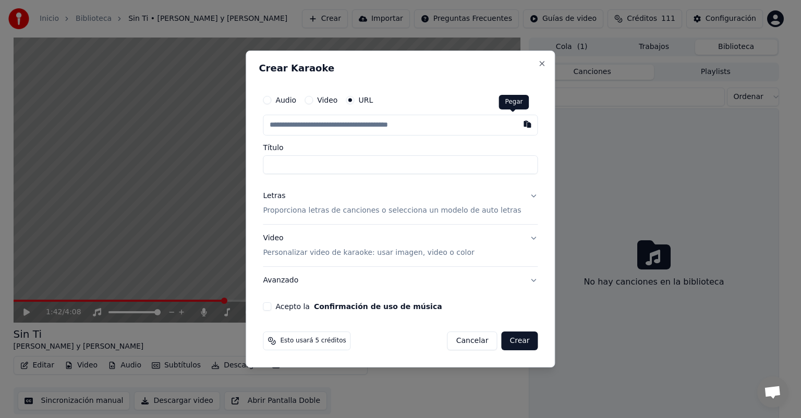
click at [517, 123] on button "button" at bounding box center [527, 124] width 21 height 19
type input "**********"
click at [331, 219] on button "Letras Proporciona letras de canciones o selecciona un modelo de auto letras" at bounding box center [400, 203] width 275 height 42
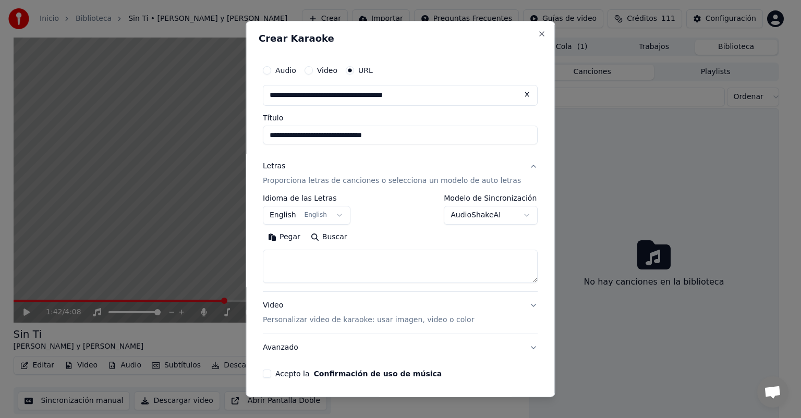
click at [300, 234] on button "Pegar" at bounding box center [284, 237] width 43 height 17
click at [299, 266] on textarea at bounding box center [388, 266] width 250 height 33
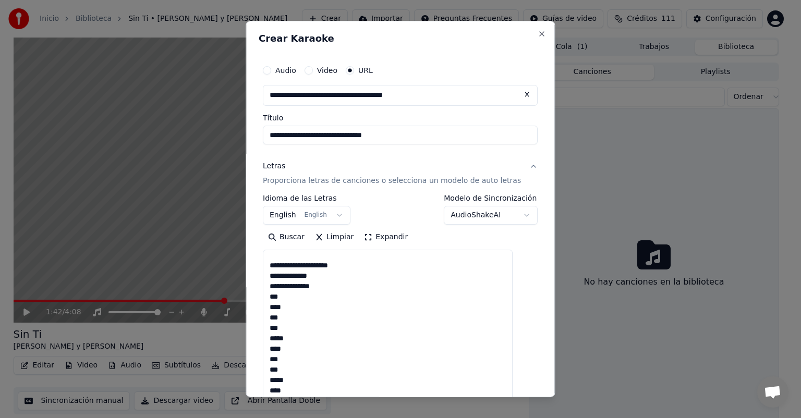
scroll to position [618, 0]
drag, startPoint x: 518, startPoint y: 282, endPoint x: 513, endPoint y: 432, distance: 149.7
click at [513, 418] on html "**********" at bounding box center [400, 209] width 801 height 418
click at [362, 337] on textarea at bounding box center [388, 342] width 250 height 184
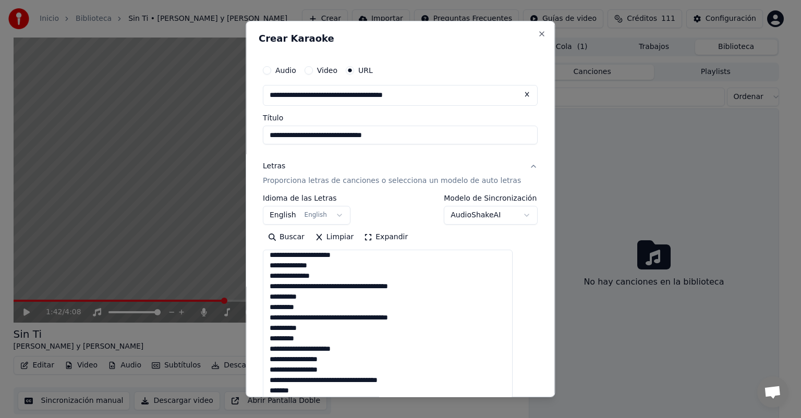
scroll to position [188, 0]
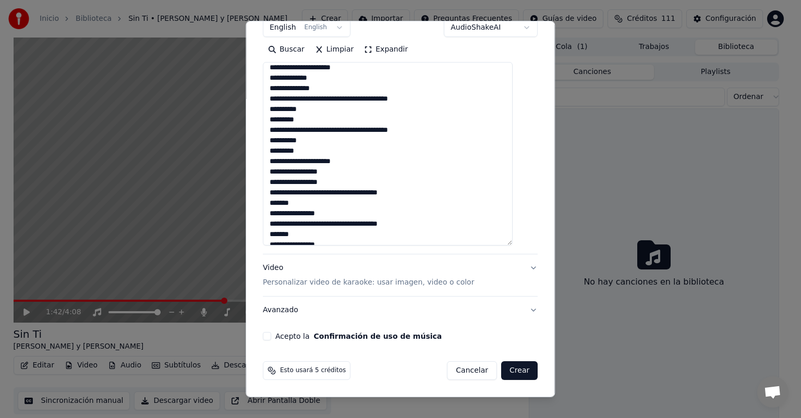
type textarea "**********"
click at [271, 338] on button "Acepto la Confirmación de uso de música" at bounding box center [267, 336] width 8 height 8
click at [338, 287] on p "Personalizar video de karaoke: usar imagen, video o color" at bounding box center [368, 282] width 211 height 10
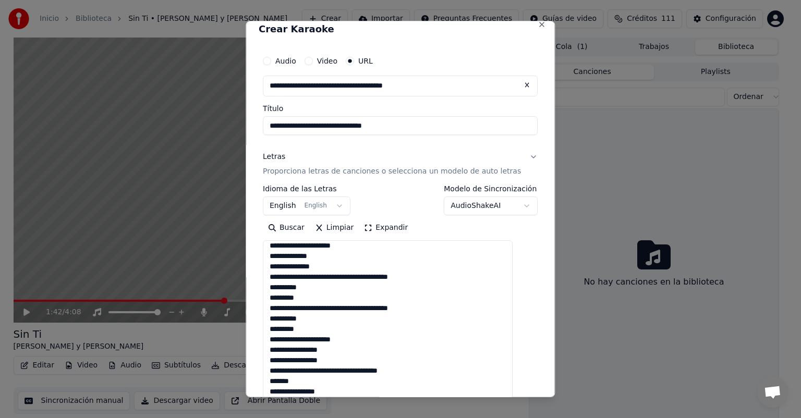
scroll to position [9, 0]
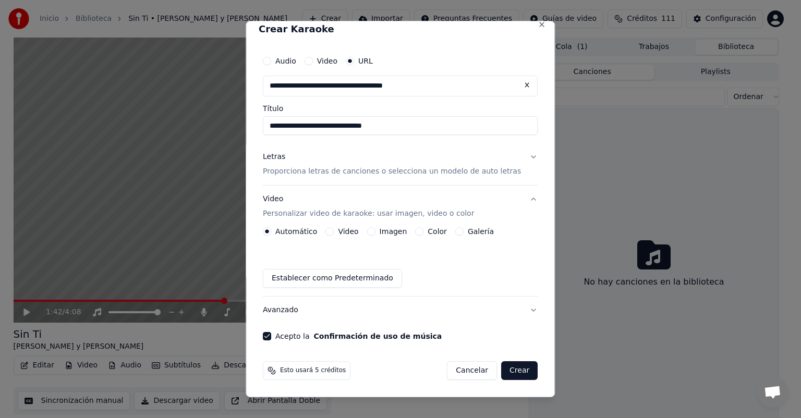
click at [377, 226] on button "Video Personalizar video de karaoke: usar imagen, video o color" at bounding box center [400, 207] width 275 height 42
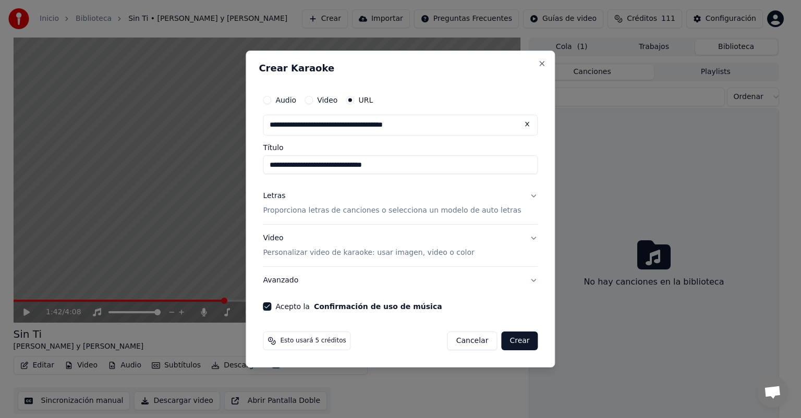
click at [385, 253] on p "Personalizar video de karaoke: usar imagen, video o color" at bounding box center [368, 253] width 211 height 10
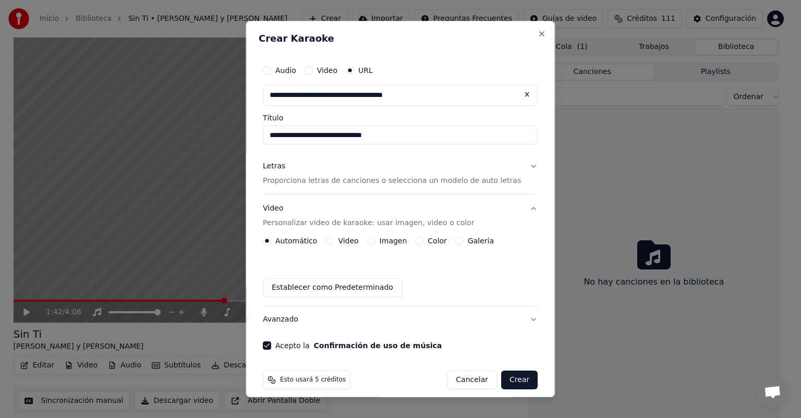
click at [375, 238] on button "Imagen" at bounding box center [371, 241] width 8 height 8
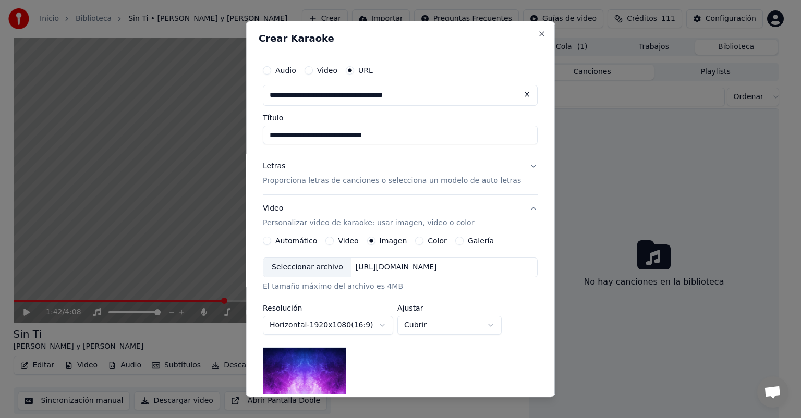
click at [310, 269] on div "Seleccionar archivo" at bounding box center [307, 267] width 88 height 19
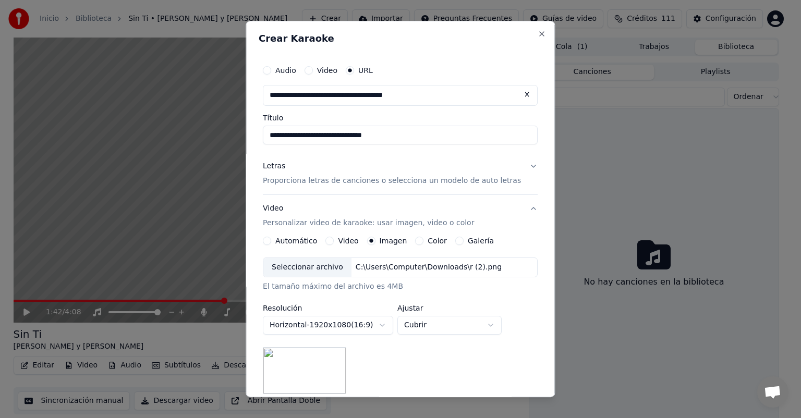
click at [424, 332] on button "Cubrir" at bounding box center [449, 325] width 104 height 19
click at [423, 364] on span "Contener" at bounding box center [429, 364] width 34 height 10
select select "*******"
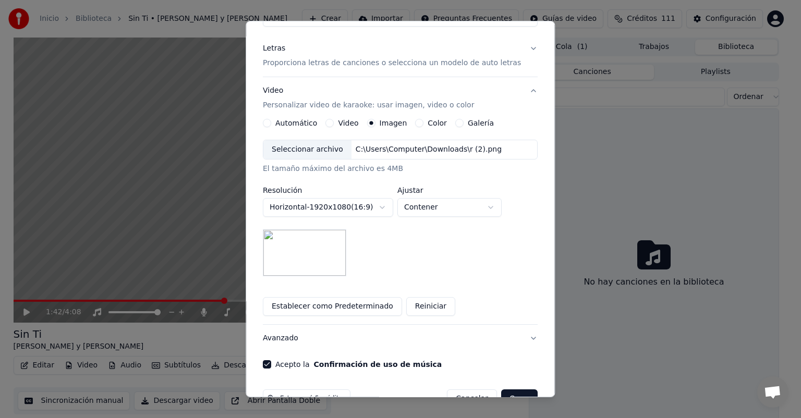
scroll to position [146, 0]
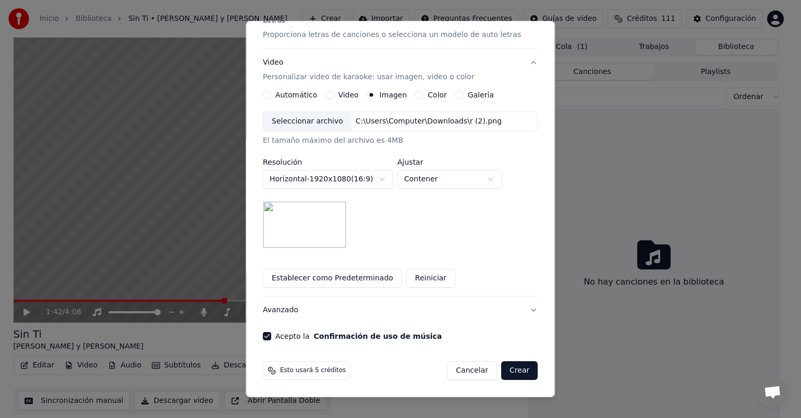
click at [502, 371] on button "Crear" at bounding box center [519, 370] width 36 height 19
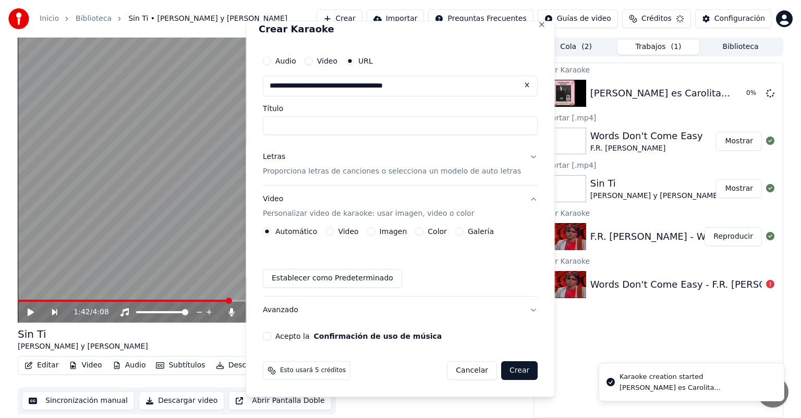
scroll to position [9, 0]
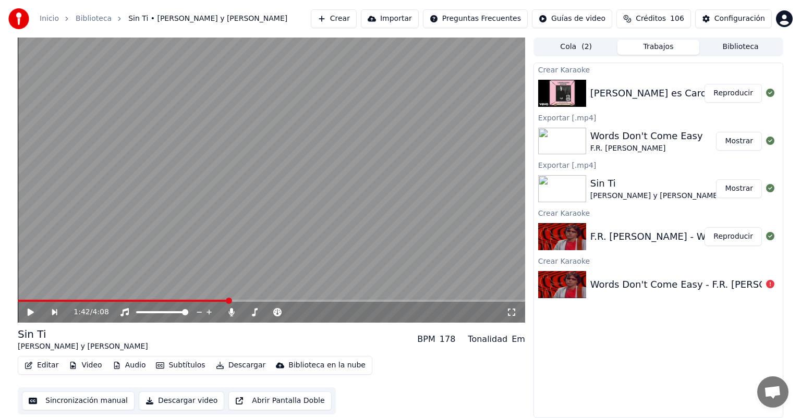
click at [735, 95] on button "Reproducir" at bounding box center [732, 93] width 57 height 19
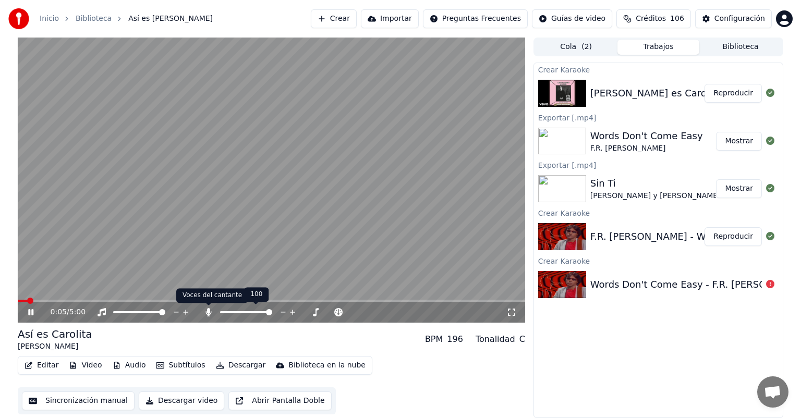
click at [210, 315] on icon at bounding box center [208, 312] width 10 height 8
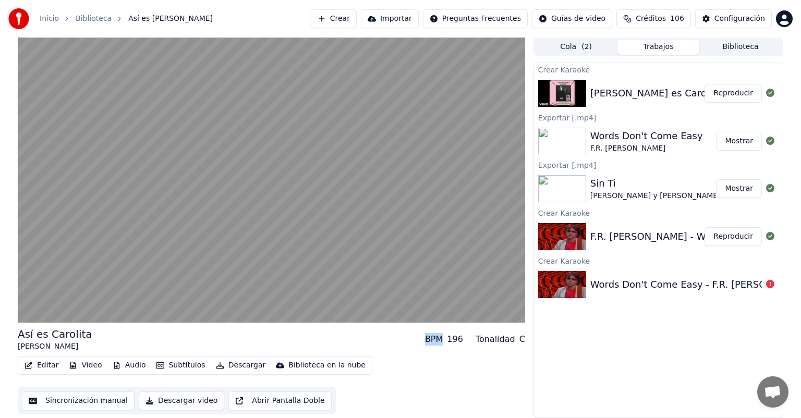
click at [339, 163] on video at bounding box center [271, 180] width 507 height 285
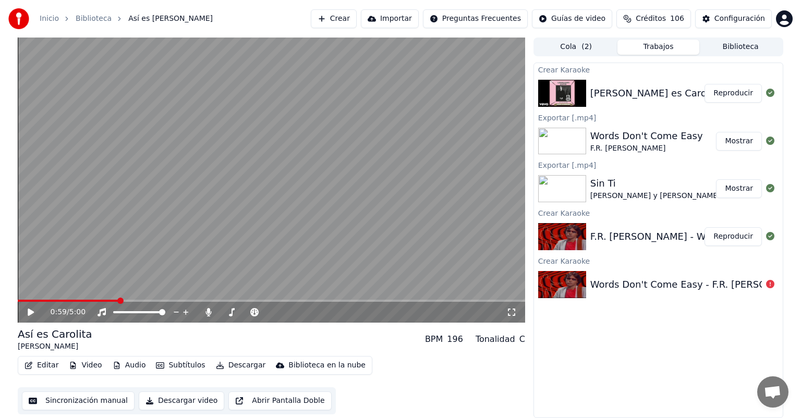
click at [29, 311] on icon at bounding box center [31, 312] width 6 height 7
click at [29, 309] on icon at bounding box center [38, 312] width 25 height 8
click at [30, 317] on icon at bounding box center [38, 312] width 25 height 8
click at [31, 314] on icon at bounding box center [38, 312] width 25 height 8
click at [31, 313] on icon at bounding box center [31, 312] width 6 height 7
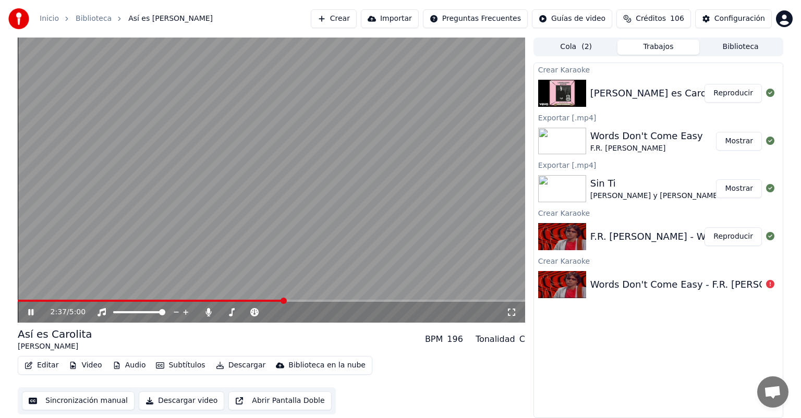
click at [31, 318] on div "2:37 / 5:00" at bounding box center [271, 312] width 499 height 10
click at [29, 313] on icon at bounding box center [30, 312] width 5 height 6
click at [27, 311] on icon at bounding box center [38, 312] width 25 height 8
click at [27, 310] on icon at bounding box center [38, 312] width 25 height 8
click at [28, 314] on icon at bounding box center [31, 312] width 6 height 7
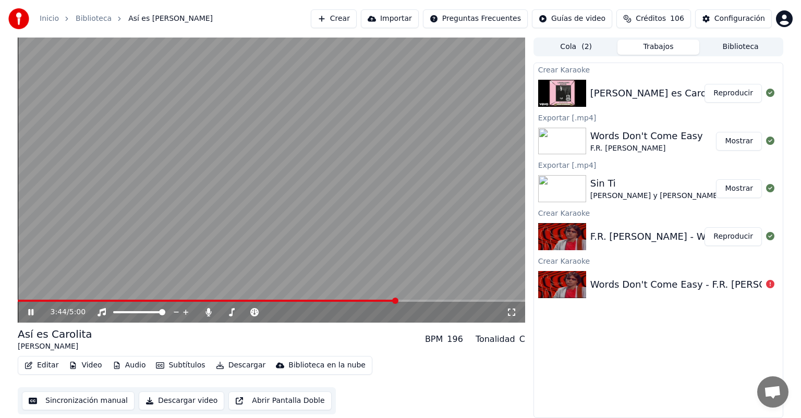
click at [29, 318] on div "3:44 / 5:00" at bounding box center [271, 312] width 507 height 21
click at [25, 310] on div "3:51 / 5:00" at bounding box center [271, 312] width 499 height 10
click at [27, 310] on icon at bounding box center [38, 312] width 25 height 8
click at [31, 311] on icon at bounding box center [31, 312] width 6 height 7
click at [207, 312] on icon at bounding box center [208, 312] width 6 height 8
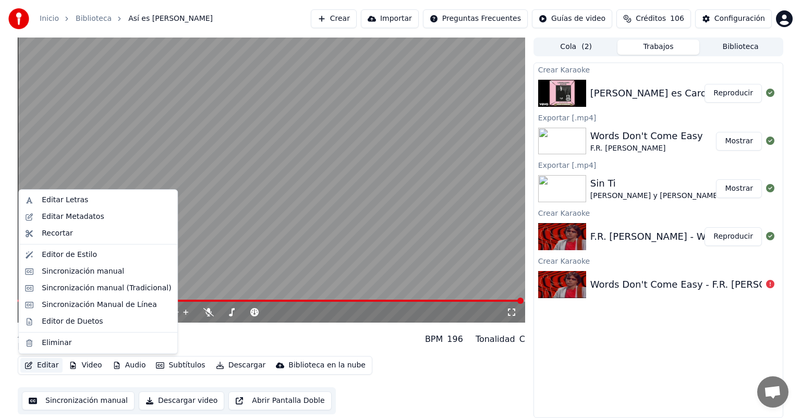
click at [45, 361] on button "Editar" at bounding box center [41, 365] width 42 height 15
click at [79, 290] on div "Sincronización manual (Tradicional)" at bounding box center [106, 288] width 129 height 10
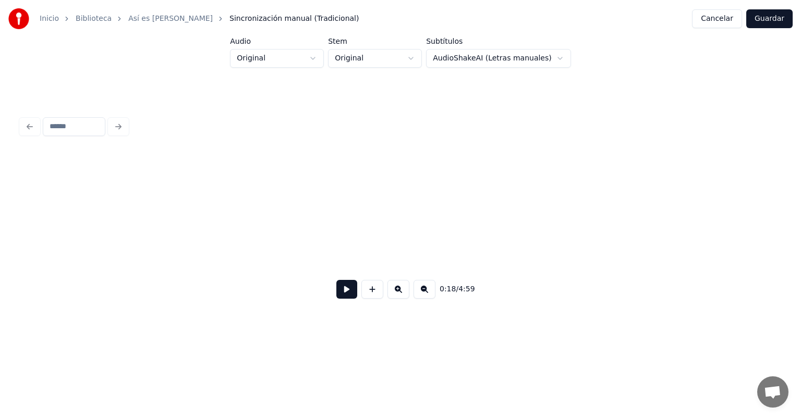
scroll to position [0, 2401]
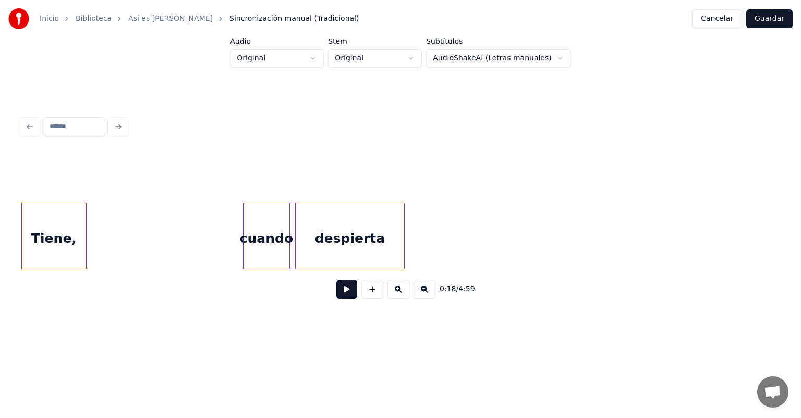
click at [342, 298] on button at bounding box center [346, 289] width 21 height 19
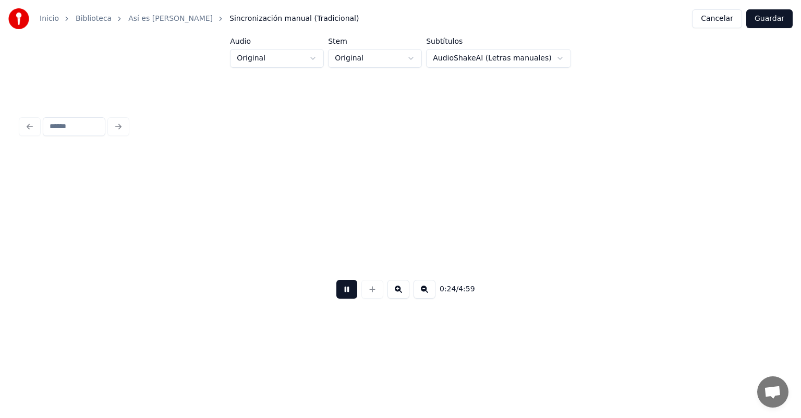
scroll to position [0, 3160]
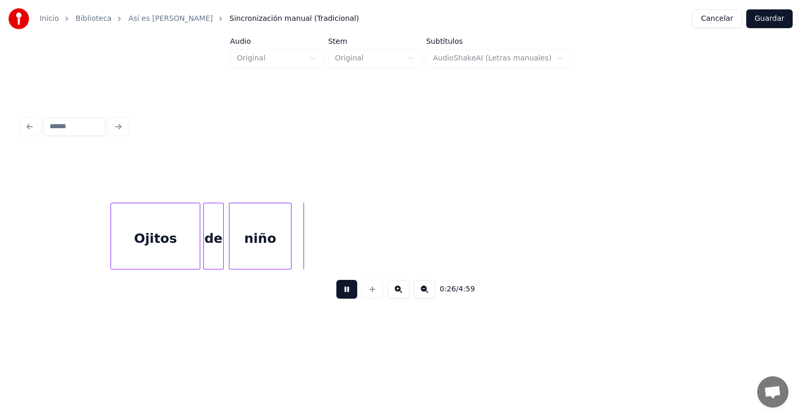
click at [207, 245] on div "de" at bounding box center [213, 238] width 19 height 71
click at [230, 247] on div "niño" at bounding box center [259, 238] width 63 height 71
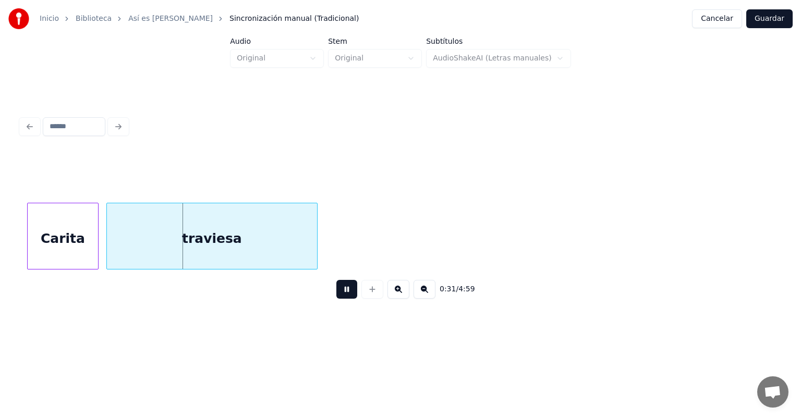
click at [32, 250] on div "Carita" at bounding box center [63, 238] width 70 height 71
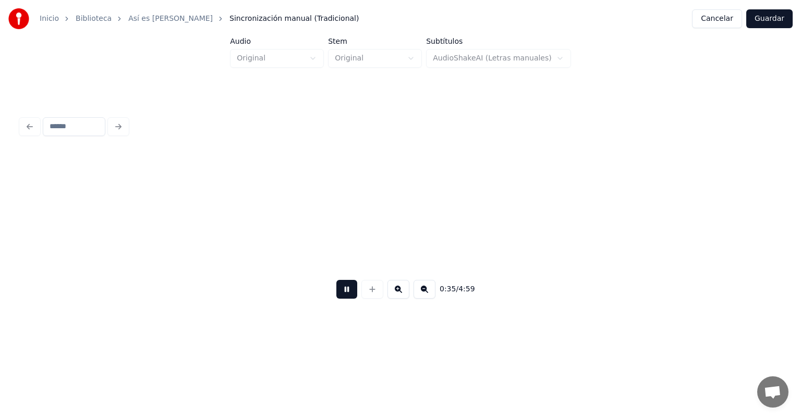
scroll to position [0, 4682]
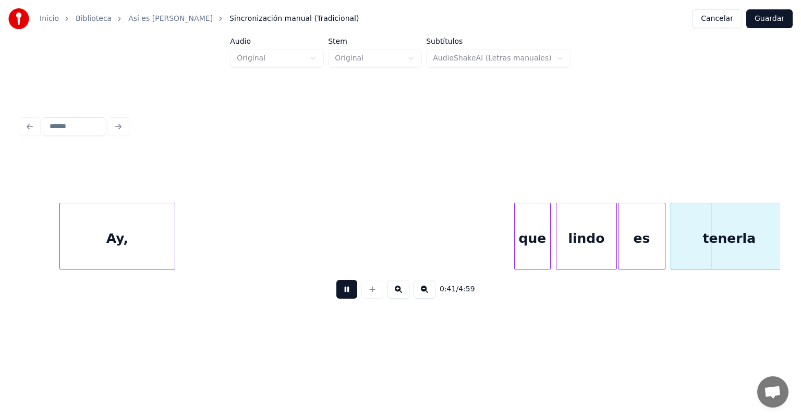
click at [610, 239] on div "lindo" at bounding box center [586, 238] width 60 height 71
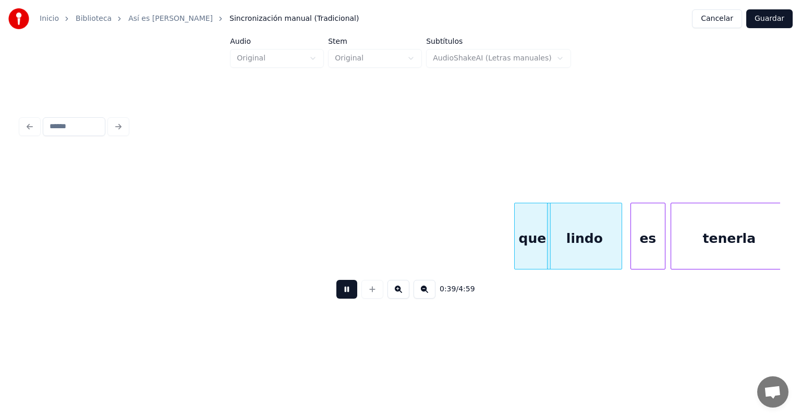
scroll to position [0, 5209]
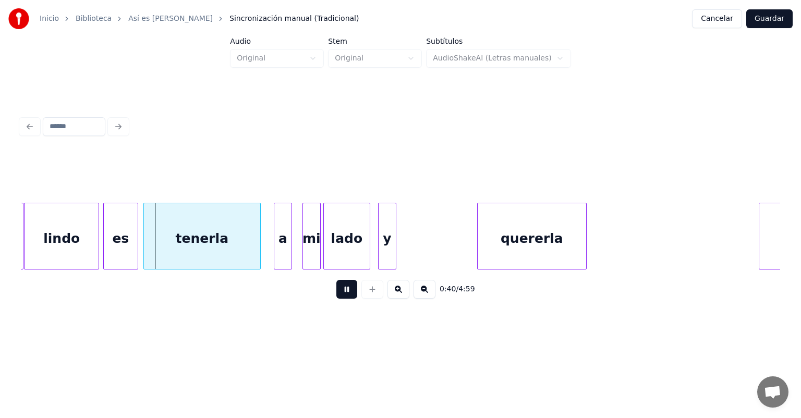
click at [79, 247] on div "lindo" at bounding box center [62, 238] width 74 height 71
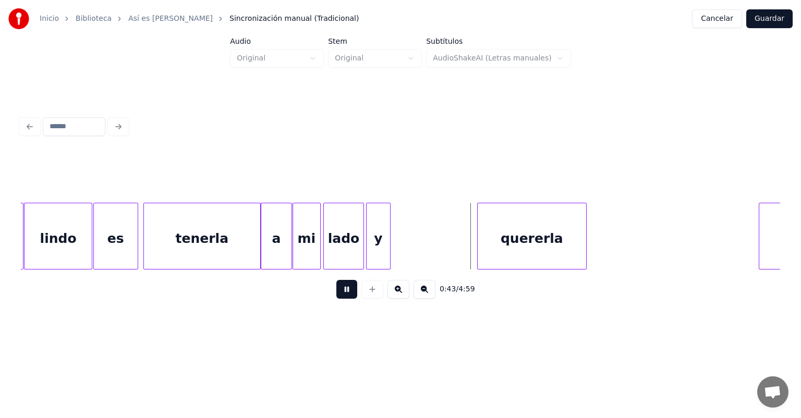
click at [478, 243] on div "quererla" at bounding box center [532, 238] width 108 height 71
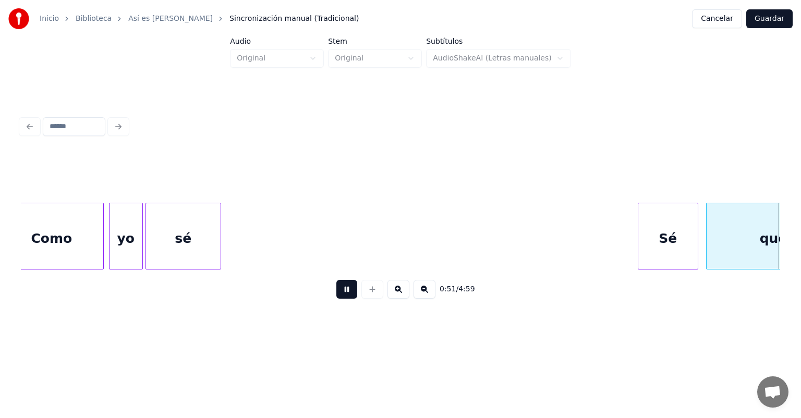
scroll to position [0, 6728]
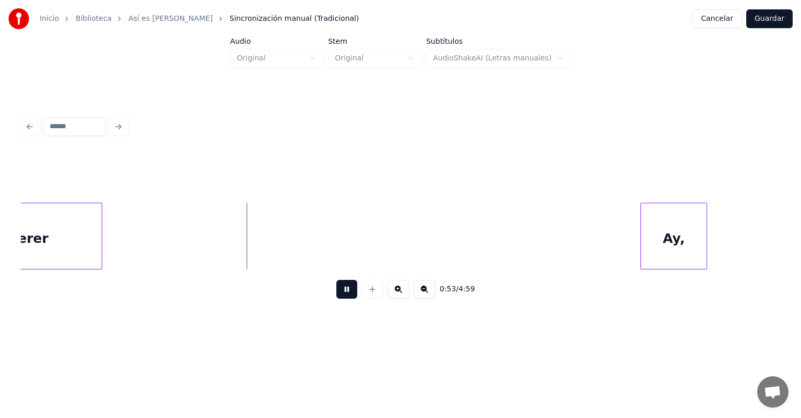
click at [643, 241] on div "Ay," at bounding box center [673, 238] width 65 height 71
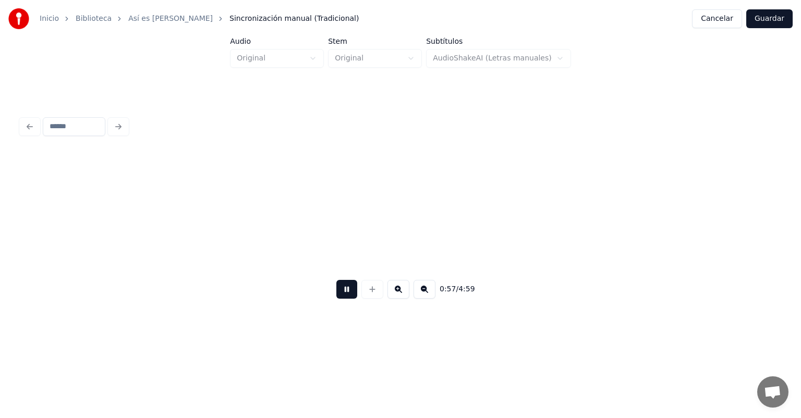
scroll to position [0, 7490]
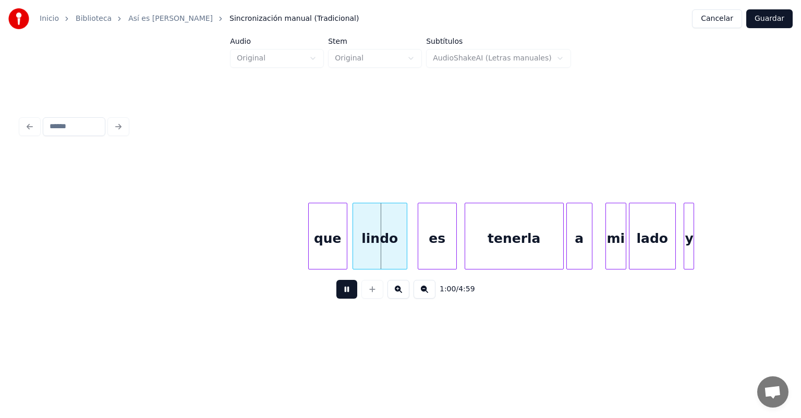
click at [403, 245] on div "lindo" at bounding box center [380, 238] width 54 height 71
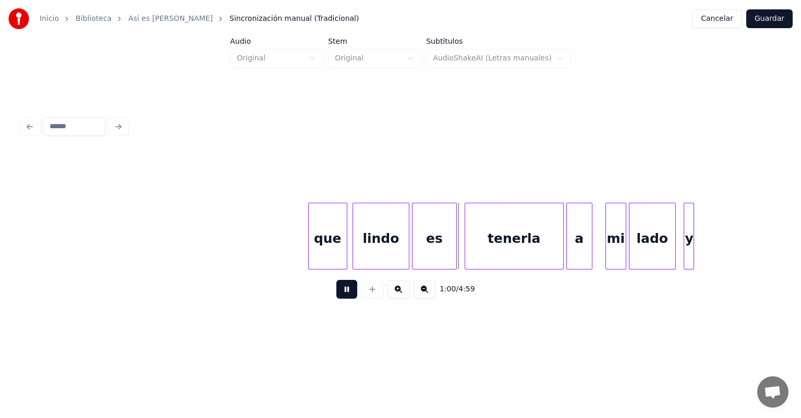
click at [419, 245] on div "es" at bounding box center [434, 238] width 44 height 71
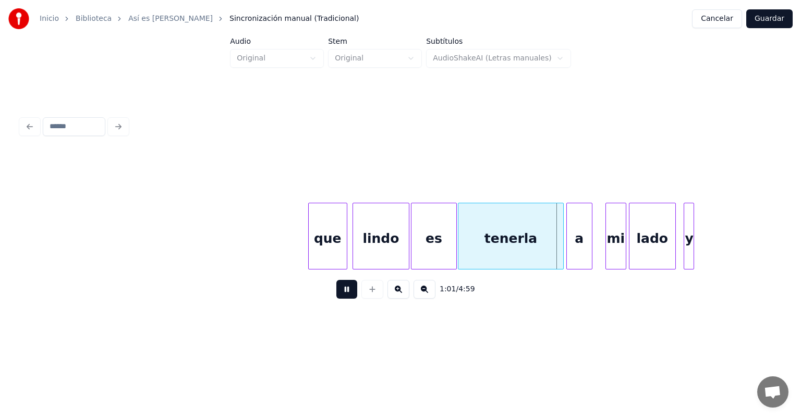
click at [465, 240] on div "tenerla" at bounding box center [510, 238] width 104 height 71
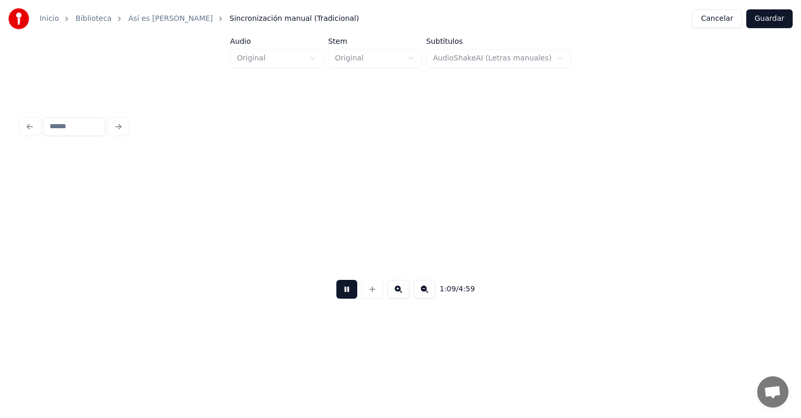
scroll to position [0, 9010]
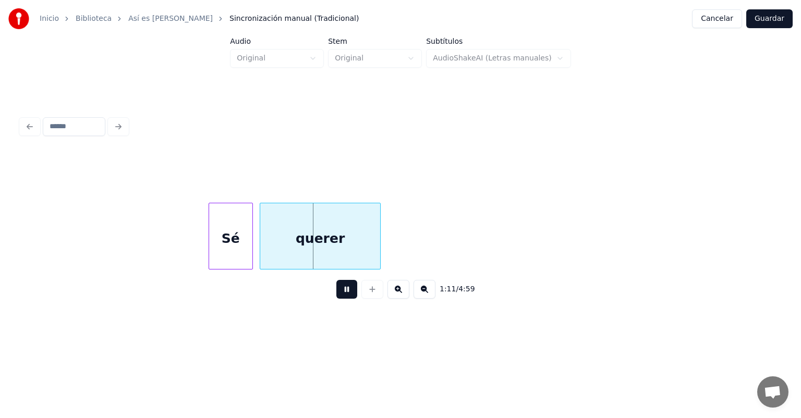
click at [262, 254] on div at bounding box center [261, 236] width 3 height 66
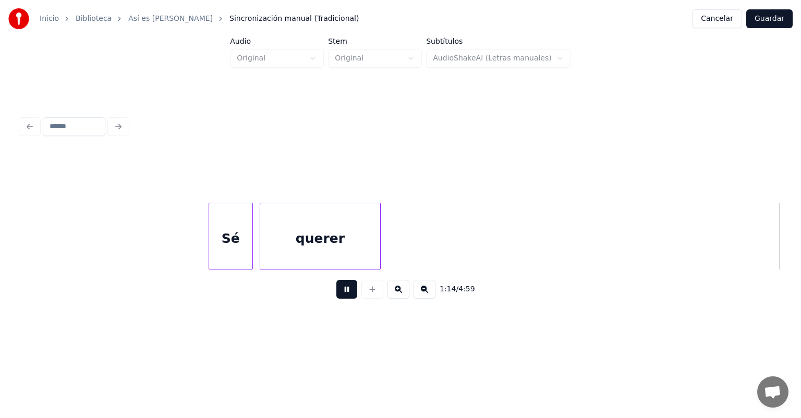
scroll to position [0, 9771]
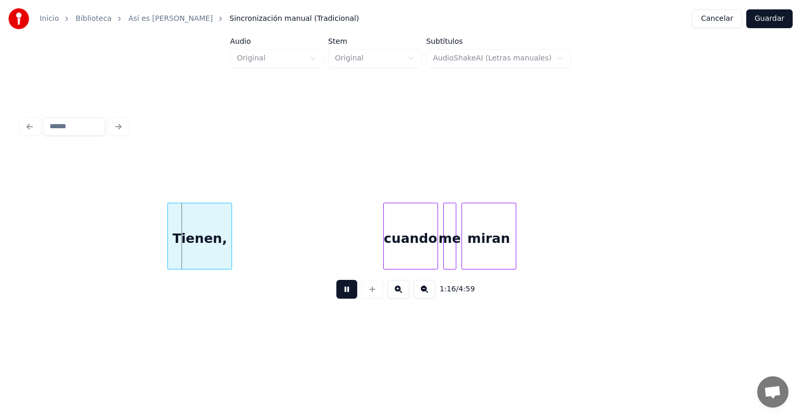
click at [171, 246] on div "Tienen," at bounding box center [199, 238] width 63 height 71
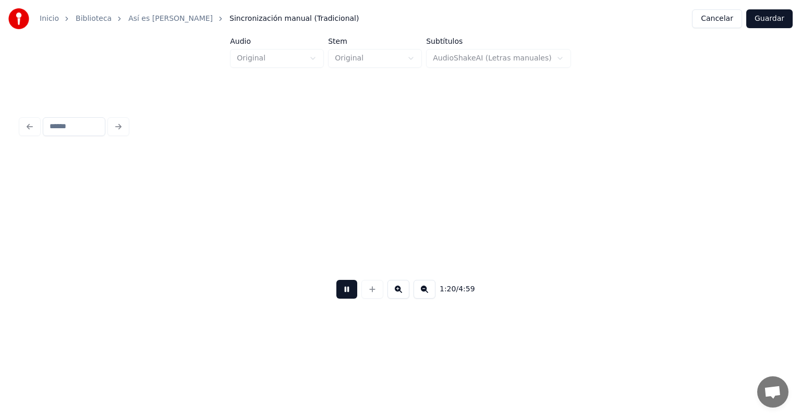
scroll to position [0, 10532]
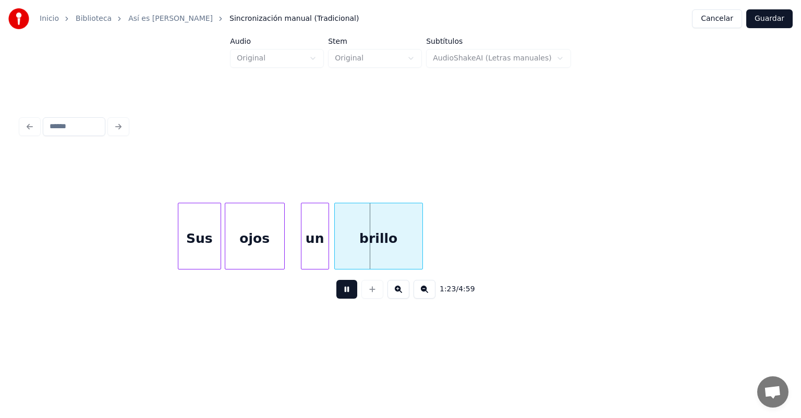
click at [305, 253] on div "un" at bounding box center [314, 238] width 27 height 71
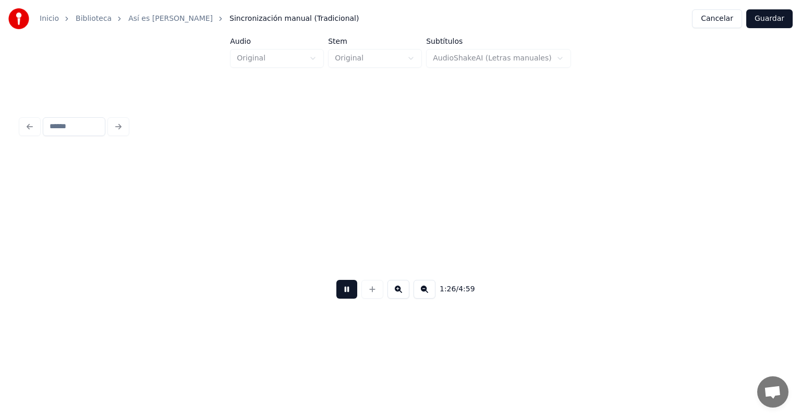
scroll to position [0, 11292]
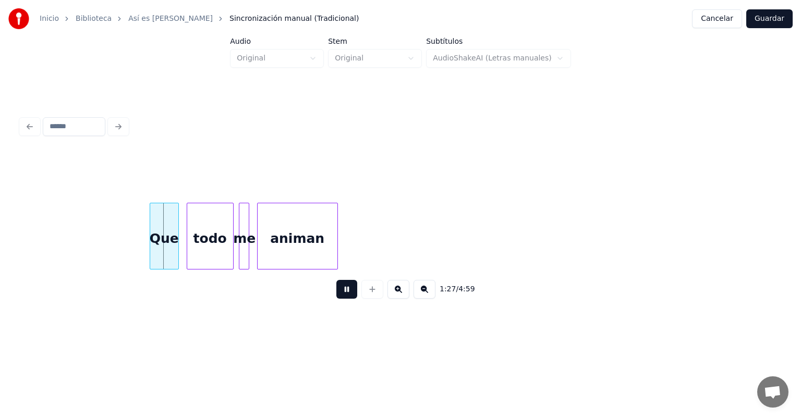
click at [155, 257] on div "Que" at bounding box center [164, 238] width 28 height 71
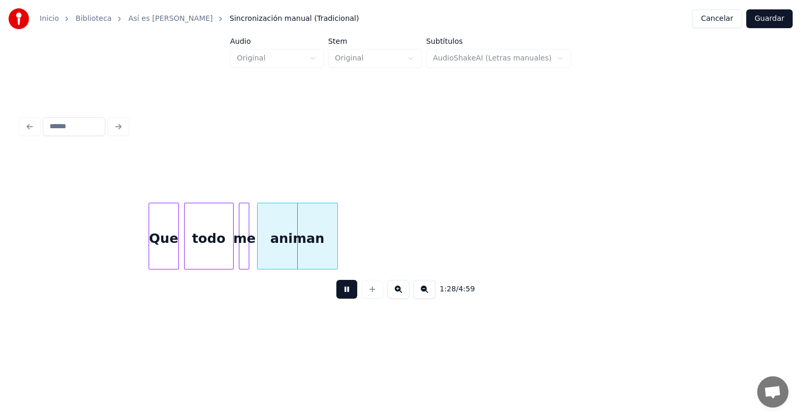
click at [164, 255] on div "Que" at bounding box center [163, 238] width 29 height 71
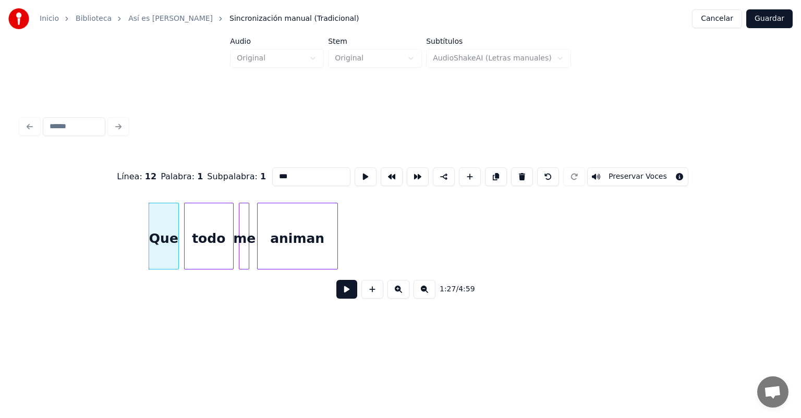
click at [281, 169] on input "***" at bounding box center [311, 176] width 78 height 19
type input "*****"
click at [336, 299] on button at bounding box center [346, 289] width 21 height 19
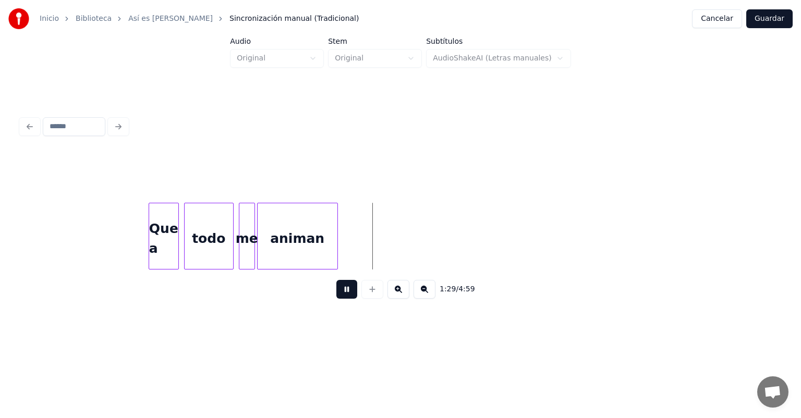
click at [245, 250] on div "me" at bounding box center [246, 238] width 15 height 71
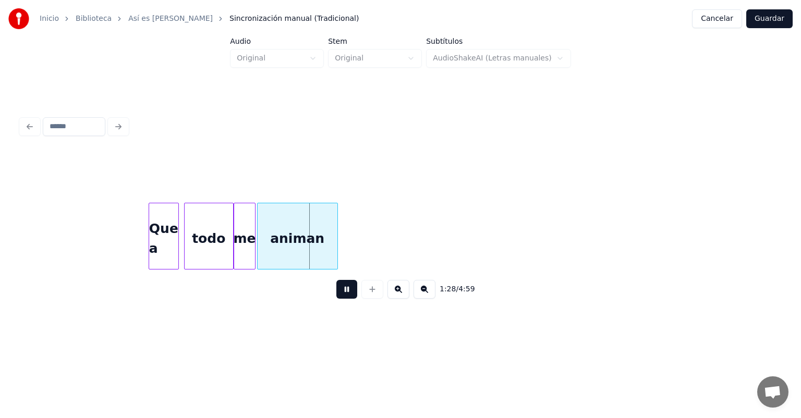
click at [240, 252] on div "me" at bounding box center [244, 238] width 21 height 71
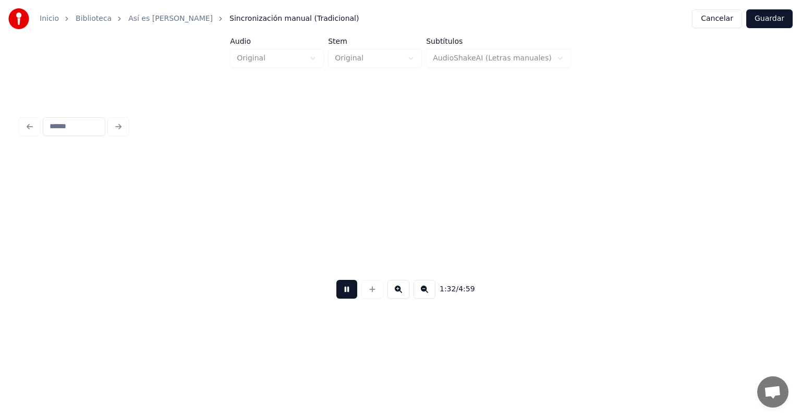
scroll to position [0, 12053]
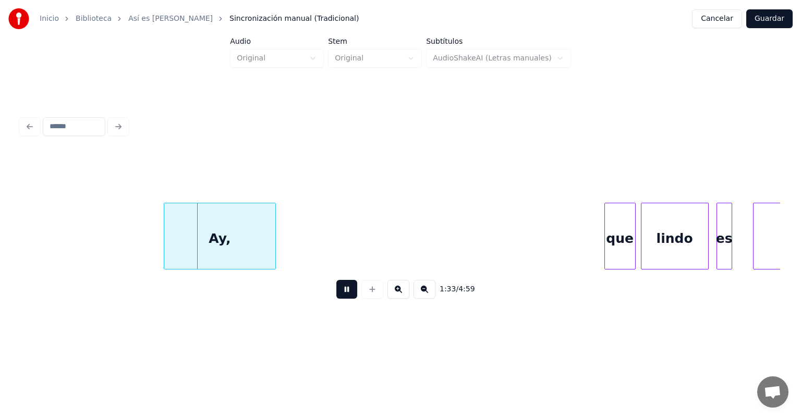
click at [173, 246] on div "Ay," at bounding box center [219, 238] width 111 height 71
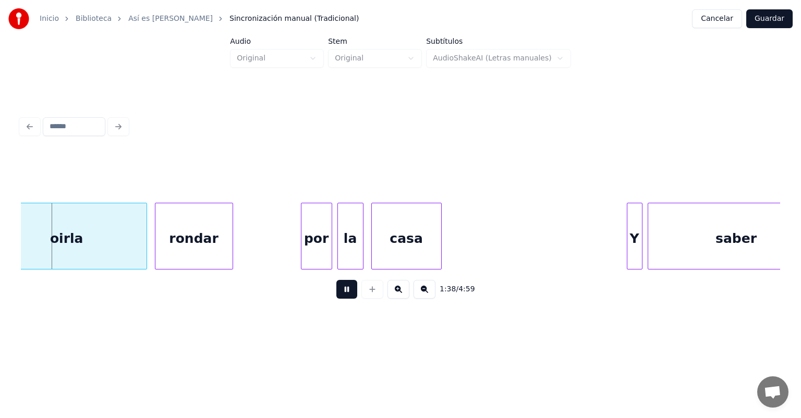
scroll to position [0, 12776]
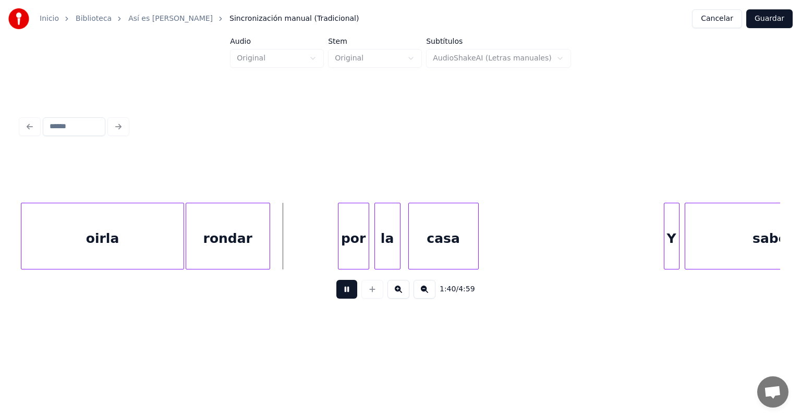
click at [339, 244] on div at bounding box center [339, 236] width 3 height 66
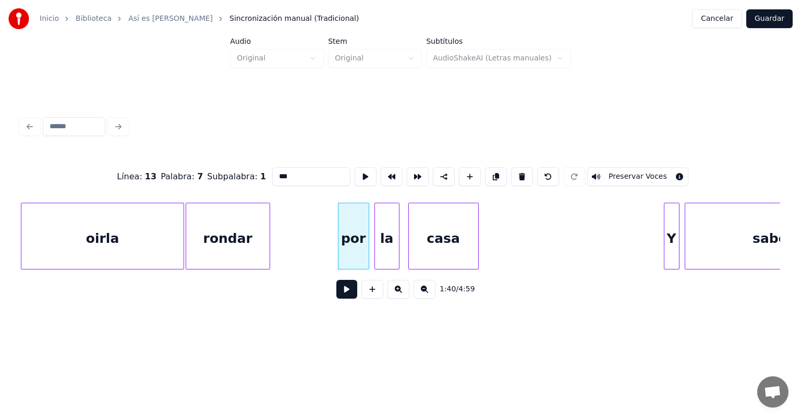
click at [398, 244] on div at bounding box center [397, 236] width 3 height 66
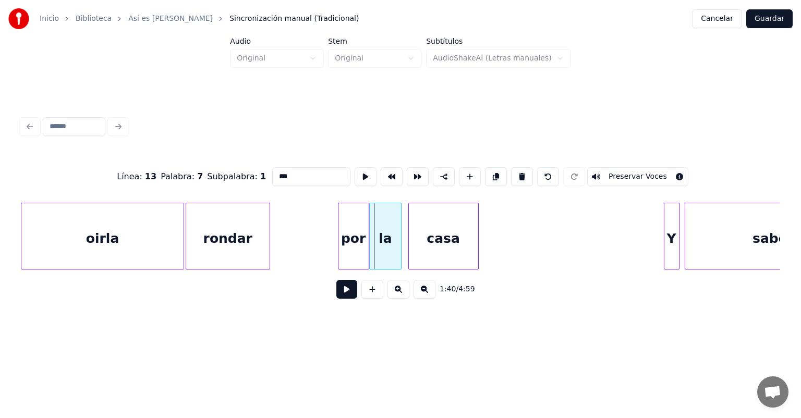
click at [375, 247] on div "la" at bounding box center [385, 238] width 31 height 71
click at [336, 294] on button at bounding box center [346, 289] width 21 height 19
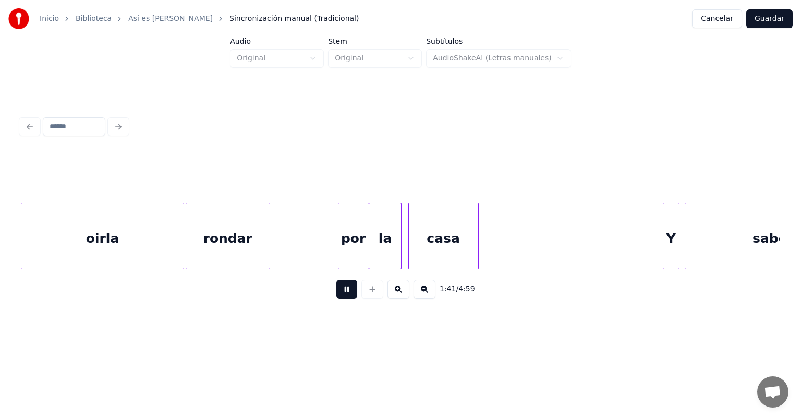
click at [665, 233] on div "Y" at bounding box center [671, 238] width 16 height 71
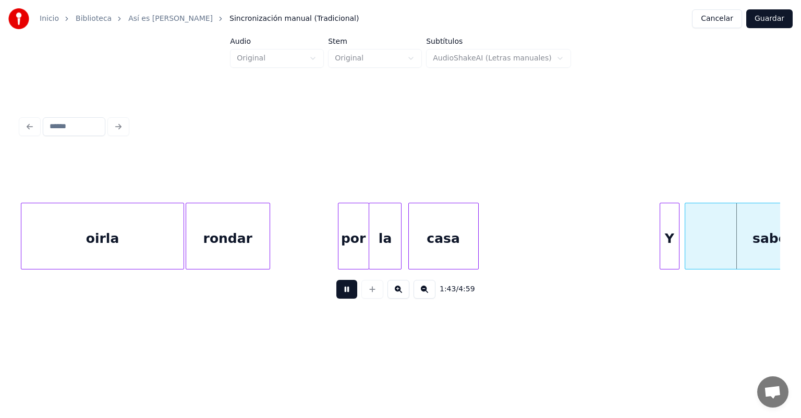
click at [686, 235] on div at bounding box center [686, 236] width 3 height 66
click at [340, 295] on button at bounding box center [346, 289] width 21 height 19
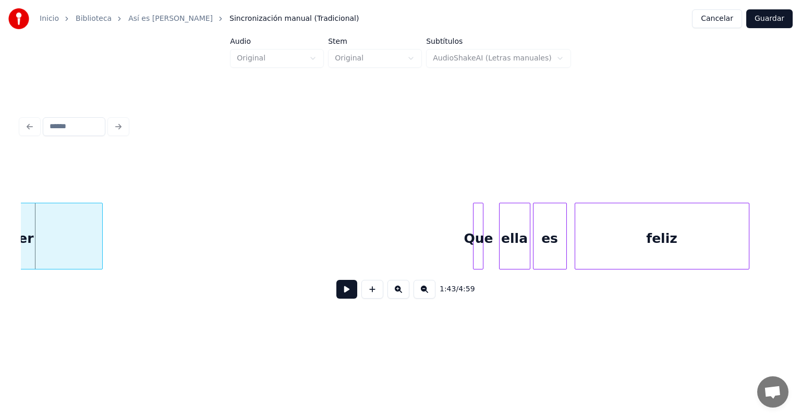
click at [336, 296] on button at bounding box center [346, 289] width 21 height 19
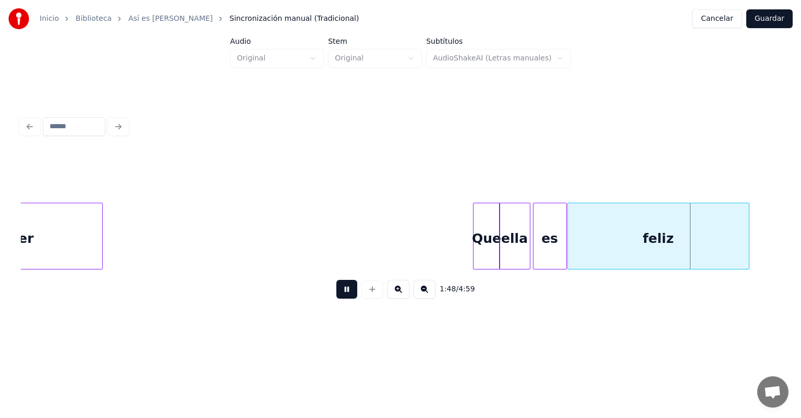
click at [576, 243] on div "feliz" at bounding box center [658, 238] width 181 height 71
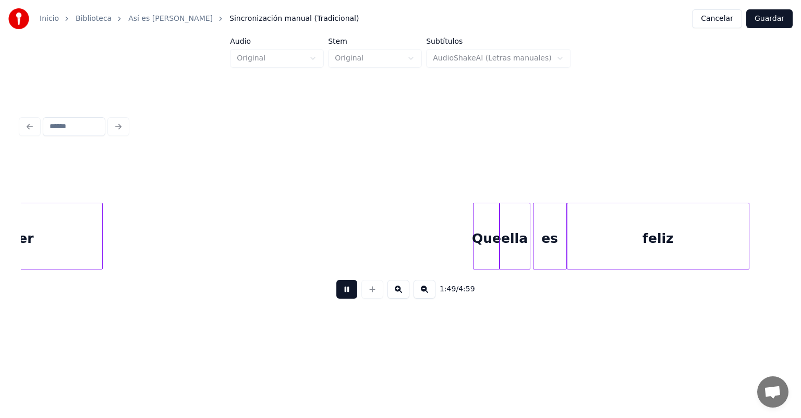
scroll to position [0, 14296]
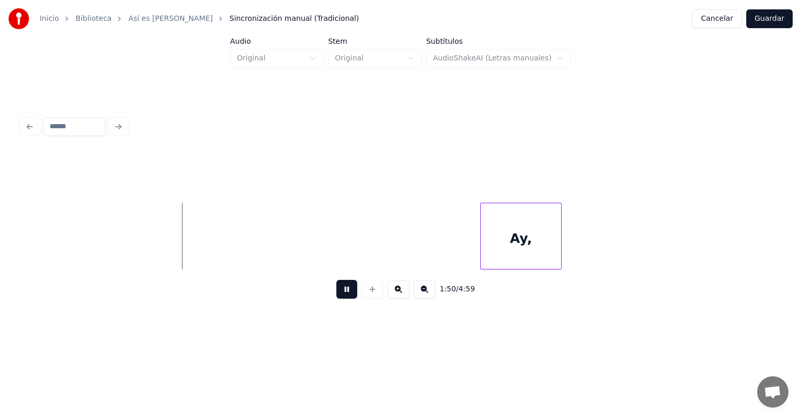
click at [482, 233] on div "Ay," at bounding box center [521, 238] width 80 height 71
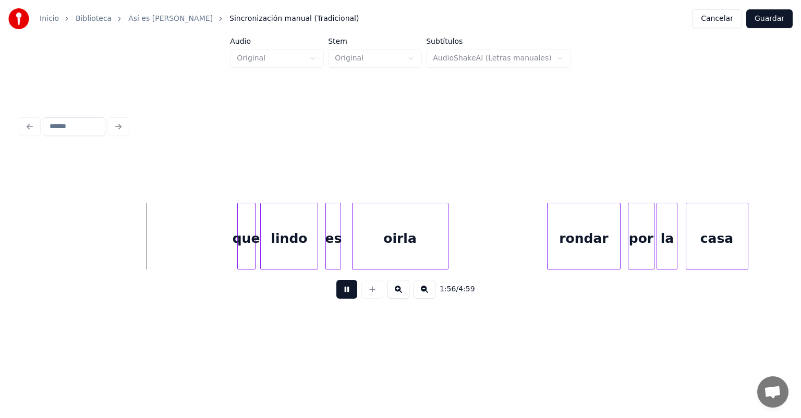
click at [239, 255] on div at bounding box center [239, 236] width 3 height 66
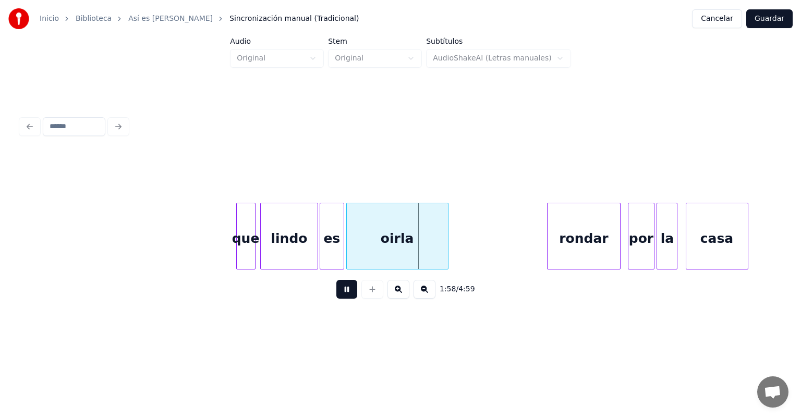
click at [339, 249] on div "es" at bounding box center [331, 238] width 23 height 71
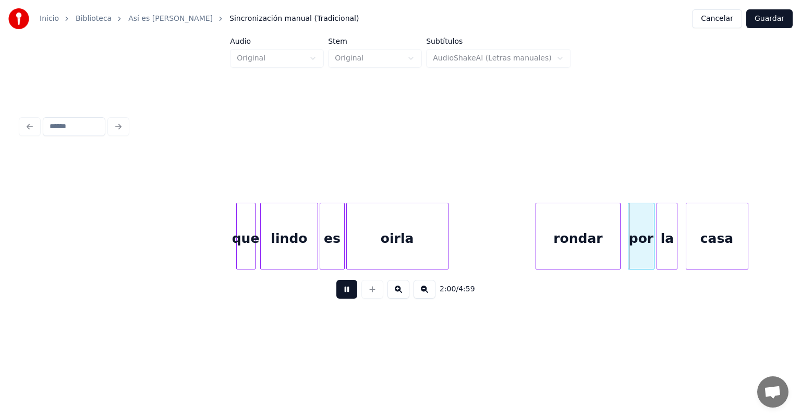
click at [630, 242] on div "por" at bounding box center [640, 238] width 25 height 71
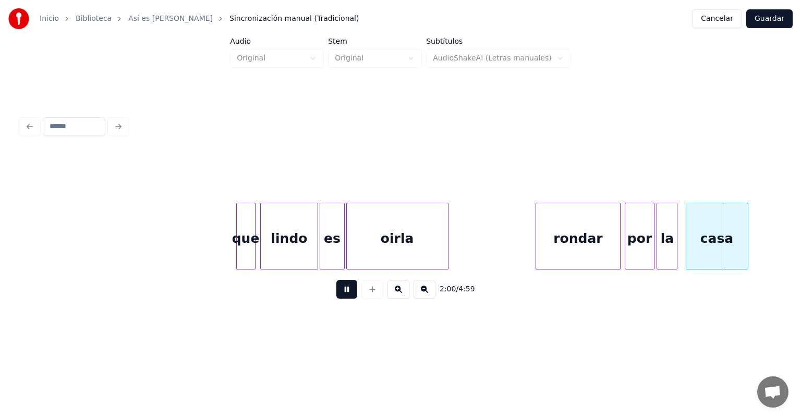
click at [689, 243] on div "casa" at bounding box center [717, 238] width 62 height 71
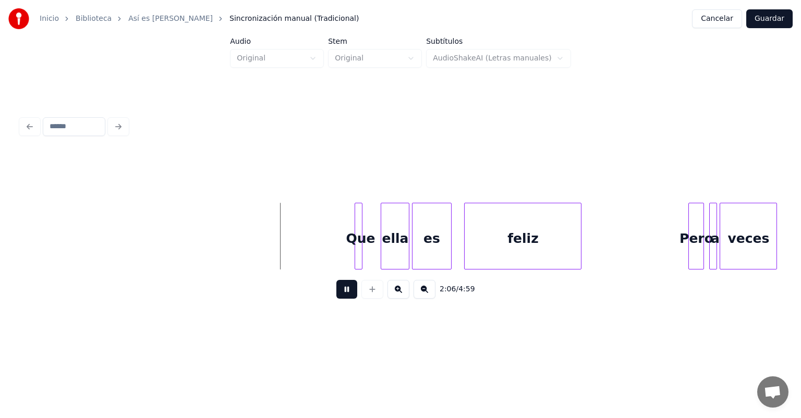
scroll to position [0, 16408]
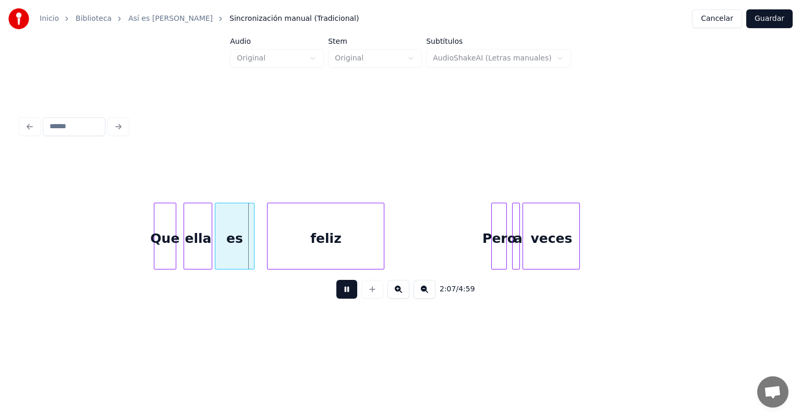
click at [174, 250] on div at bounding box center [174, 236] width 3 height 66
click at [217, 254] on div "es" at bounding box center [233, 238] width 42 height 71
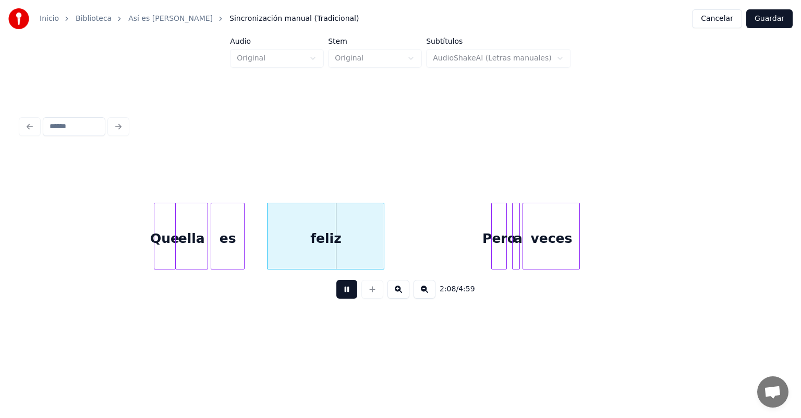
click at [269, 252] on div at bounding box center [268, 236] width 3 height 66
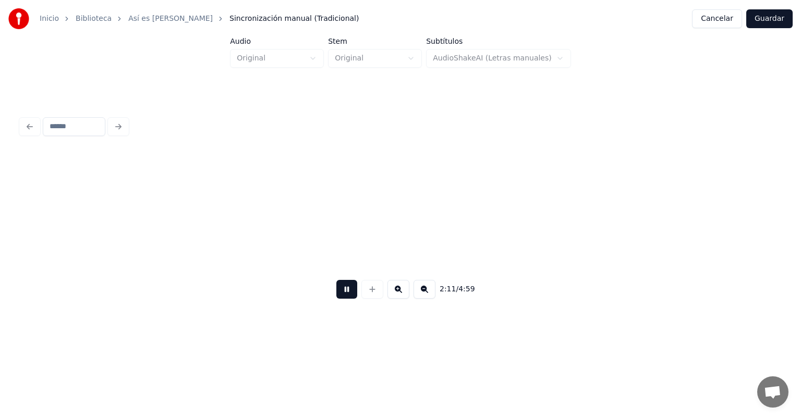
scroll to position [0, 17169]
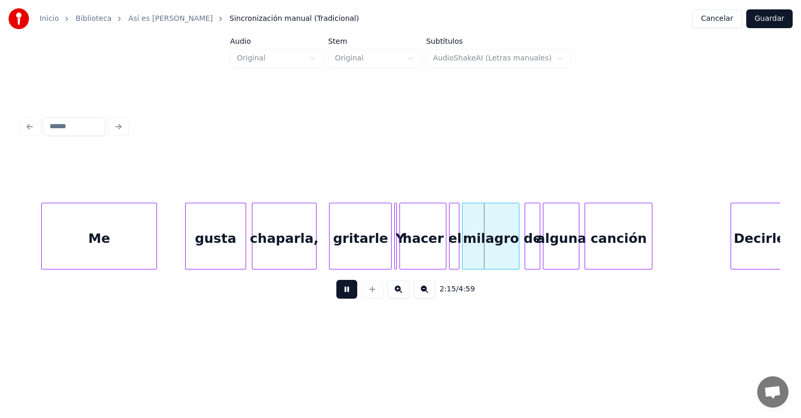
click at [315, 254] on div at bounding box center [314, 236] width 3 height 66
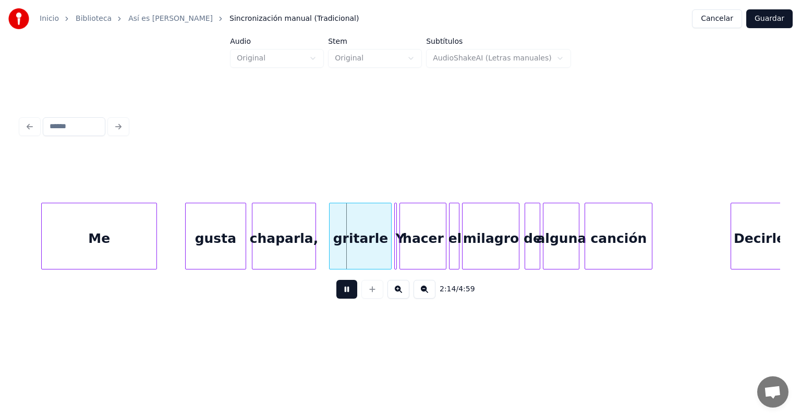
click at [336, 298] on button at bounding box center [346, 289] width 21 height 19
click at [277, 250] on div "chaparla," at bounding box center [283, 238] width 63 height 71
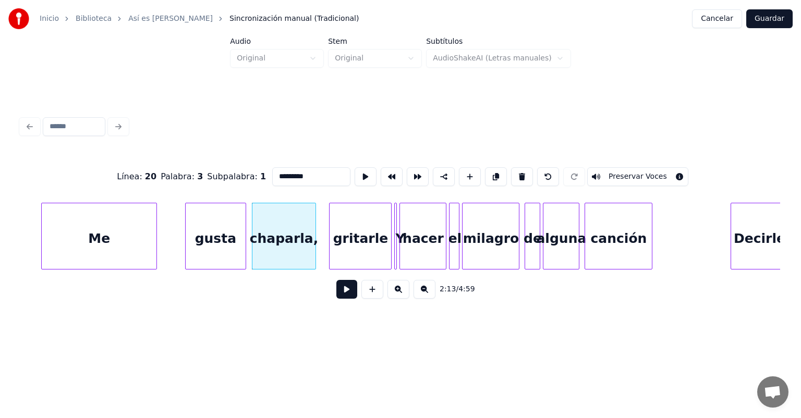
click at [278, 174] on input "*********" at bounding box center [311, 176] width 78 height 19
click at [355, 240] on div "gritarle" at bounding box center [361, 238] width 62 height 71
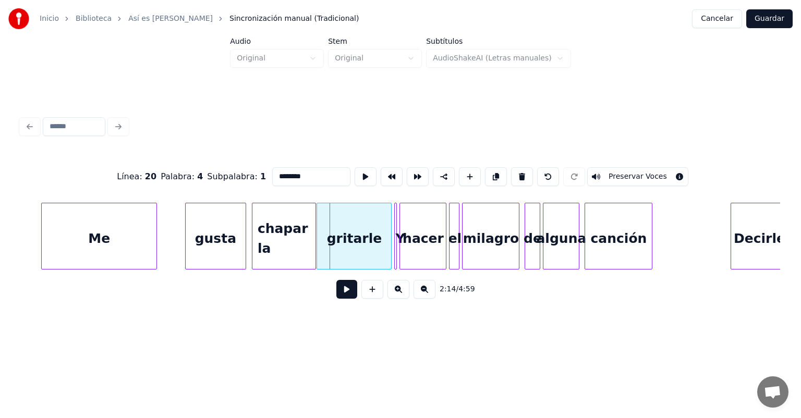
click at [319, 240] on div at bounding box center [318, 236] width 3 height 66
drag, startPoint x: 286, startPoint y: 175, endPoint x: 247, endPoint y: 169, distance: 39.5
click at [272, 169] on input "********" at bounding box center [311, 176] width 78 height 19
click at [218, 224] on div "gusta" at bounding box center [216, 238] width 60 height 71
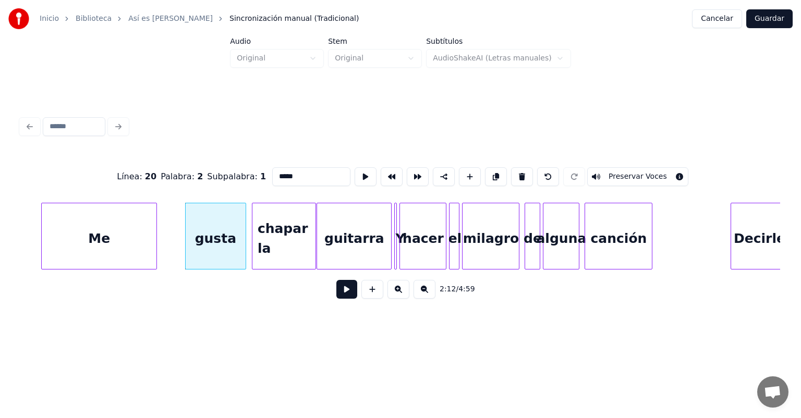
type input "*****"
click at [336, 290] on button at bounding box center [346, 289] width 21 height 19
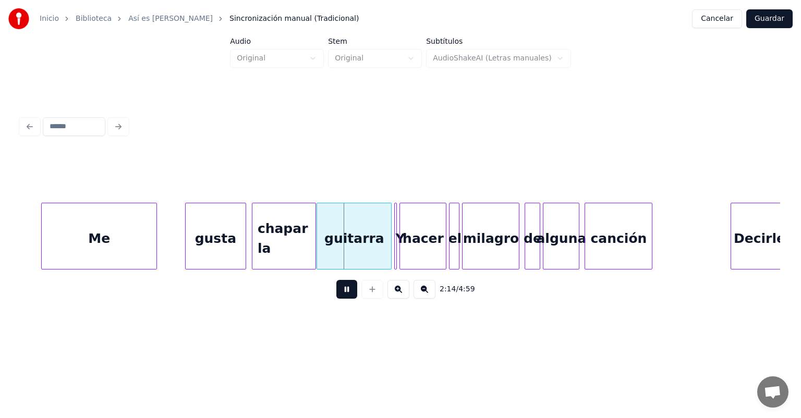
click at [336, 290] on button at bounding box center [346, 289] width 21 height 19
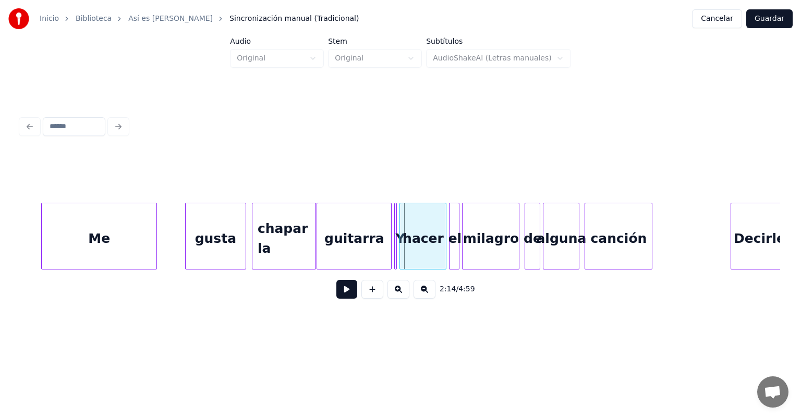
click at [254, 236] on div at bounding box center [253, 236] width 3 height 66
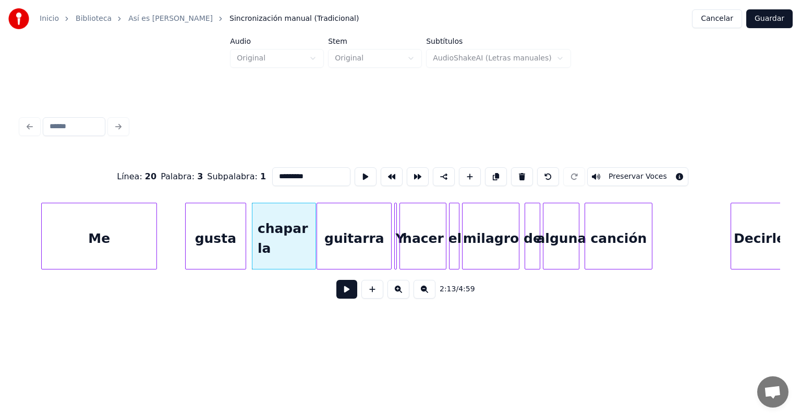
click at [338, 291] on button at bounding box center [346, 289] width 21 height 19
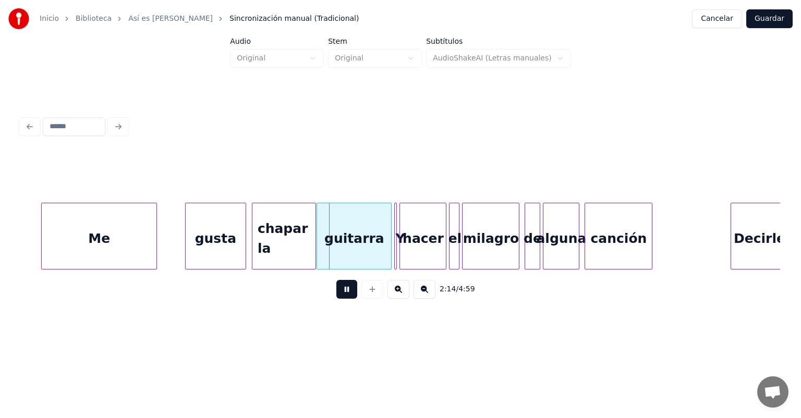
click at [338, 291] on button at bounding box center [346, 289] width 21 height 19
click at [332, 255] on div at bounding box center [333, 236] width 3 height 66
click at [329, 254] on div at bounding box center [329, 236] width 3 height 66
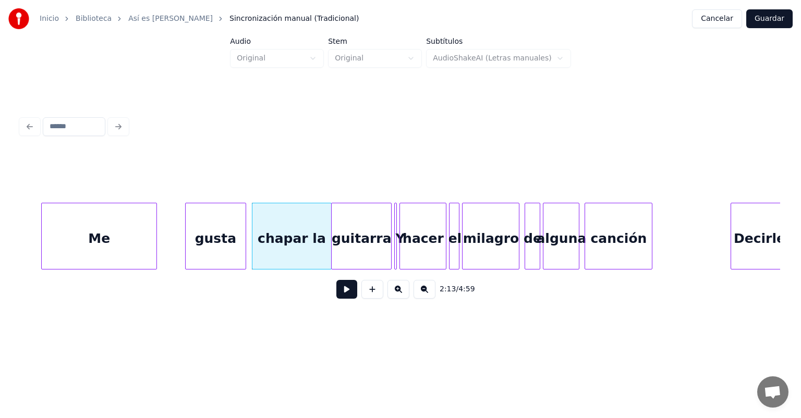
click at [340, 289] on button at bounding box center [346, 289] width 21 height 19
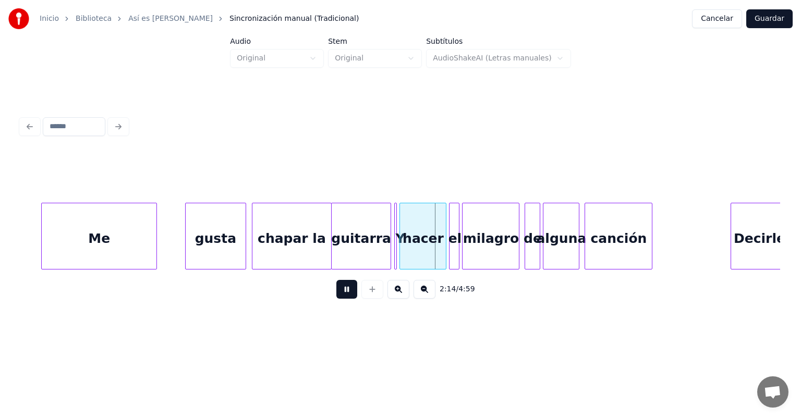
click at [390, 251] on div at bounding box center [388, 236] width 3 height 66
click at [388, 249] on div "guitarra" at bounding box center [360, 236] width 58 height 67
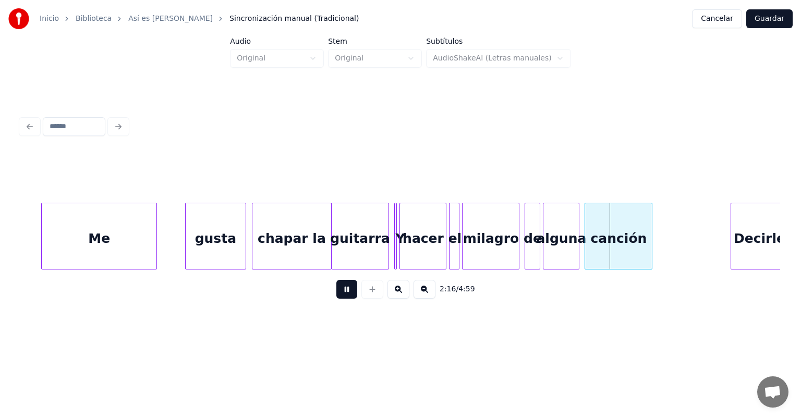
click at [527, 242] on div at bounding box center [526, 236] width 3 height 66
click at [733, 234] on div "Decirle" at bounding box center [759, 238] width 56 height 71
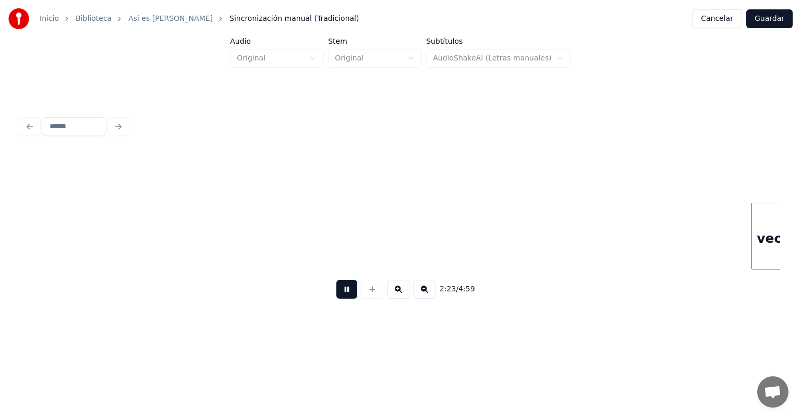
scroll to position [0, 18691]
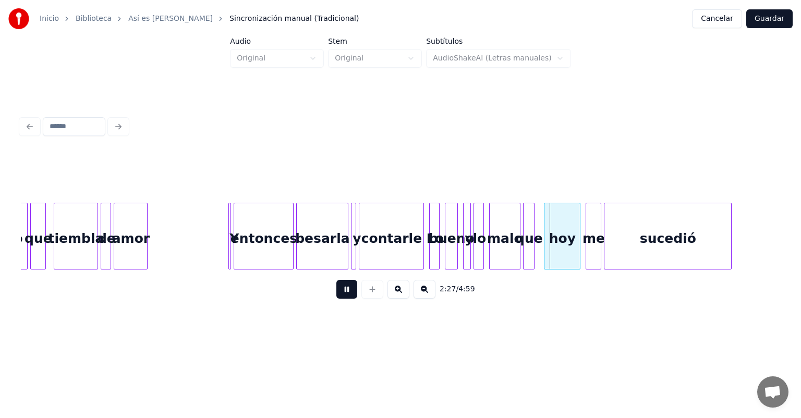
click at [531, 246] on div "que" at bounding box center [529, 238] width 10 height 71
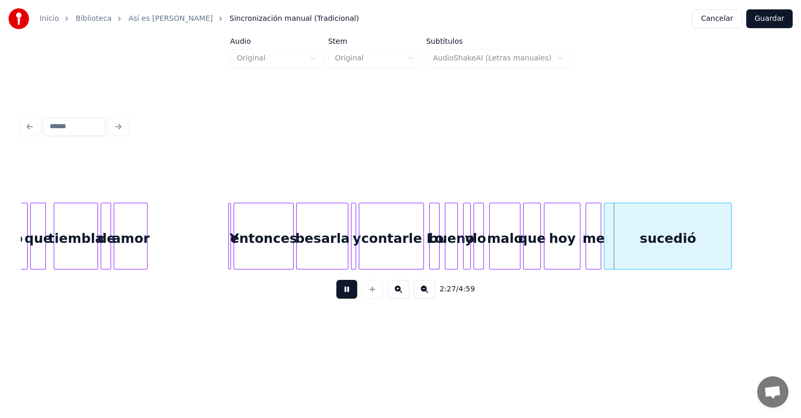
click at [536, 248] on div "que" at bounding box center [532, 238] width 17 height 71
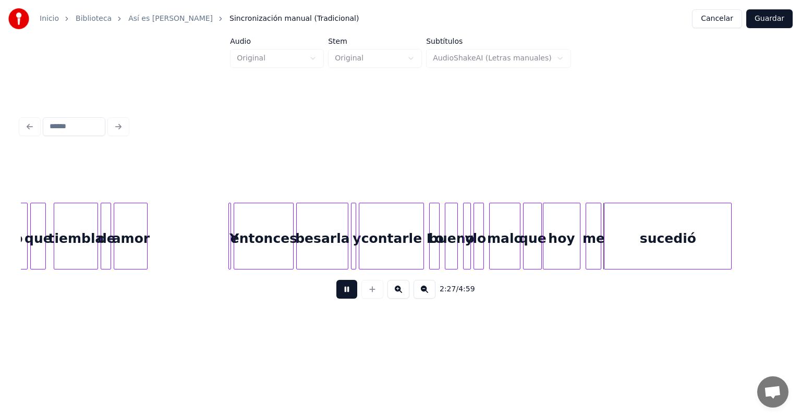
click at [545, 244] on div "hoy" at bounding box center [561, 238] width 37 height 71
click at [588, 246] on div "me" at bounding box center [591, 238] width 19 height 71
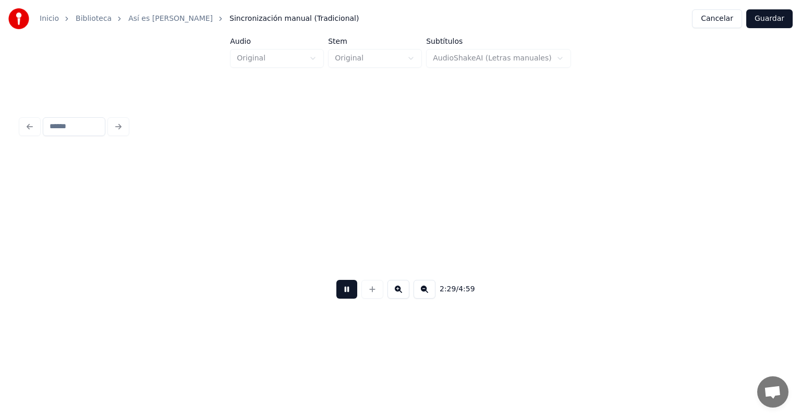
scroll to position [0, 19452]
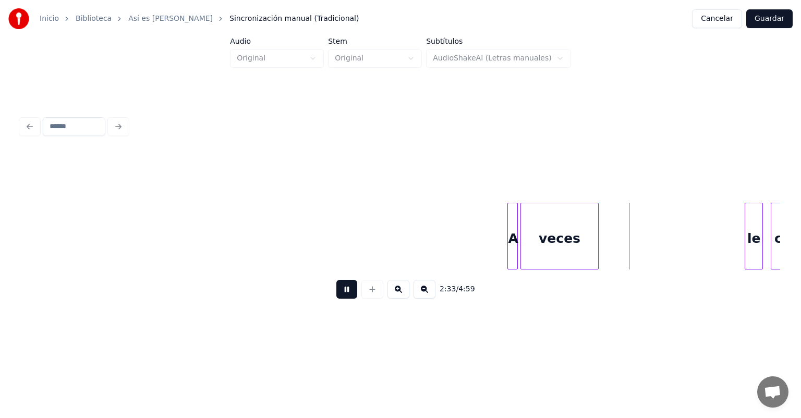
click at [749, 235] on div "le" at bounding box center [753, 238] width 17 height 71
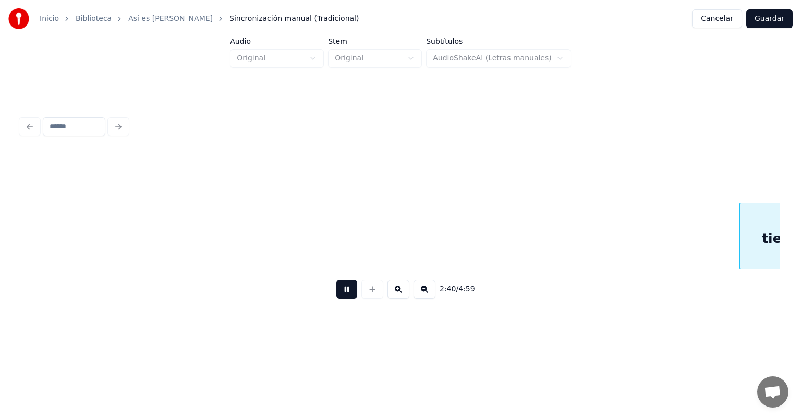
scroll to position [0, 20974]
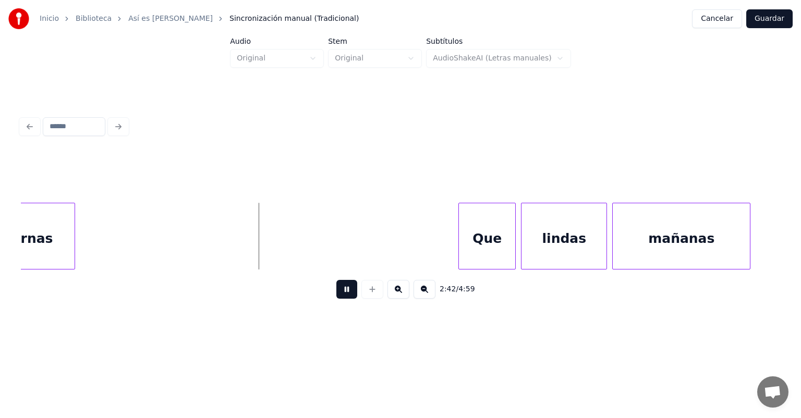
click at [670, 235] on div "mañanas" at bounding box center [681, 238] width 137 height 71
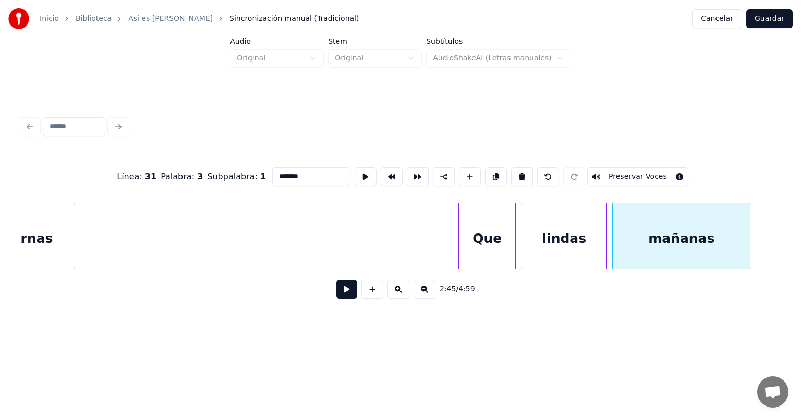
click at [339, 295] on button at bounding box center [346, 289] width 21 height 19
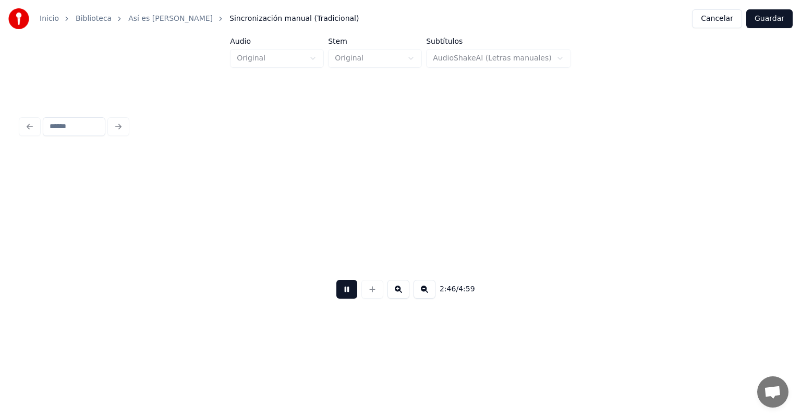
scroll to position [0, 21736]
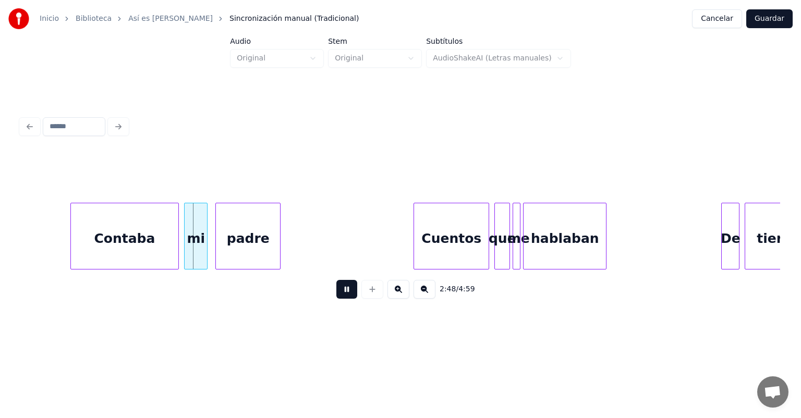
click at [76, 251] on div "Contaba" at bounding box center [125, 238] width 108 height 71
click at [186, 248] on div "mi" at bounding box center [193, 238] width 30 height 71
click at [219, 253] on div "padre" at bounding box center [245, 238] width 70 height 71
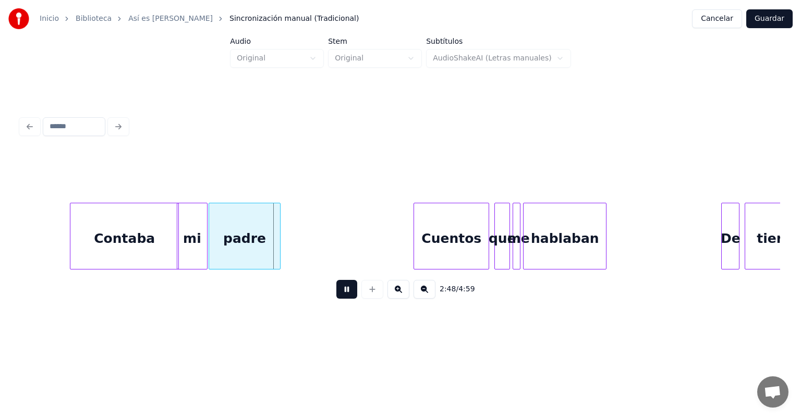
click at [416, 251] on div at bounding box center [415, 236] width 3 height 66
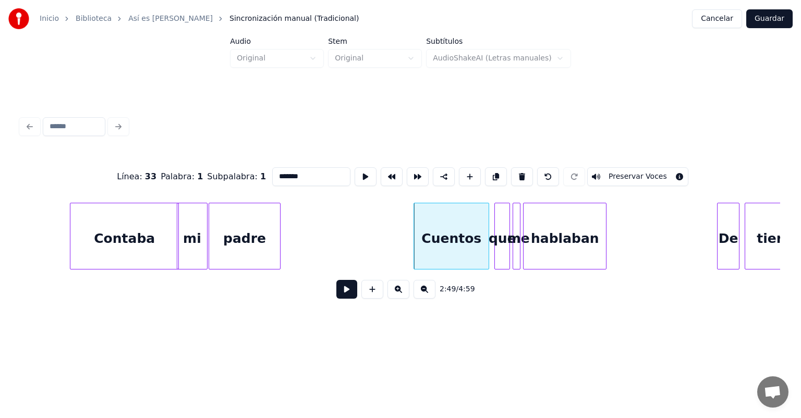
click at [724, 243] on div "De" at bounding box center [727, 238] width 21 height 71
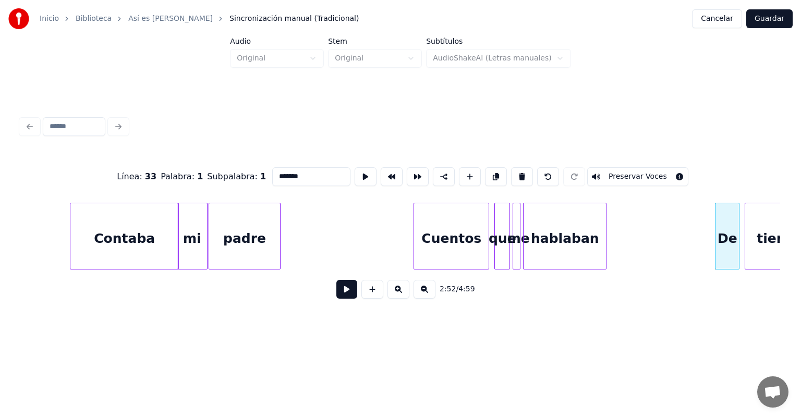
click at [349, 291] on button at bounding box center [346, 289] width 21 height 19
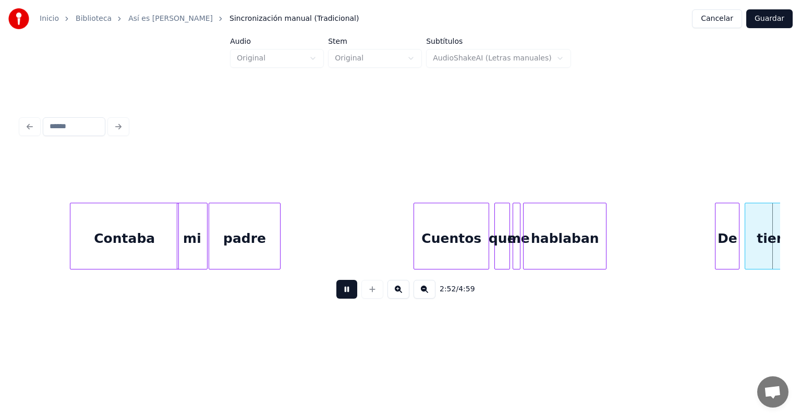
scroll to position [0, 22495]
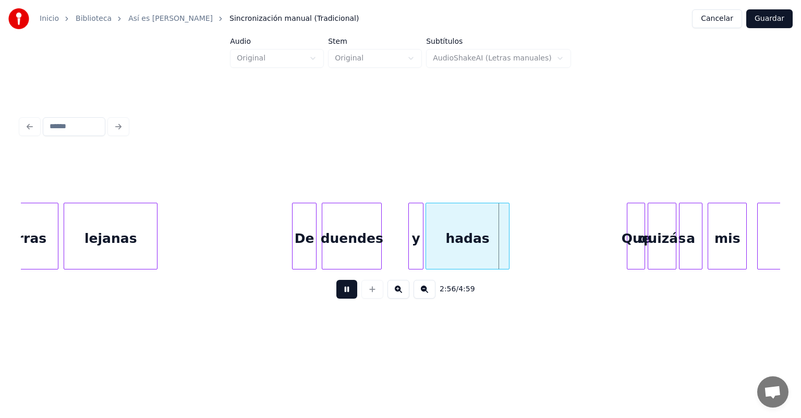
click at [430, 254] on div "hadas" at bounding box center [467, 238] width 83 height 71
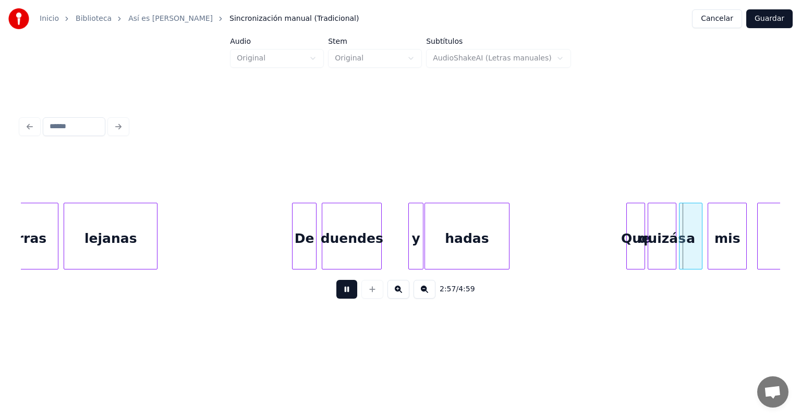
click at [628, 253] on div at bounding box center [628, 236] width 3 height 66
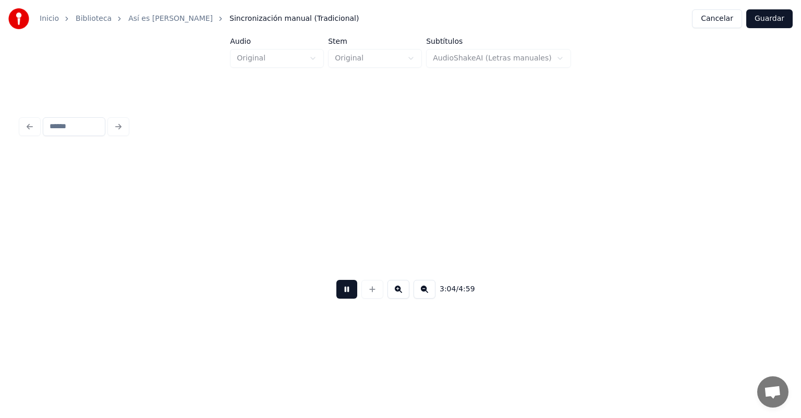
scroll to position [0, 24017]
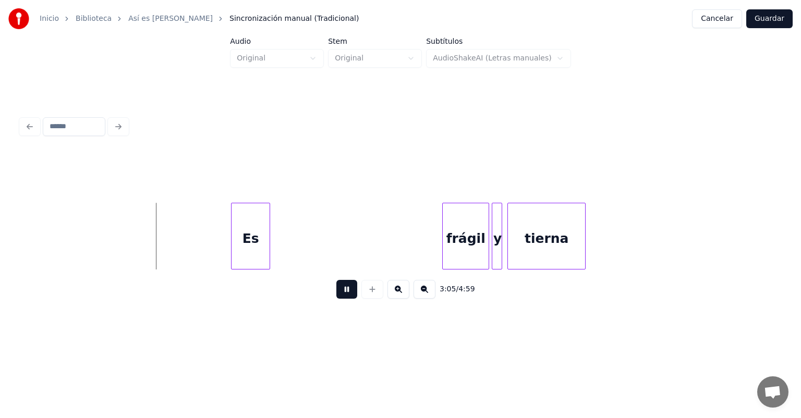
click at [233, 249] on div "Es" at bounding box center [251, 238] width 38 height 71
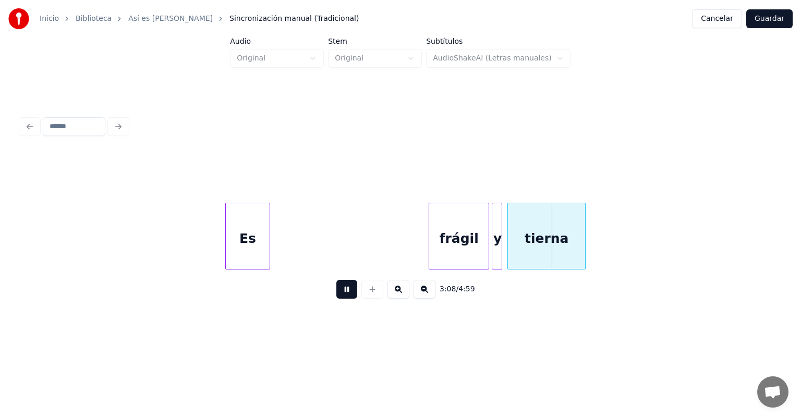
click at [498, 251] on div "y" at bounding box center [497, 238] width 10 height 71
click at [509, 249] on div "tierna" at bounding box center [546, 238] width 77 height 71
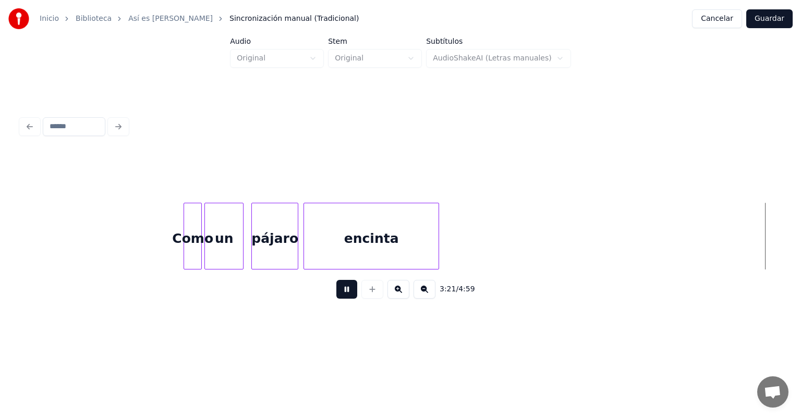
scroll to position [0, 26298]
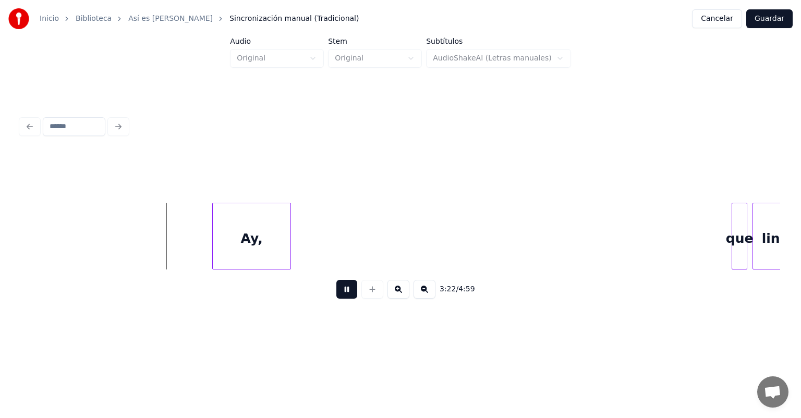
click at [217, 246] on div "Ay," at bounding box center [252, 238] width 78 height 71
click at [733, 252] on div "que" at bounding box center [739, 238] width 15 height 71
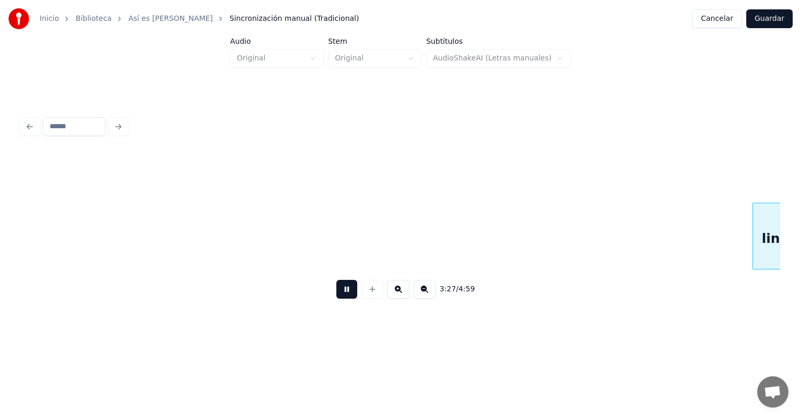
scroll to position [0, 27060]
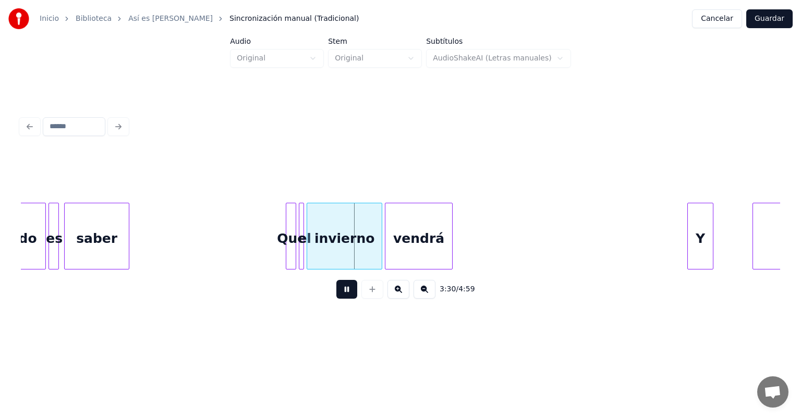
click at [688, 236] on div at bounding box center [689, 236] width 3 height 66
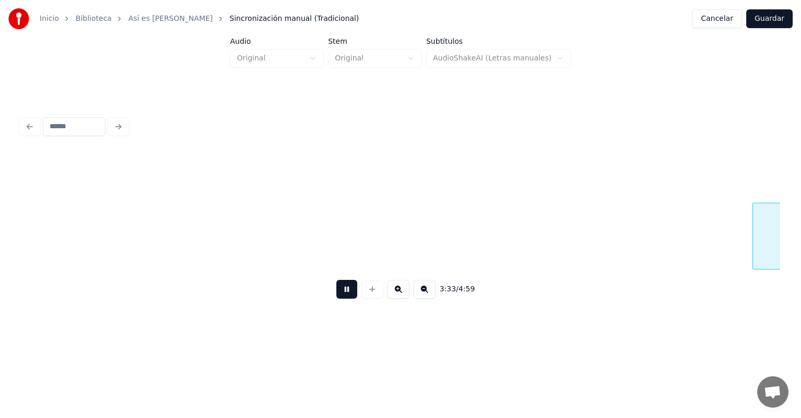
scroll to position [0, 27820]
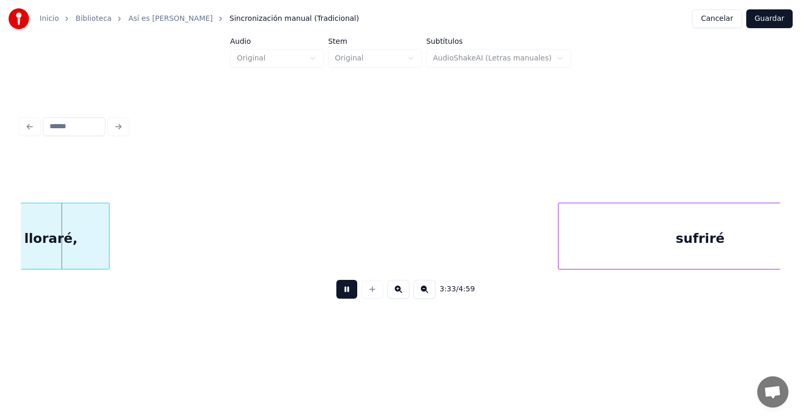
click at [340, 298] on button at bounding box center [346, 289] width 21 height 19
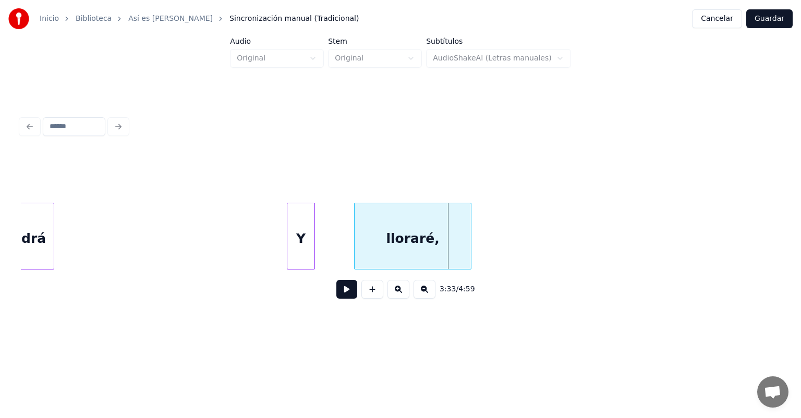
scroll to position [0, 27338]
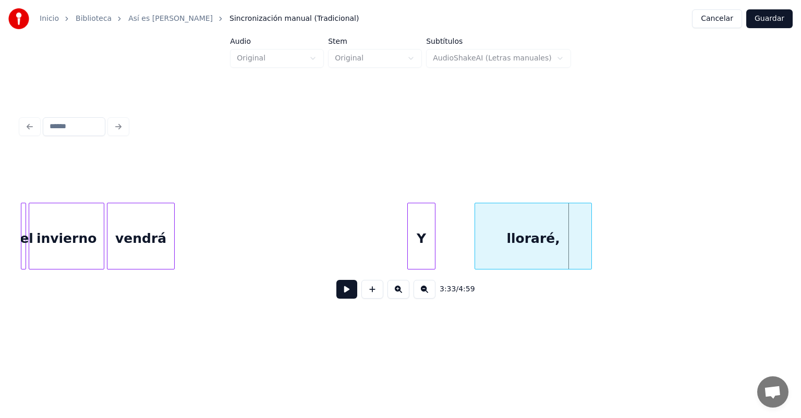
click at [417, 239] on div "Y" at bounding box center [421, 238] width 27 height 71
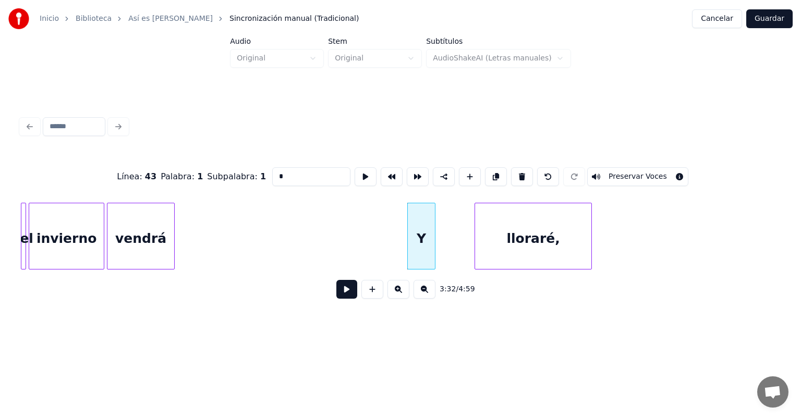
click at [336, 292] on button at bounding box center [346, 289] width 21 height 19
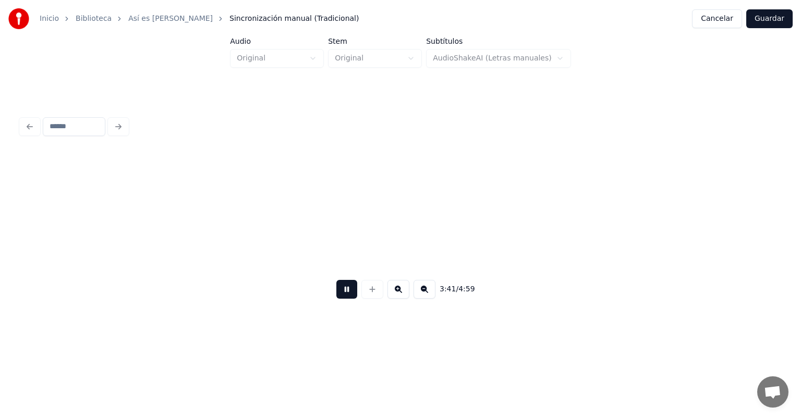
scroll to position [0, 28859]
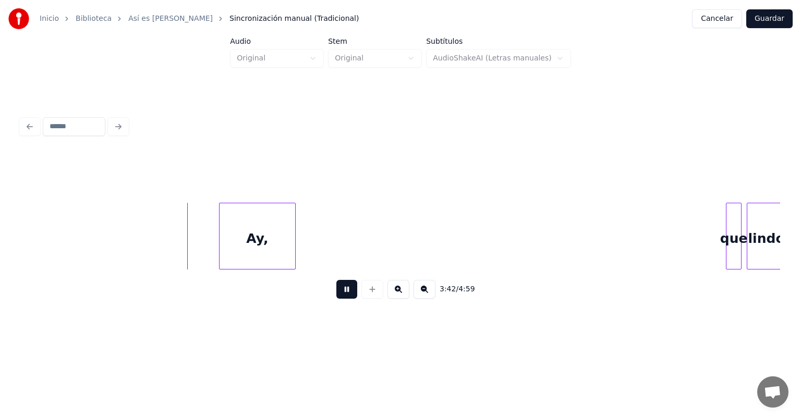
click at [222, 244] on div "Ay," at bounding box center [258, 238] width 76 height 71
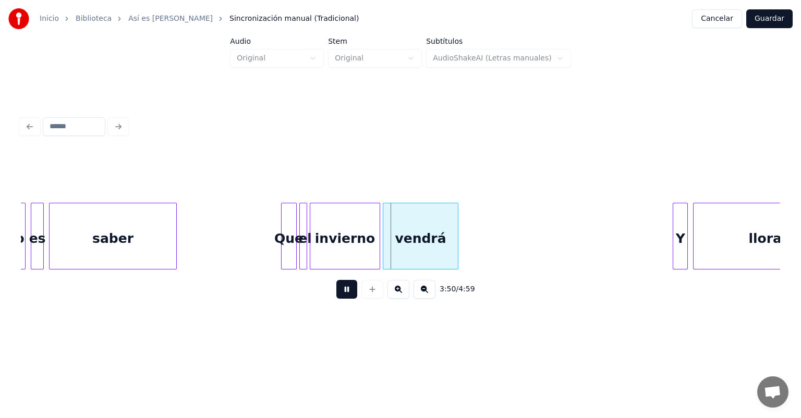
click at [677, 241] on div "Y" at bounding box center [680, 238] width 14 height 71
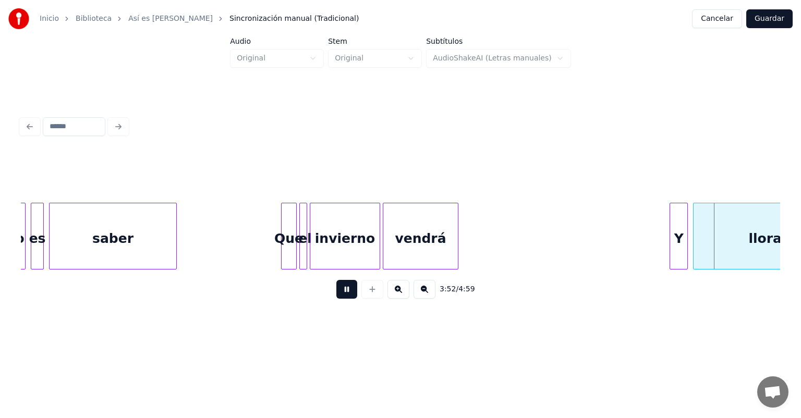
click at [695, 243] on div "lloraré," at bounding box center [774, 238] width 163 height 71
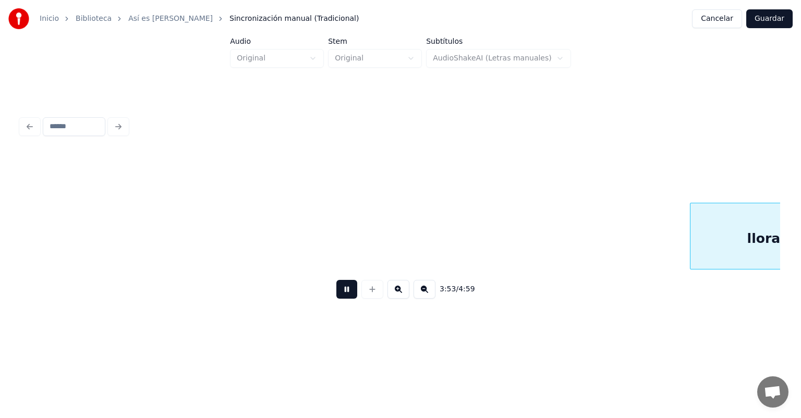
scroll to position [0, 30379]
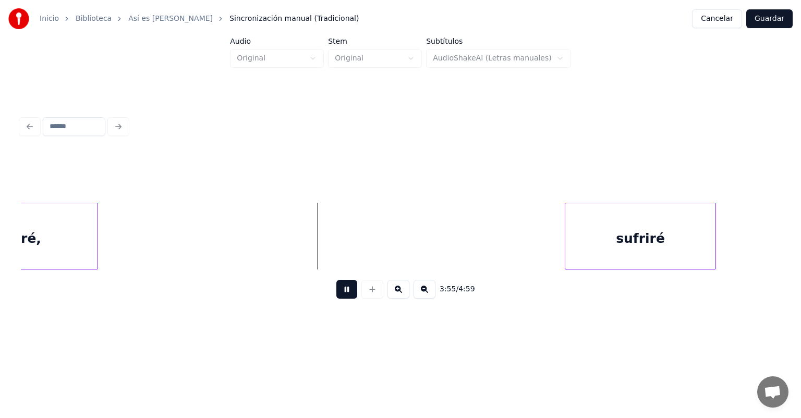
click at [662, 239] on div "sufriré" at bounding box center [640, 238] width 150 height 71
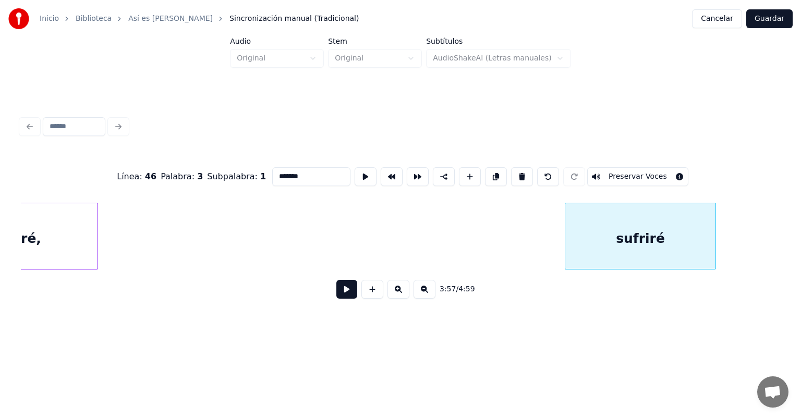
click at [336, 293] on button at bounding box center [346, 289] width 21 height 19
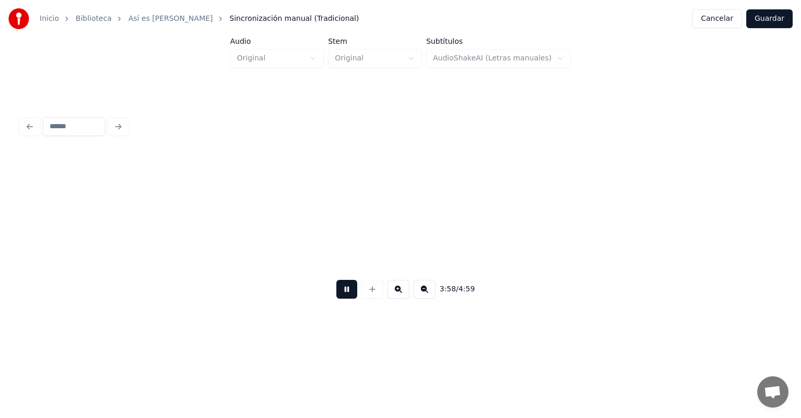
scroll to position [0, 31139]
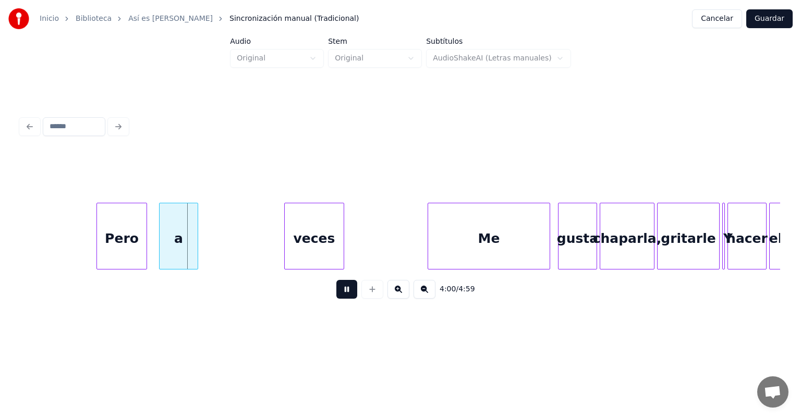
click at [336, 297] on button at bounding box center [346, 289] width 21 height 19
click at [132, 240] on div "Pero" at bounding box center [122, 238] width 50 height 71
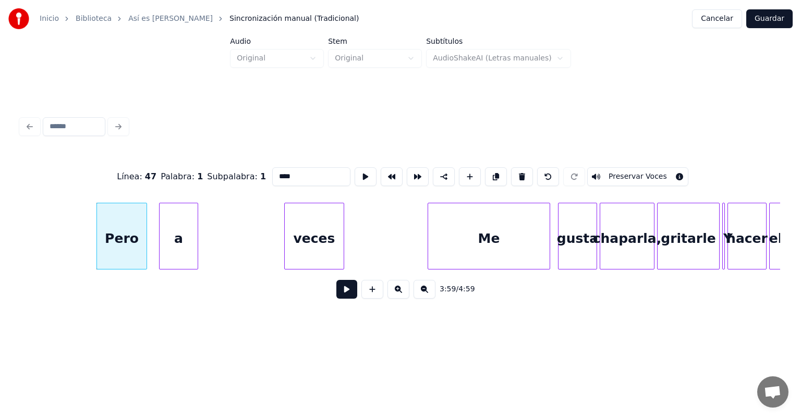
click at [125, 223] on div "Pero" at bounding box center [122, 238] width 50 height 71
click at [336, 289] on button at bounding box center [346, 289] width 21 height 19
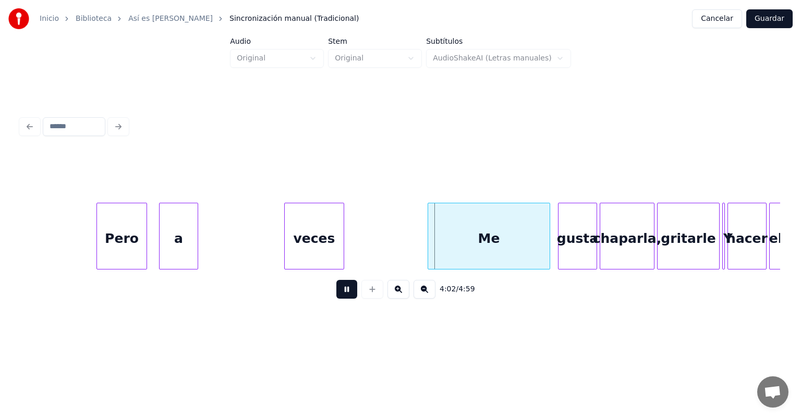
click at [131, 243] on div "Pero" at bounding box center [122, 238] width 50 height 71
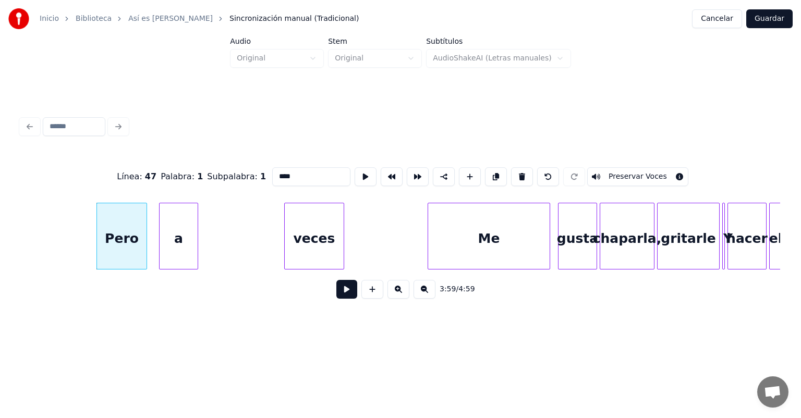
click at [161, 251] on div at bounding box center [161, 236] width 3 height 66
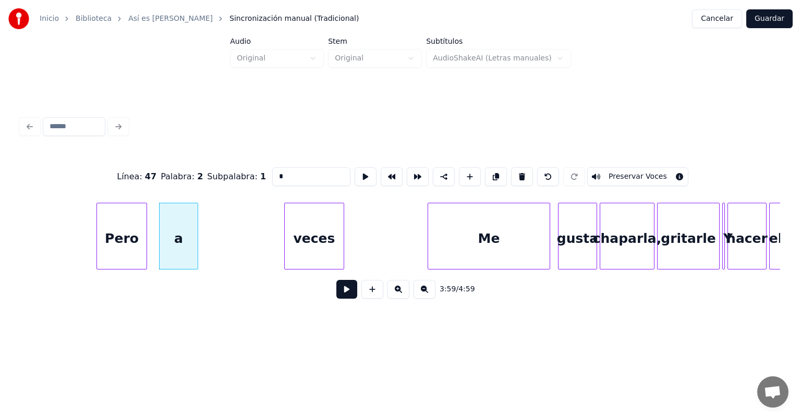
click at [127, 245] on div "Pero" at bounding box center [122, 238] width 50 height 71
type input "****"
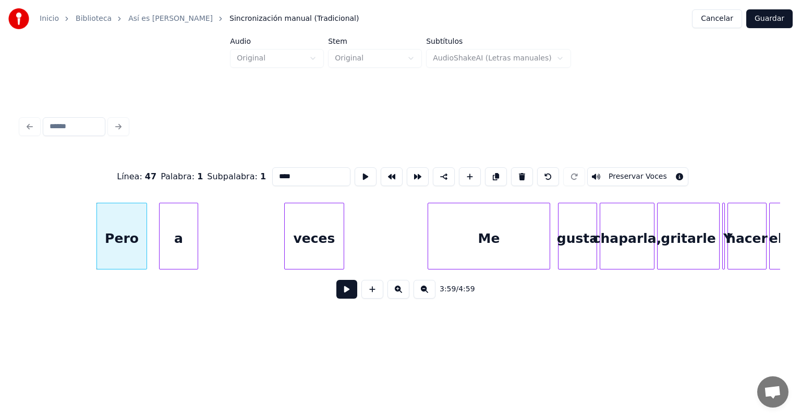
click at [336, 296] on button at bounding box center [346, 289] width 21 height 19
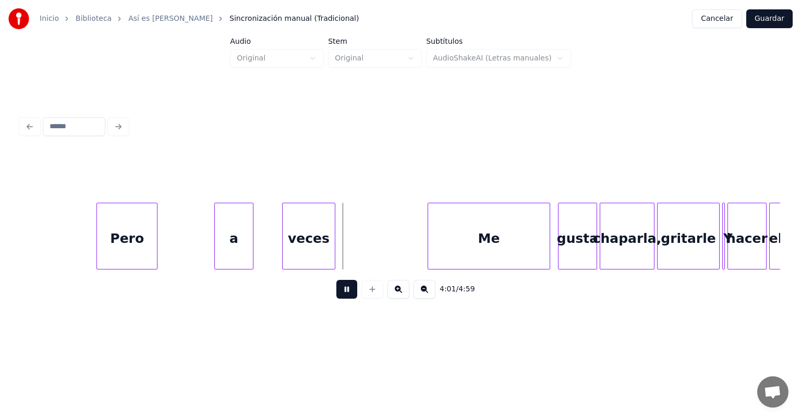
click at [331, 247] on div "veces" at bounding box center [309, 238] width 53 height 71
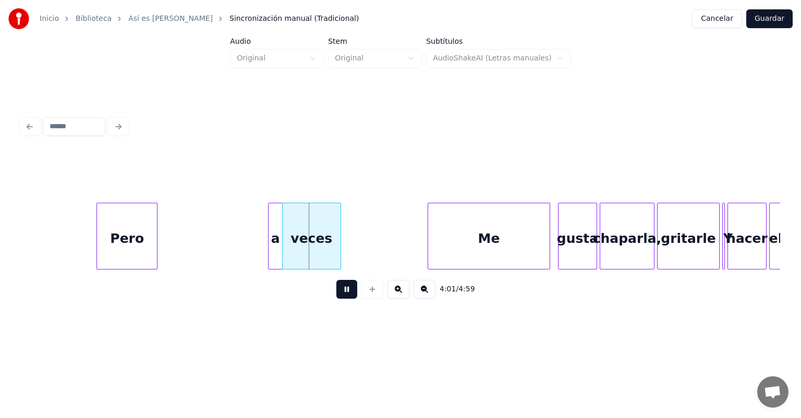
click at [131, 242] on div "Pero" at bounding box center [127, 238] width 60 height 71
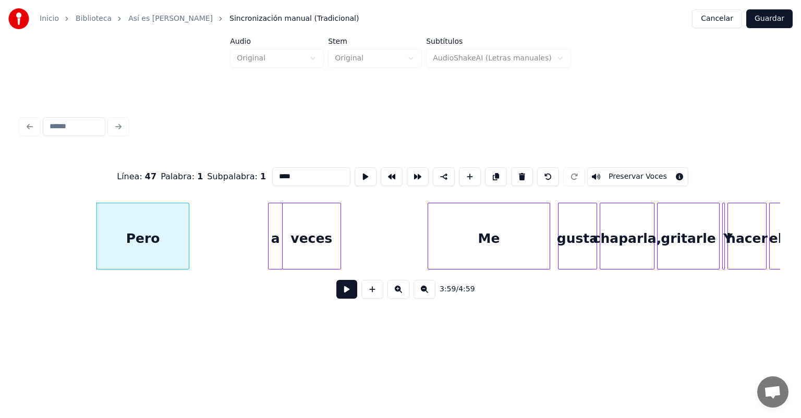
click at [281, 171] on input "****" at bounding box center [311, 176] width 78 height 19
type input "**********"
click at [338, 295] on button at bounding box center [346, 289] width 21 height 19
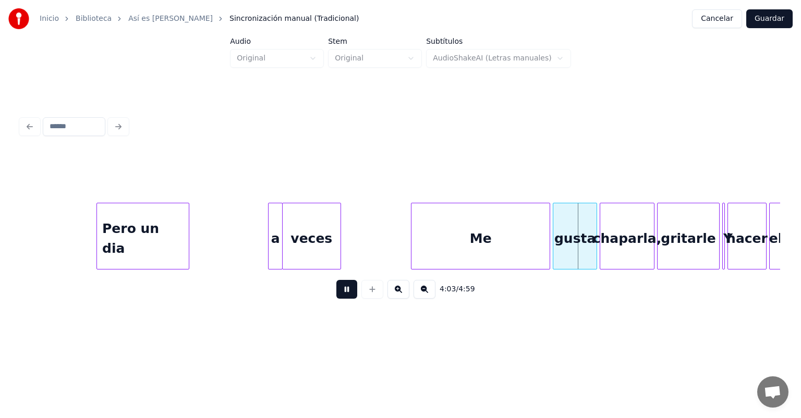
click at [558, 241] on div "gusta" at bounding box center [574, 238] width 43 height 71
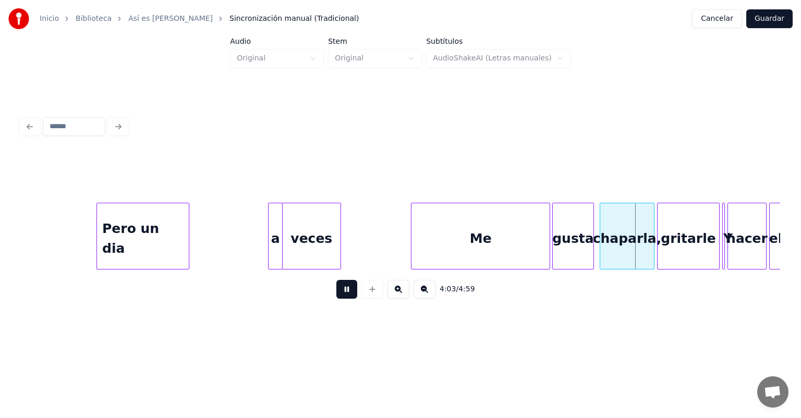
click at [611, 247] on div "chaparla," at bounding box center [627, 238] width 54 height 71
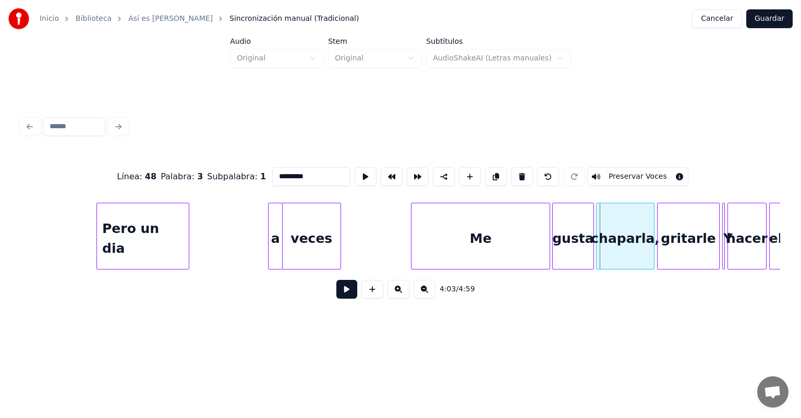
click at [601, 246] on div "chaparla," at bounding box center [625, 238] width 57 height 71
click at [619, 246] on div "chaparla," at bounding box center [625, 238] width 57 height 71
click at [272, 173] on input "*********" at bounding box center [311, 176] width 78 height 19
click at [689, 232] on div "gritarle" at bounding box center [689, 238] width 62 height 71
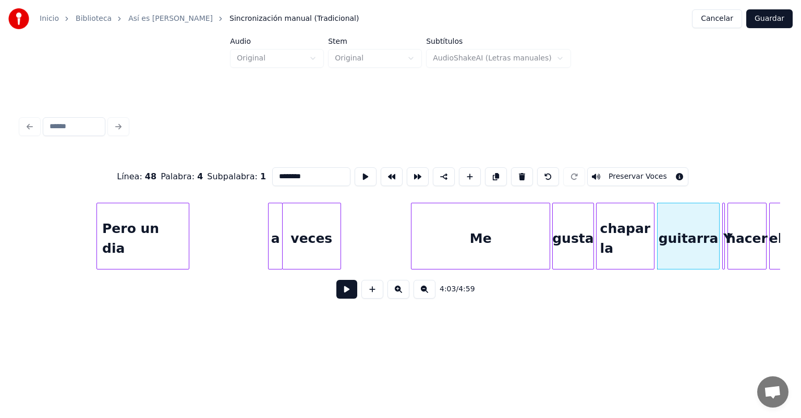
click at [581, 236] on div "gusta" at bounding box center [573, 238] width 41 height 71
type input "*****"
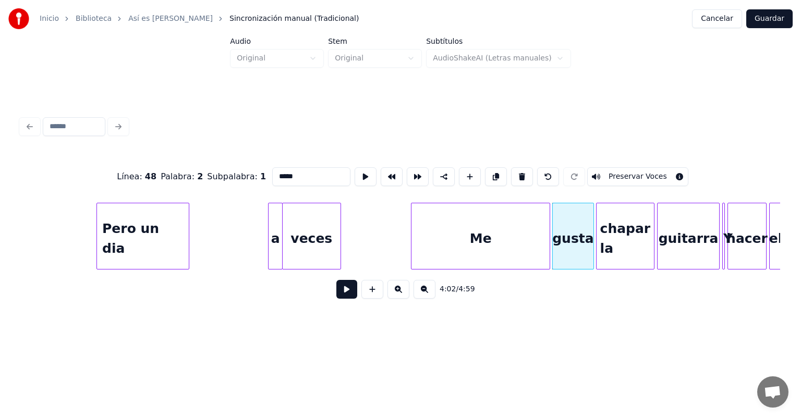
click at [343, 290] on button at bounding box center [346, 289] width 21 height 19
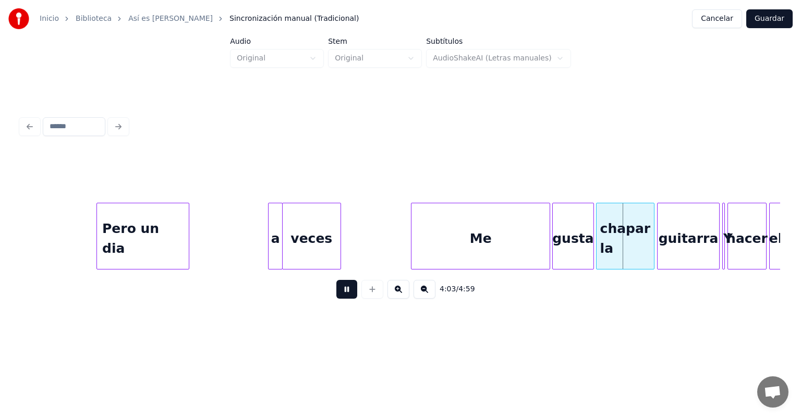
click at [336, 296] on button at bounding box center [346, 289] width 21 height 19
click at [336, 298] on button at bounding box center [346, 289] width 21 height 19
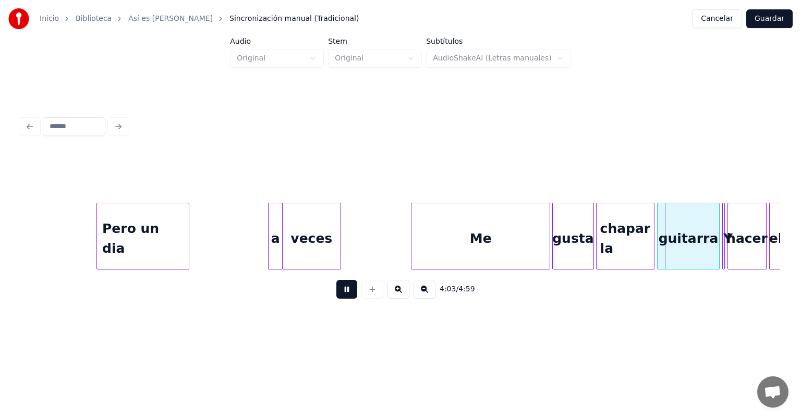
click at [336, 297] on button at bounding box center [346, 289] width 21 height 19
click at [338, 295] on button at bounding box center [346, 289] width 21 height 19
click at [336, 295] on button at bounding box center [346, 289] width 21 height 19
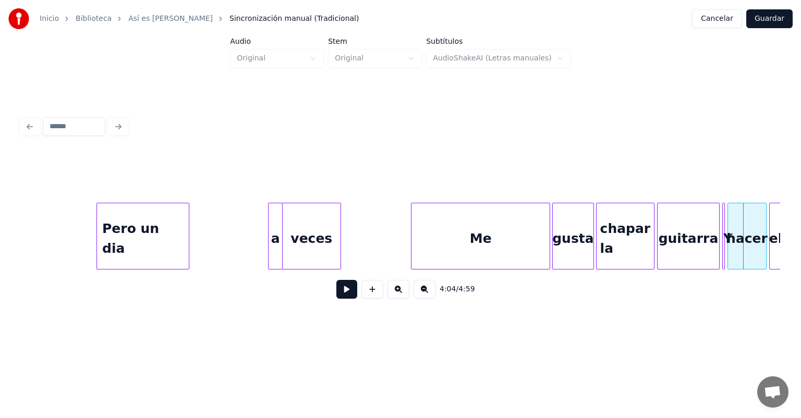
click at [339, 296] on button at bounding box center [346, 289] width 21 height 19
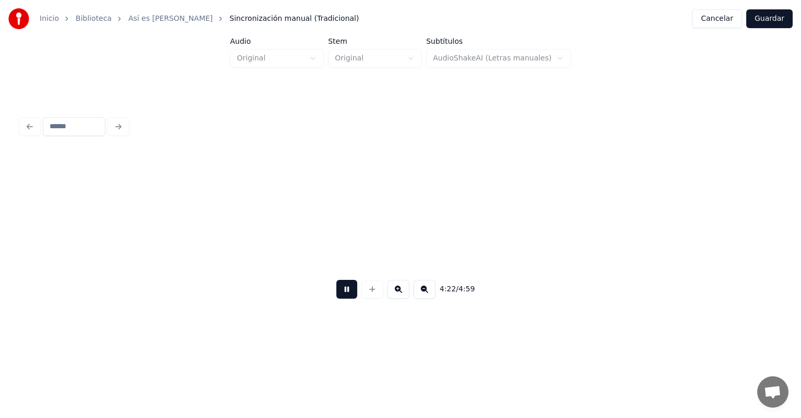
scroll to position [0, 34179]
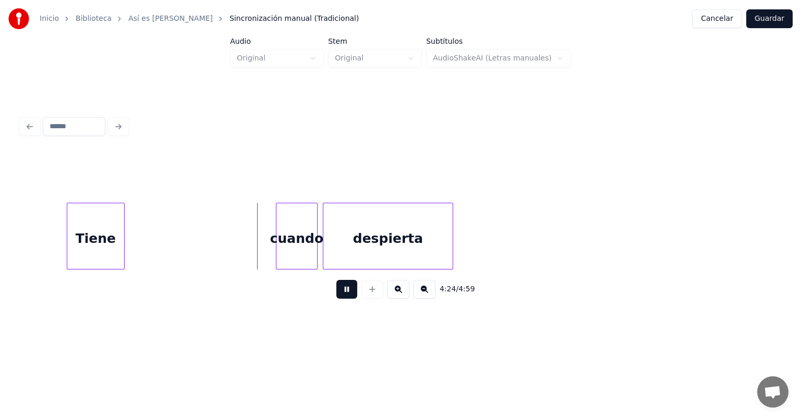
click at [72, 249] on div "Tiene" at bounding box center [95, 238] width 57 height 71
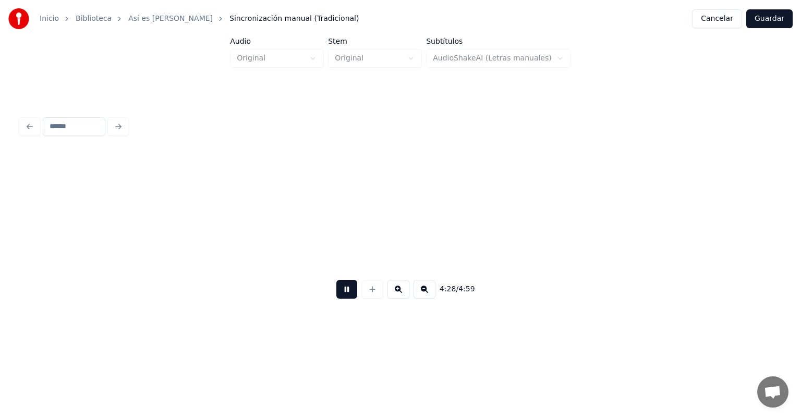
scroll to position [0, 34939]
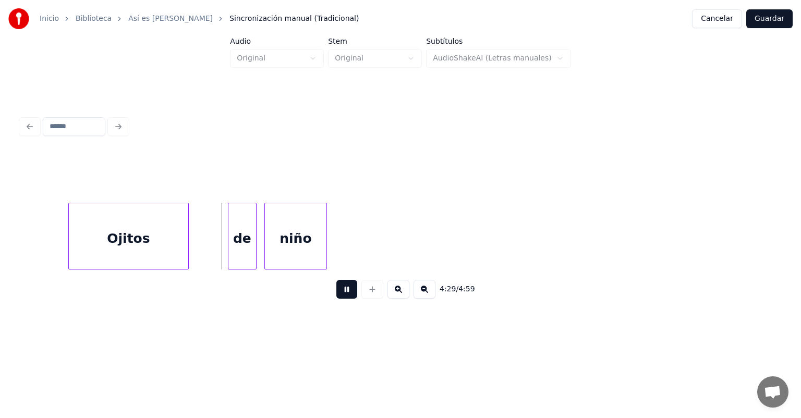
click at [76, 248] on div "Ojitos" at bounding box center [128, 238] width 119 height 71
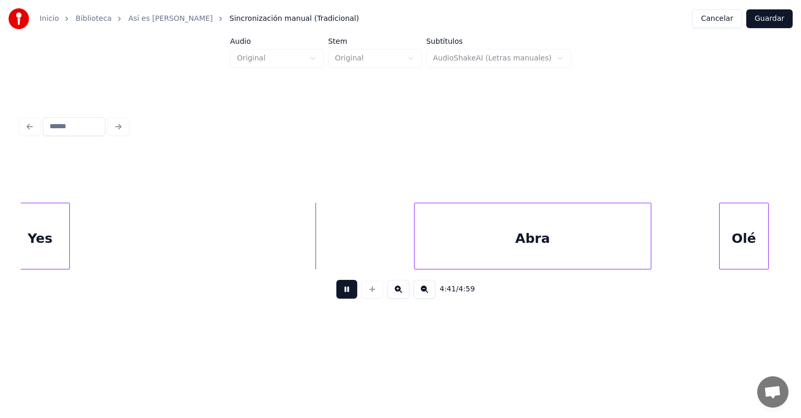
scroll to position [0, 36353]
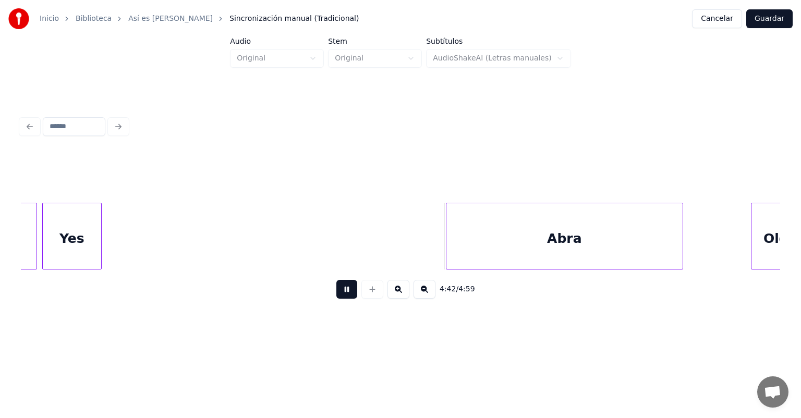
click at [347, 299] on button at bounding box center [346, 289] width 21 height 19
click at [361, 299] on button at bounding box center [372, 289] width 22 height 19
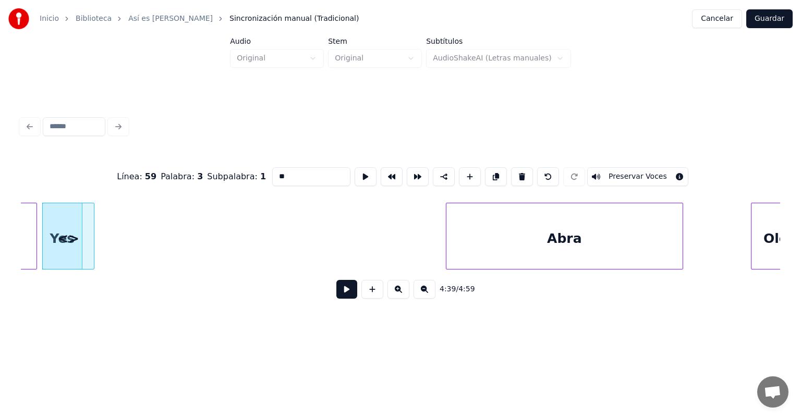
click at [343, 290] on button at bounding box center [346, 289] width 21 height 19
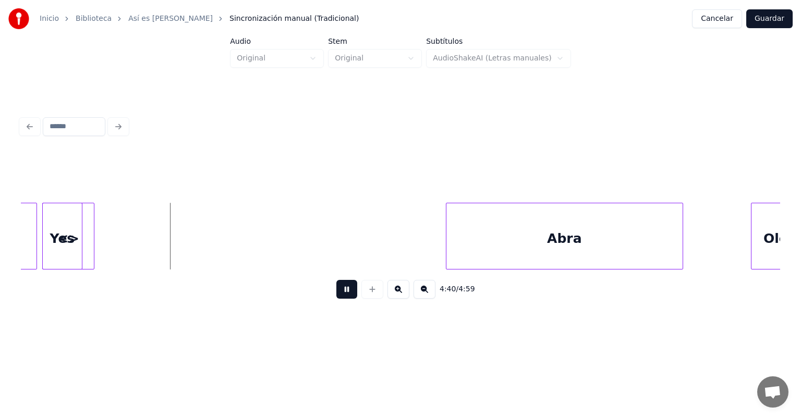
click at [359, 297] on div at bounding box center [372, 289] width 26 height 19
click at [342, 294] on button at bounding box center [346, 289] width 21 height 19
click at [92, 245] on div at bounding box center [92, 236] width 3 height 66
click at [115, 230] on div "<>" at bounding box center [114, 238] width 51 height 71
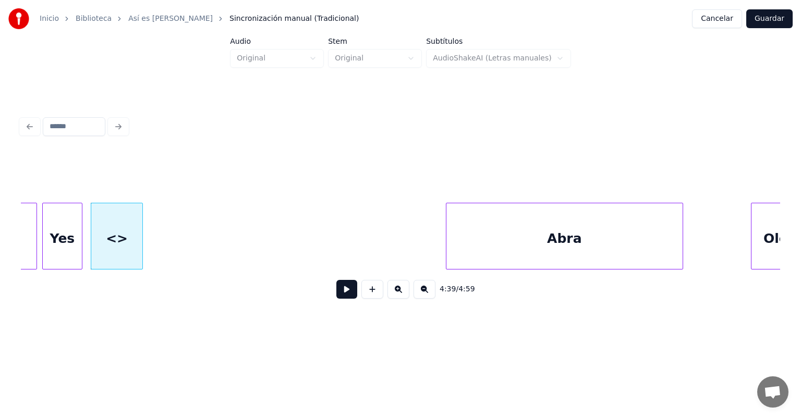
click at [79, 230] on div at bounding box center [80, 236] width 3 height 66
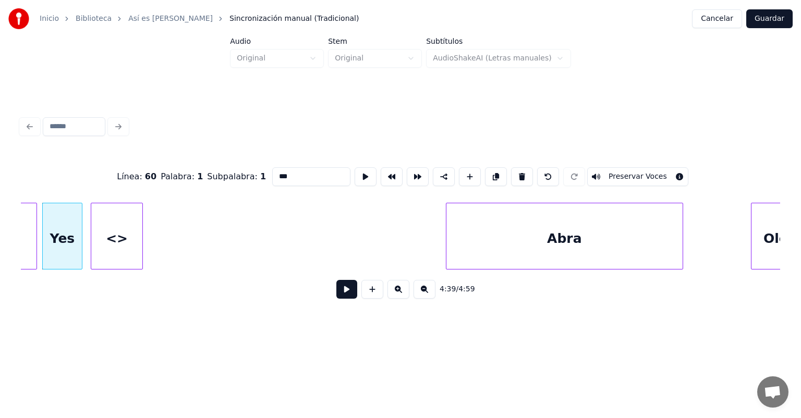
click at [103, 227] on div "<>" at bounding box center [116, 238] width 51 height 71
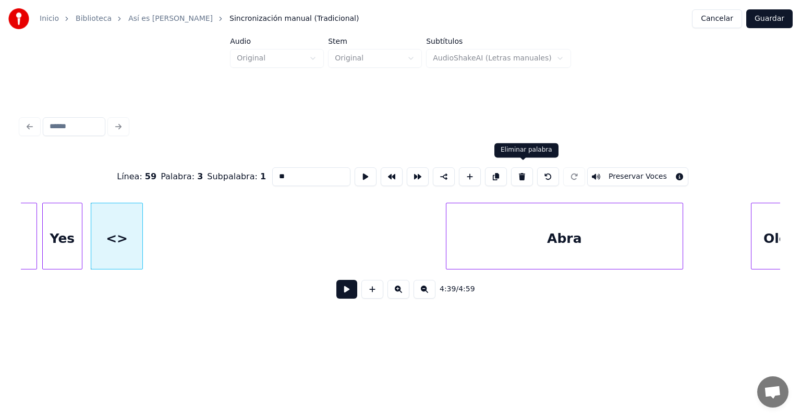
click at [518, 172] on button at bounding box center [522, 176] width 22 height 19
type input "***"
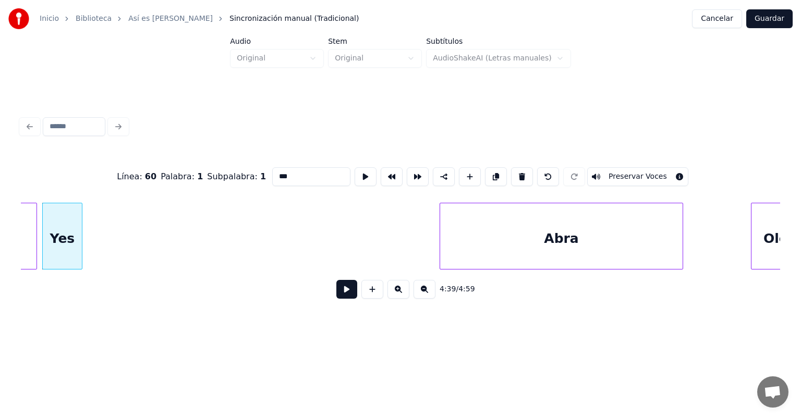
click at [441, 232] on div at bounding box center [441, 236] width 3 height 66
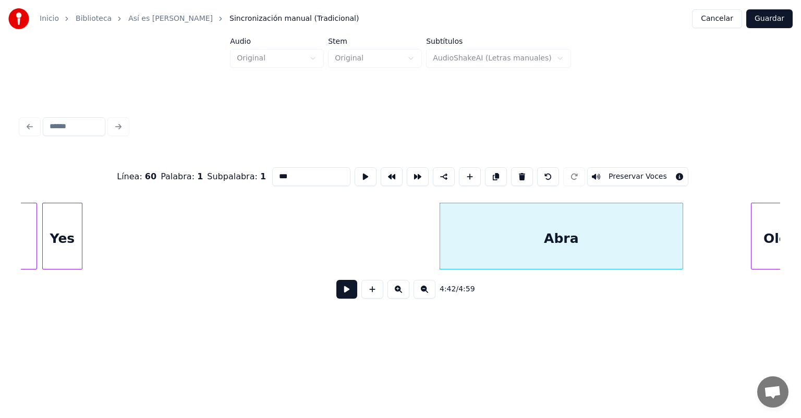
click at [336, 292] on button at bounding box center [346, 289] width 21 height 19
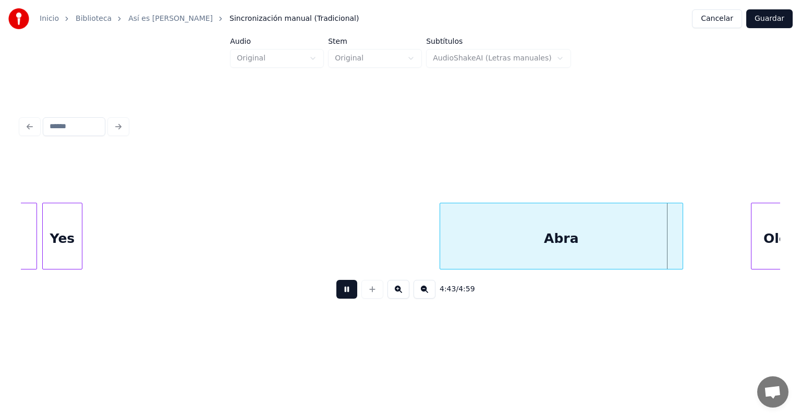
click at [336, 292] on button at bounding box center [346, 289] width 21 height 19
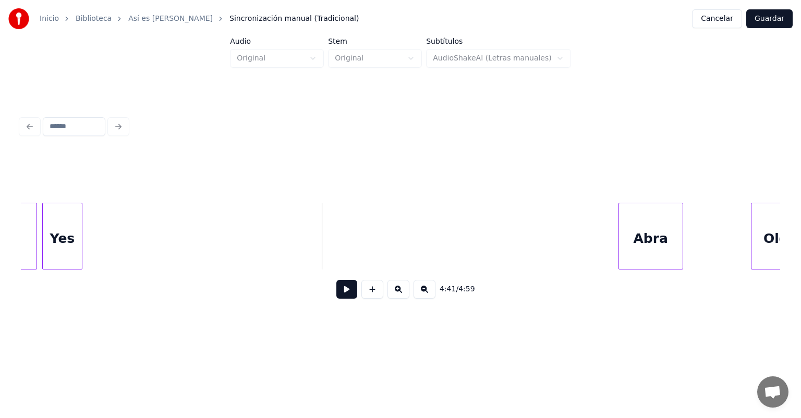
click at [348, 291] on button at bounding box center [346, 289] width 21 height 19
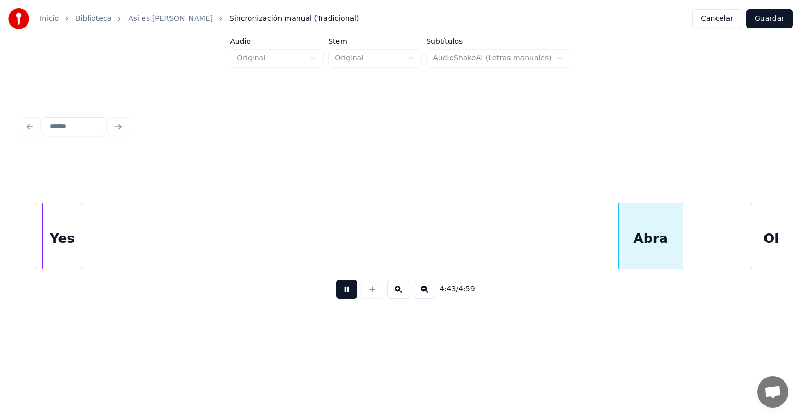
click at [338, 295] on button at bounding box center [346, 289] width 21 height 19
click at [338, 293] on button at bounding box center [346, 289] width 21 height 19
click at [336, 294] on button at bounding box center [346, 289] width 21 height 19
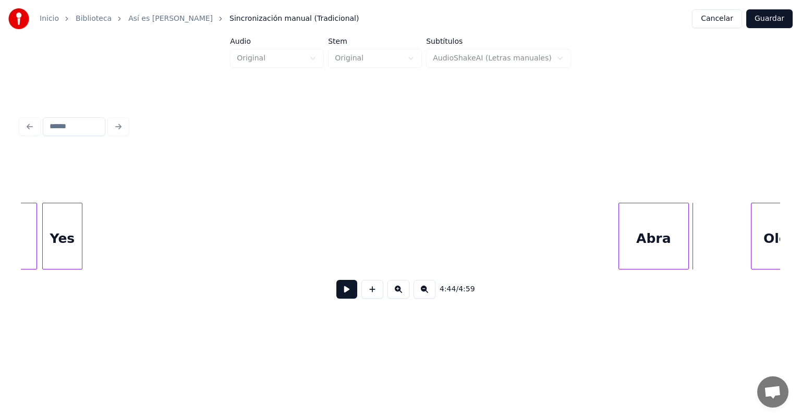
click at [680, 235] on div "Abra" at bounding box center [653, 238] width 69 height 71
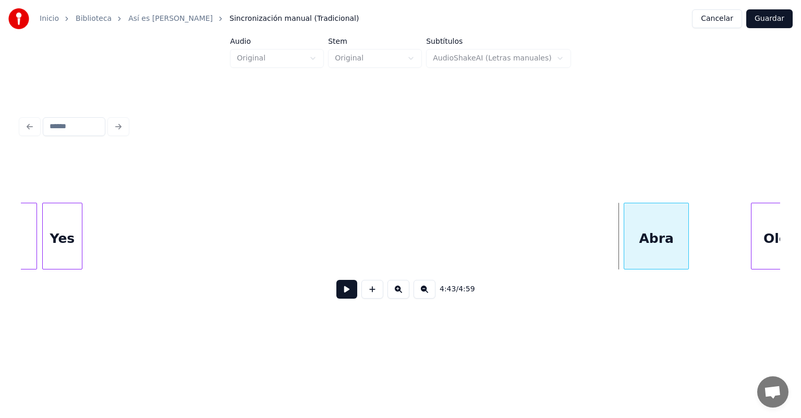
click at [650, 232] on div "Abra" at bounding box center [657, 238] width 64 height 71
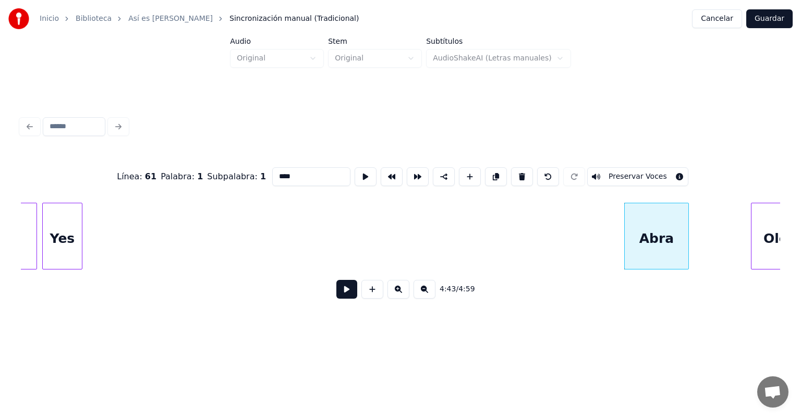
click at [340, 299] on button at bounding box center [346, 289] width 21 height 19
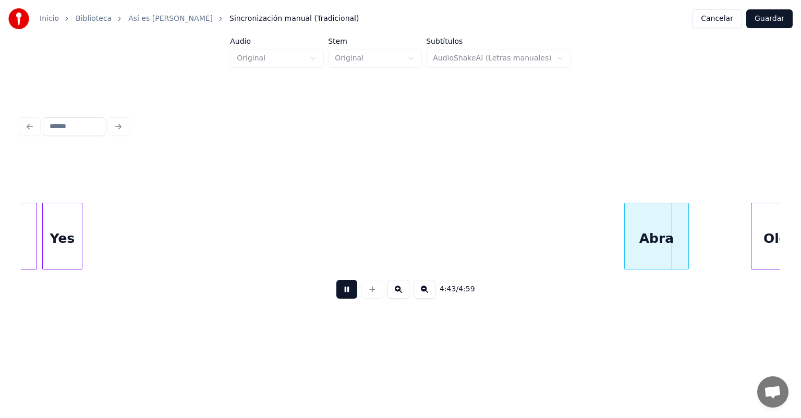
click at [336, 296] on button at bounding box center [346, 289] width 21 height 19
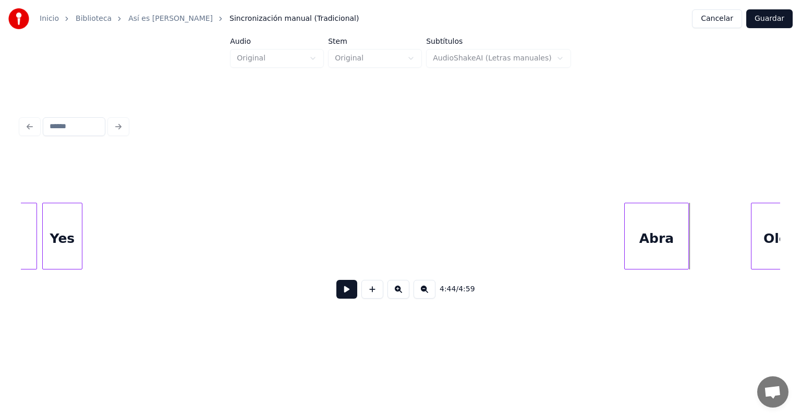
click at [336, 293] on button at bounding box center [346, 289] width 21 height 19
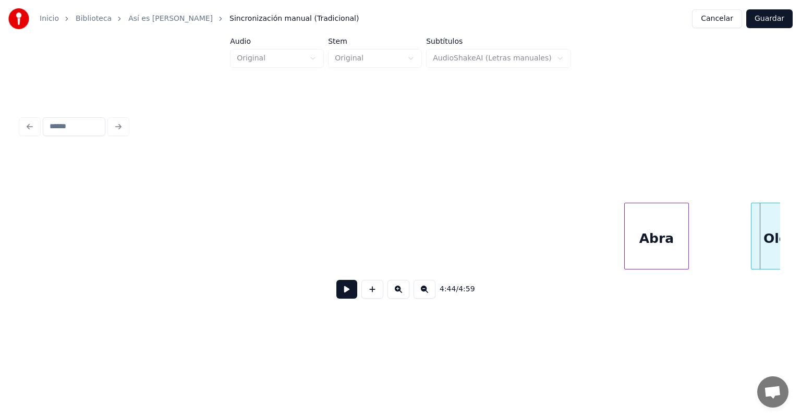
scroll to position [0, 36572]
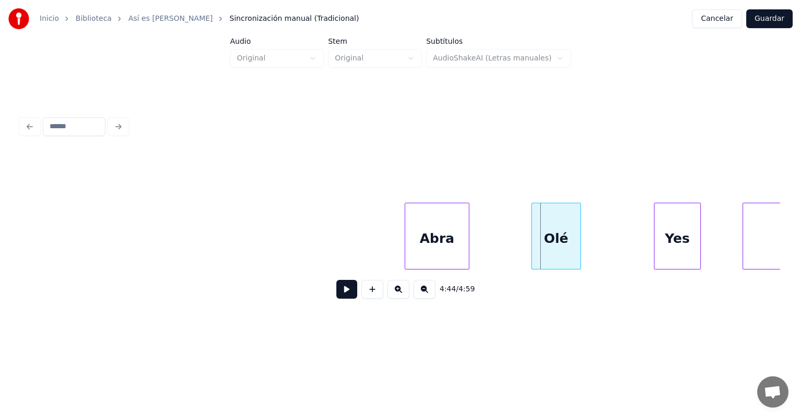
click at [336, 299] on button at bounding box center [346, 289] width 21 height 19
click at [336, 295] on button at bounding box center [346, 289] width 21 height 19
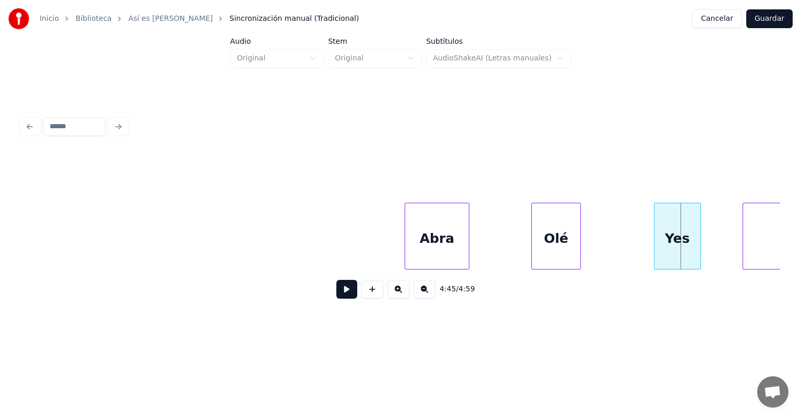
click at [336, 295] on button at bounding box center [346, 289] width 21 height 19
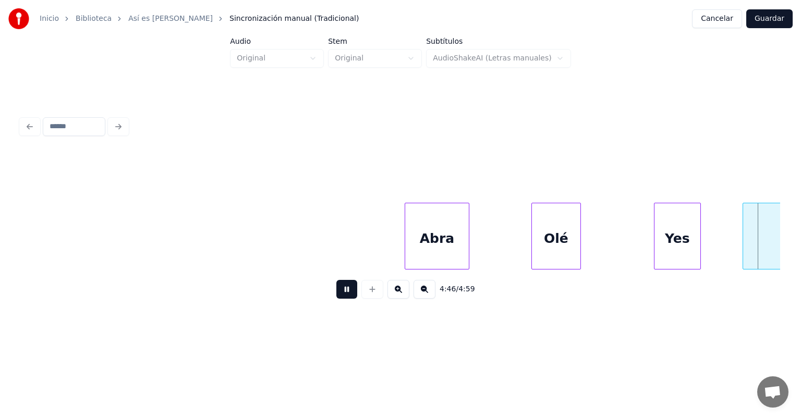
click at [336, 297] on button at bounding box center [346, 289] width 21 height 19
click at [336, 296] on button at bounding box center [346, 289] width 21 height 19
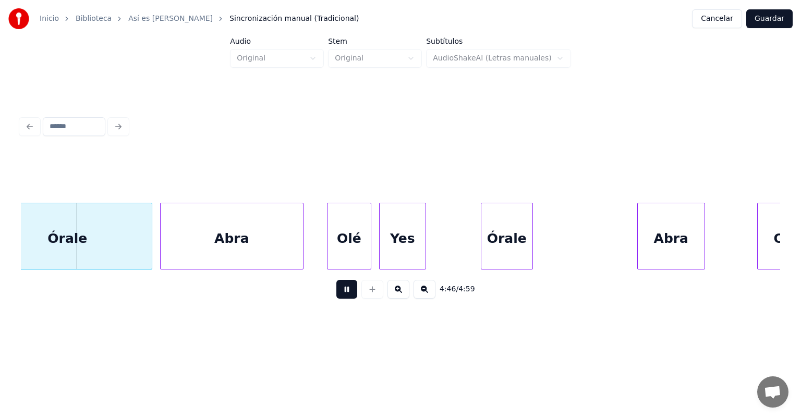
click at [336, 298] on button at bounding box center [346, 289] width 21 height 19
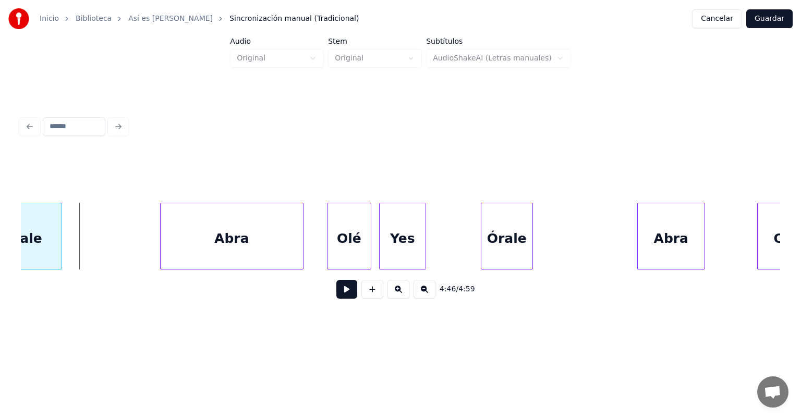
scroll to position [0, 37294]
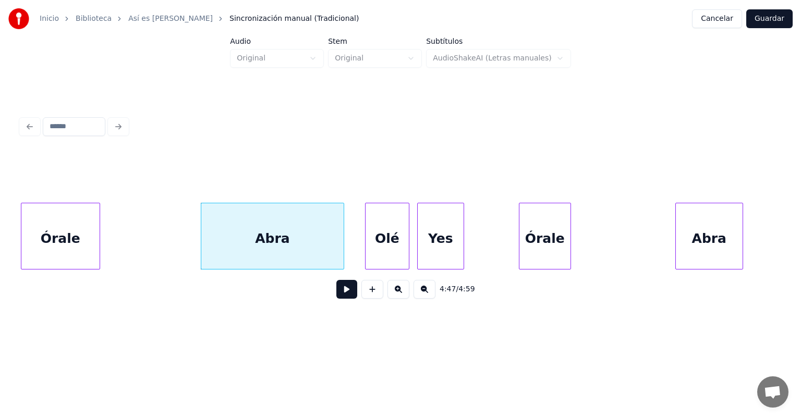
click at [336, 299] on button at bounding box center [346, 289] width 21 height 19
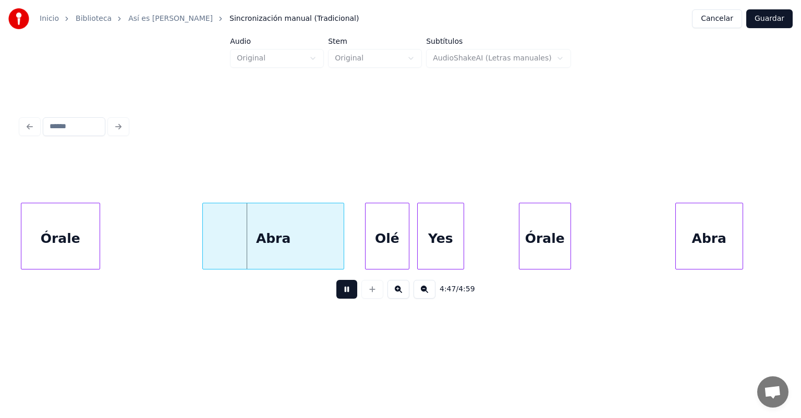
click at [336, 296] on button at bounding box center [346, 289] width 21 height 19
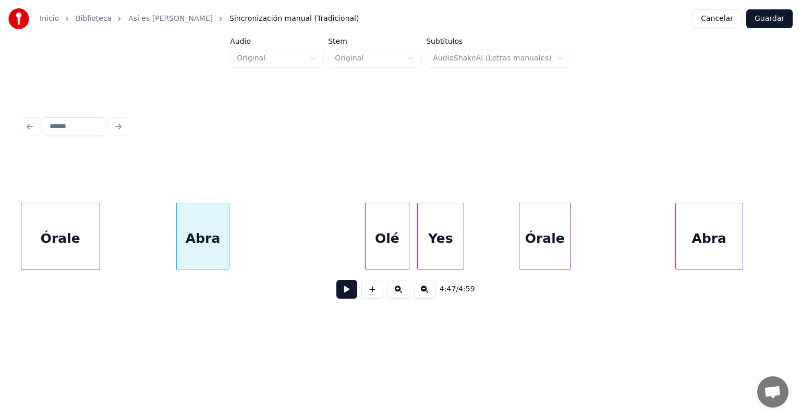
click at [336, 289] on button at bounding box center [346, 289] width 21 height 19
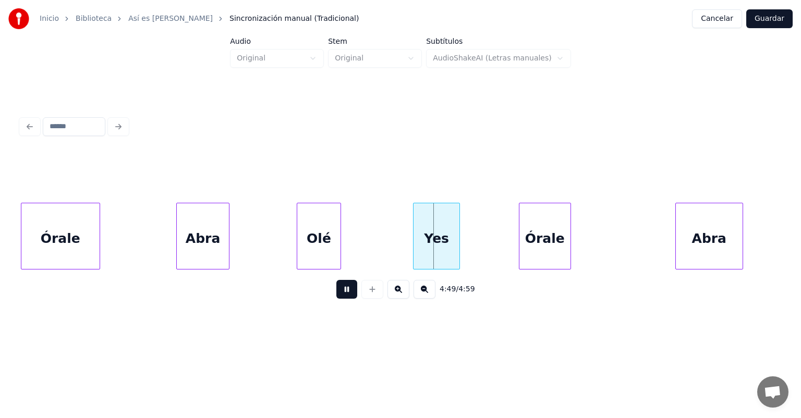
click at [441, 250] on div "Yes" at bounding box center [436, 238] width 46 height 71
click at [315, 243] on div "Olé" at bounding box center [318, 238] width 43 height 71
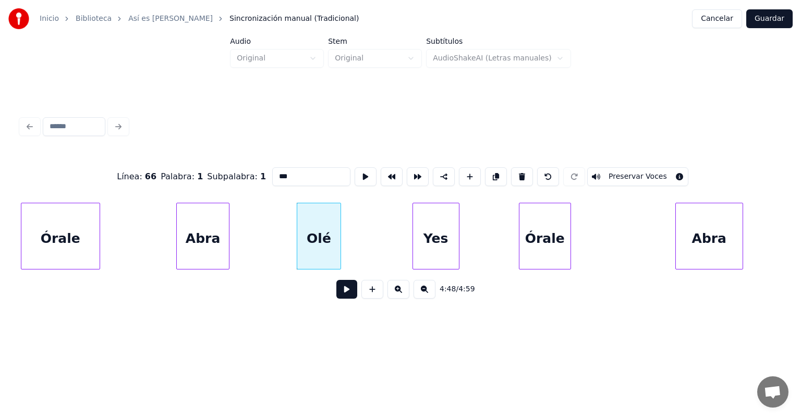
click at [342, 294] on button at bounding box center [346, 289] width 21 height 19
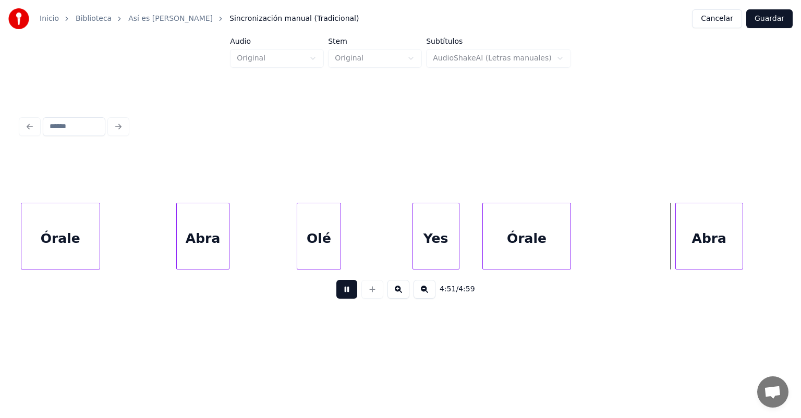
click at [336, 297] on button at bounding box center [346, 289] width 21 height 19
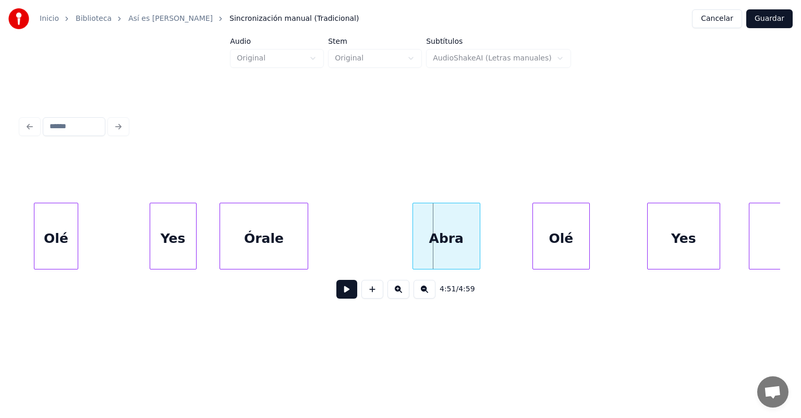
scroll to position [0, 37601]
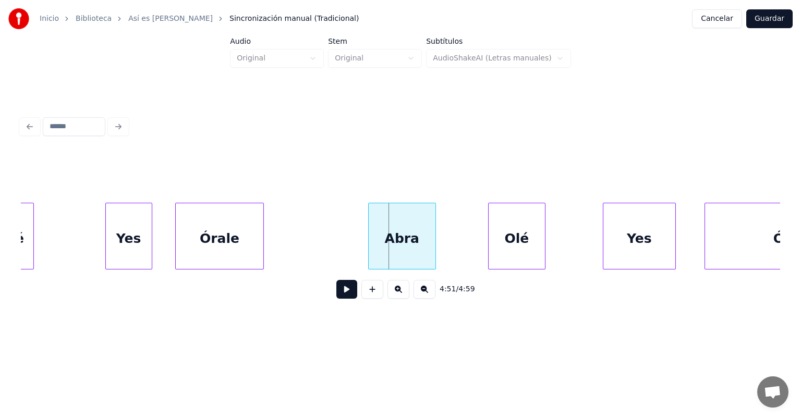
click at [336, 294] on button at bounding box center [346, 289] width 21 height 19
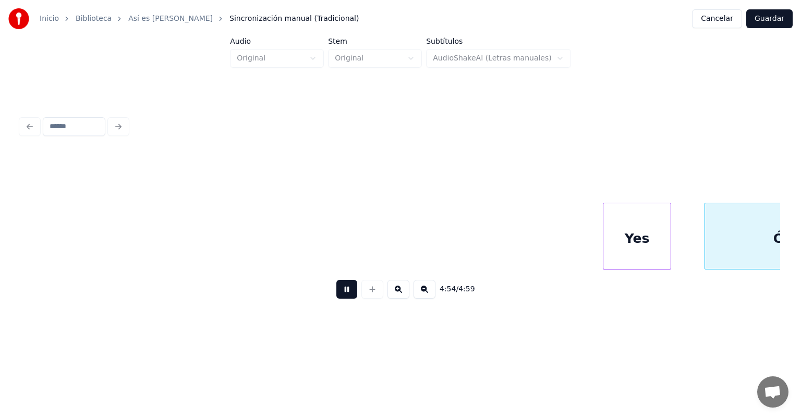
scroll to position [0, 38248]
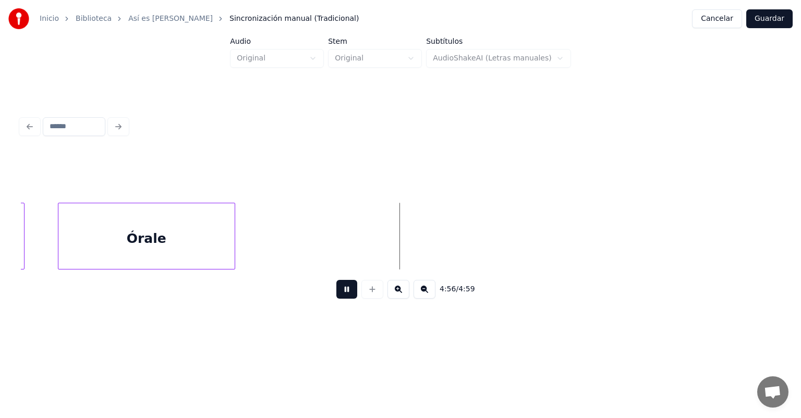
click at [763, 17] on button "Guardar" at bounding box center [769, 18] width 46 height 19
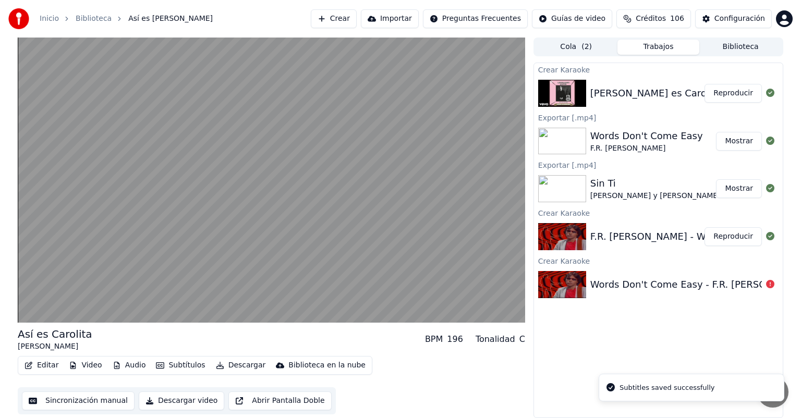
click at [96, 243] on video at bounding box center [271, 180] width 507 height 285
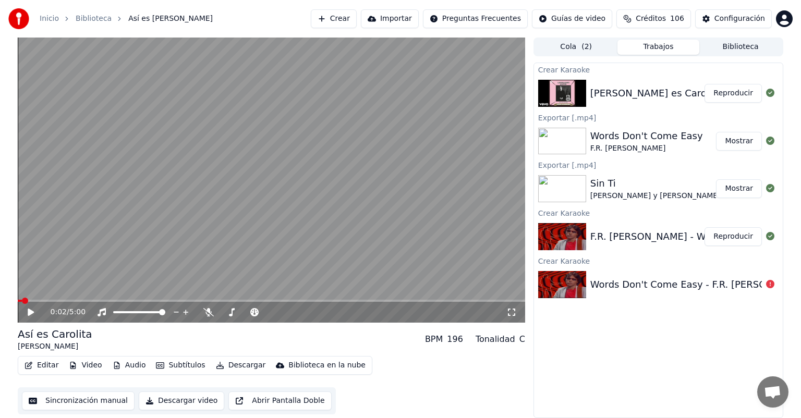
click at [224, 363] on button "Descargar" at bounding box center [241, 365] width 58 height 15
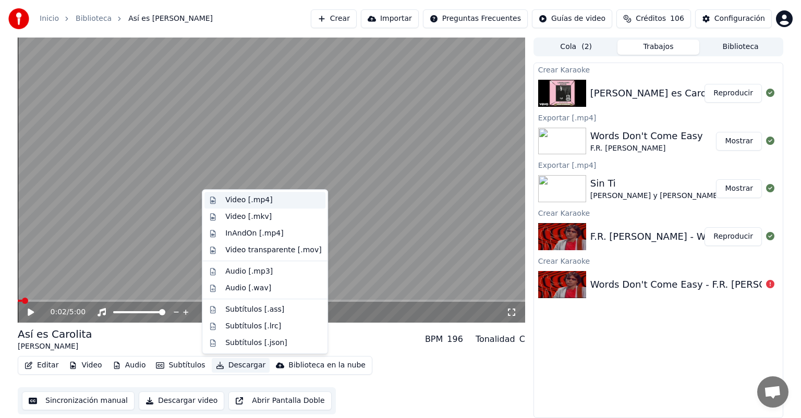
click at [218, 200] on div "Video [.mp4]" at bounding box center [264, 200] width 121 height 17
